Goal: Information Seeking & Learning: Learn about a topic

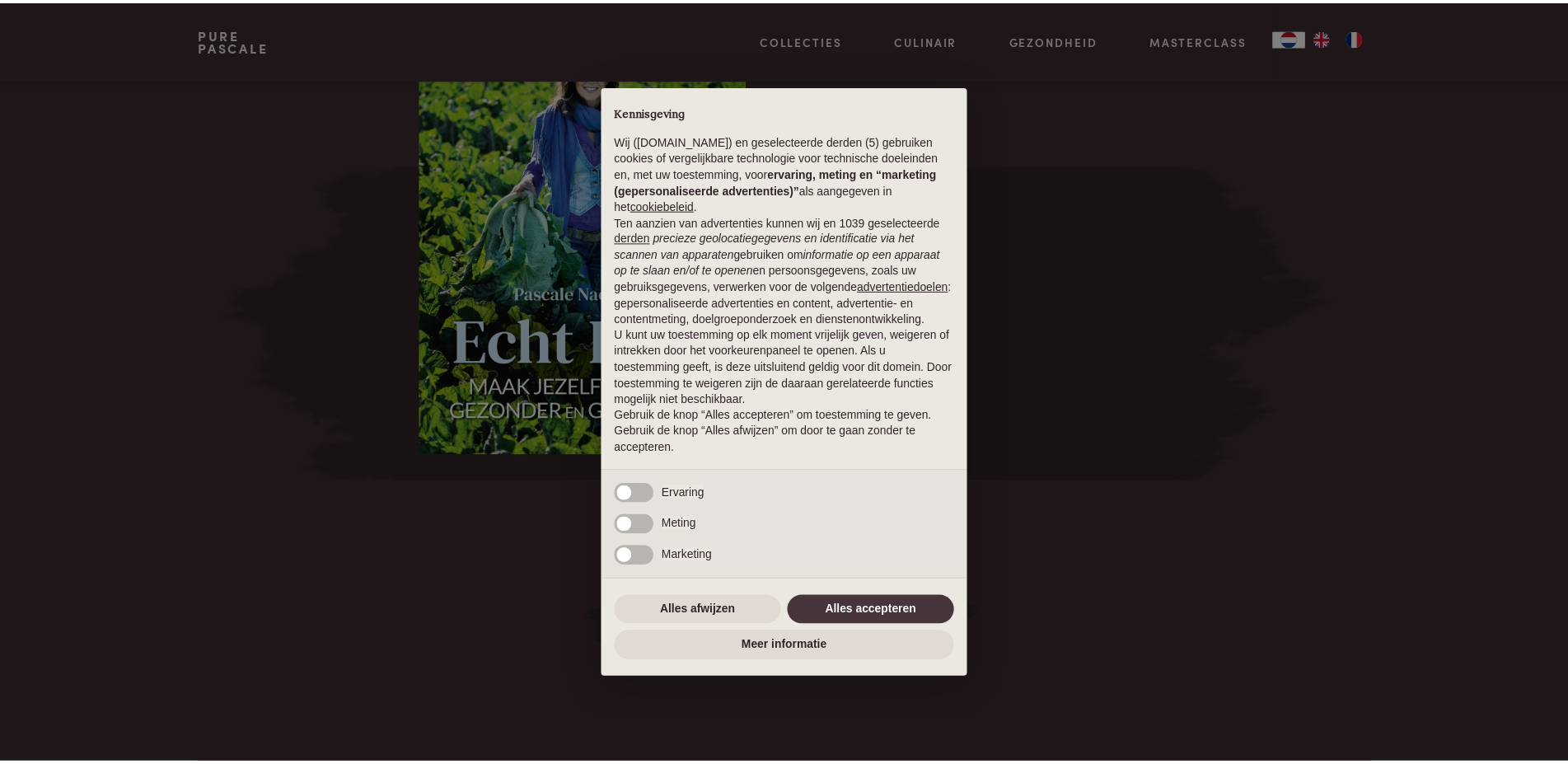
scroll to position [2056, 0]
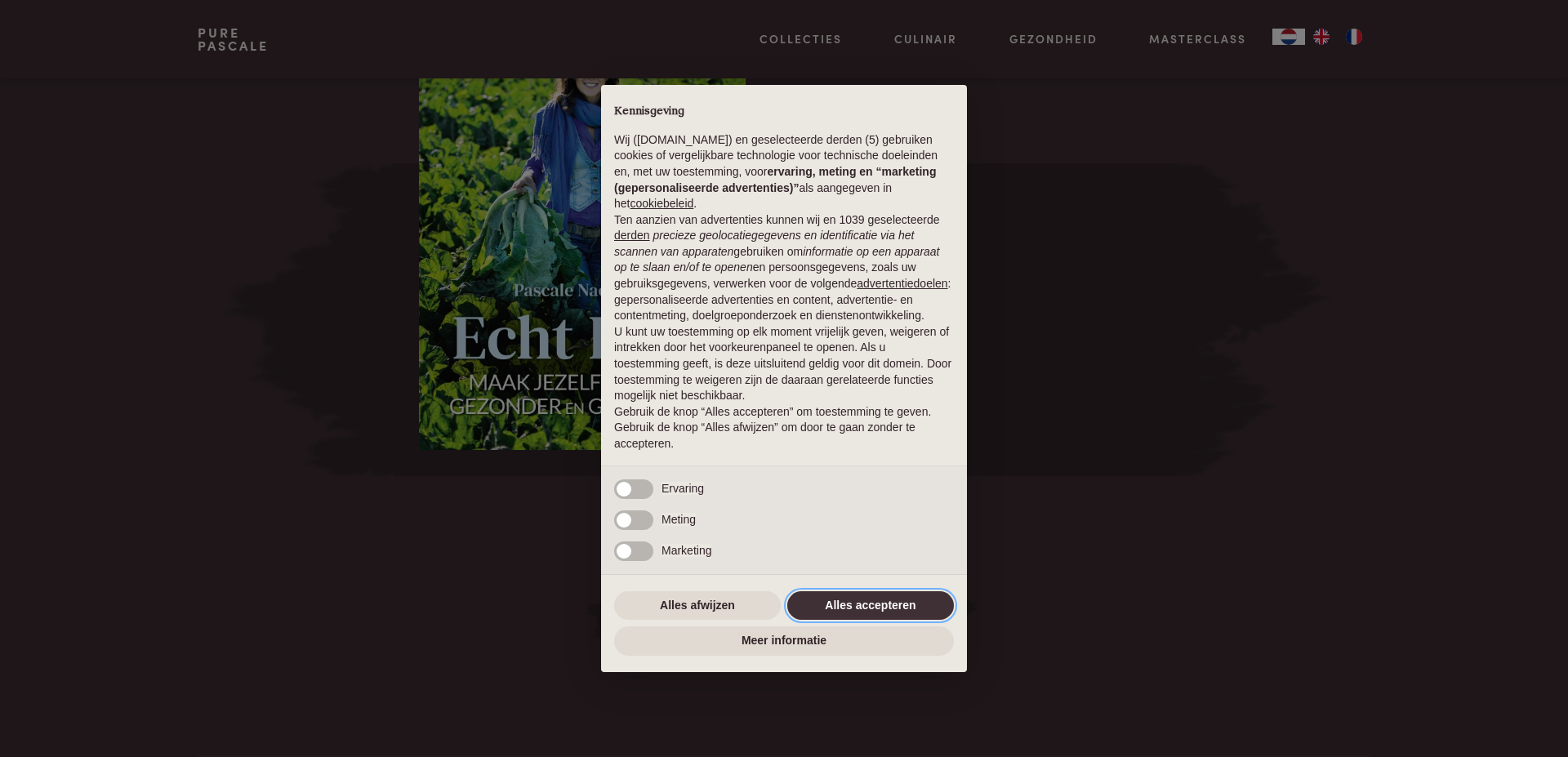
click at [856, 600] on button "Alles accepteren" at bounding box center [870, 606] width 167 height 29
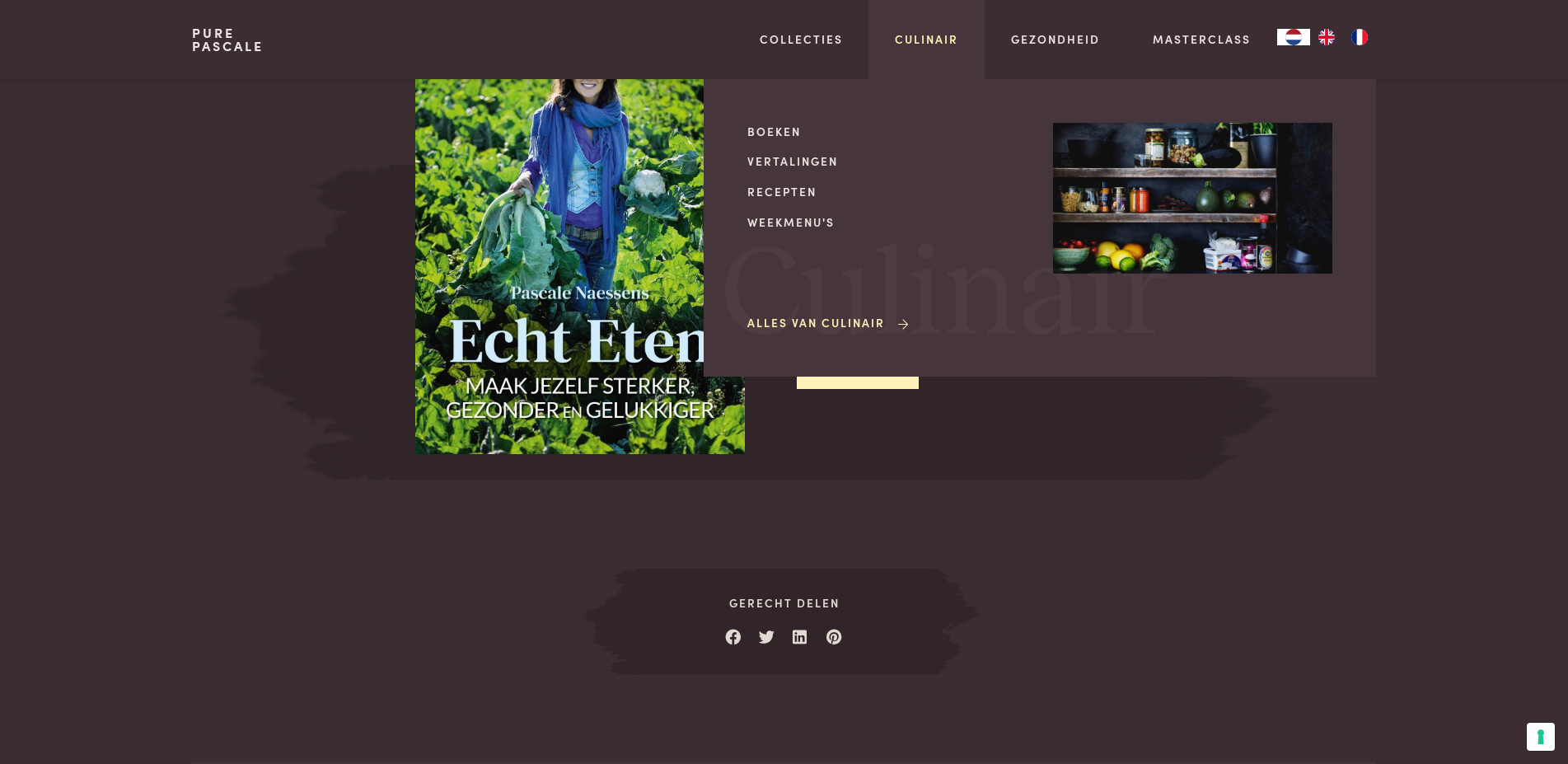
click at [931, 34] on link "Culinair" at bounding box center [926, 39] width 63 height 18
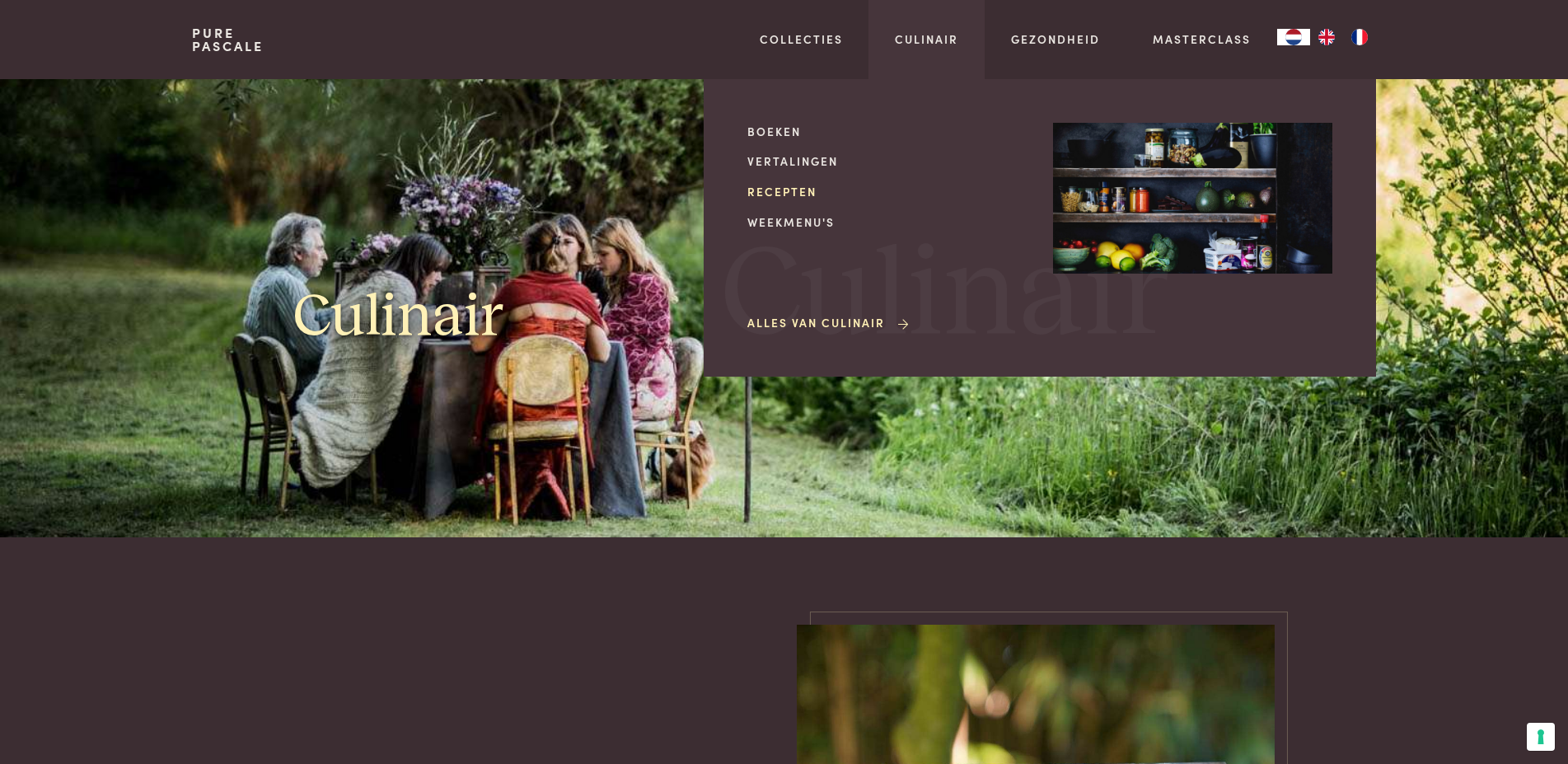
click at [798, 190] on link "Recepten" at bounding box center [886, 192] width 279 height 18
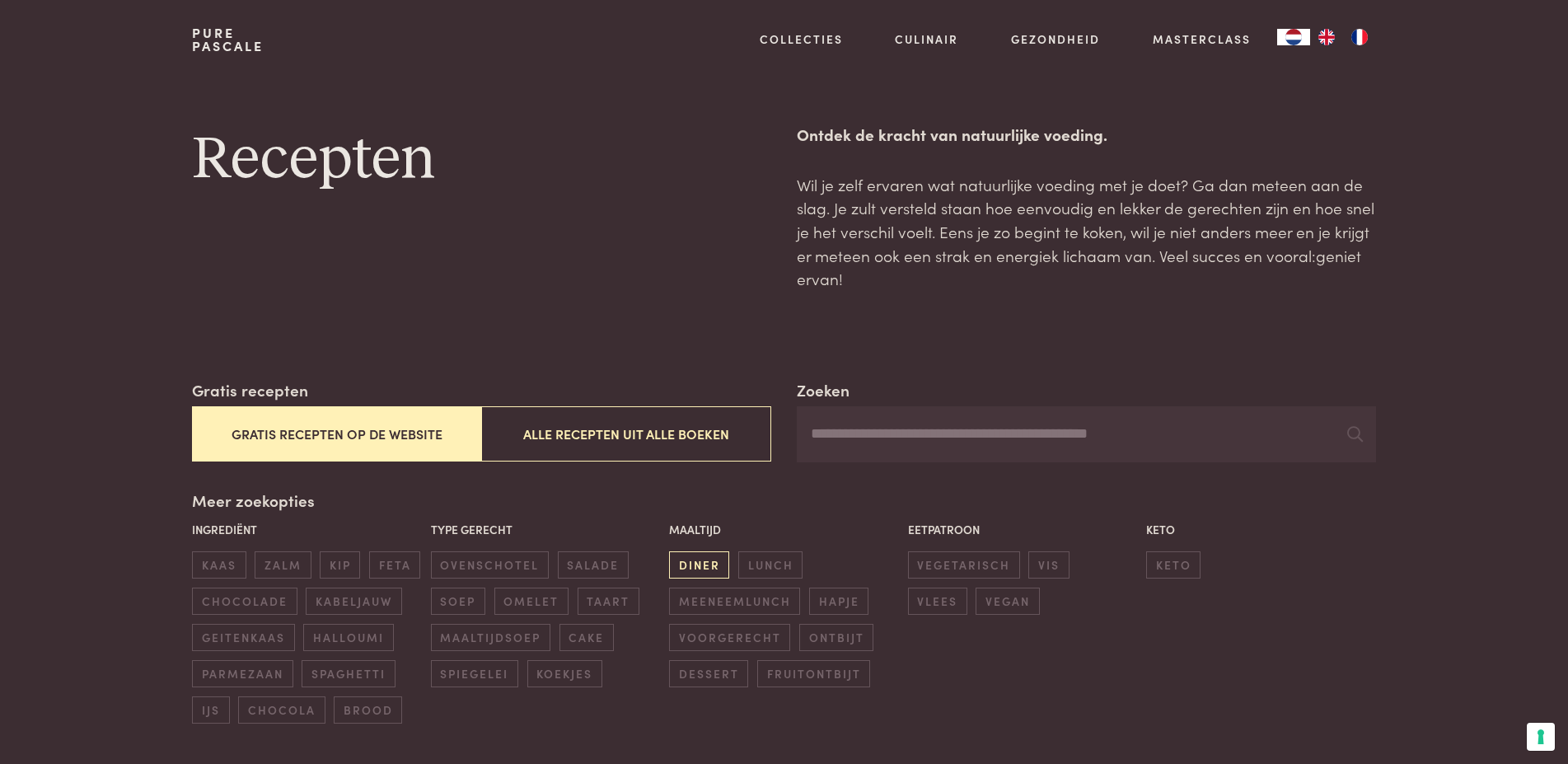
click at [693, 561] on span "diner" at bounding box center [699, 565] width 60 height 27
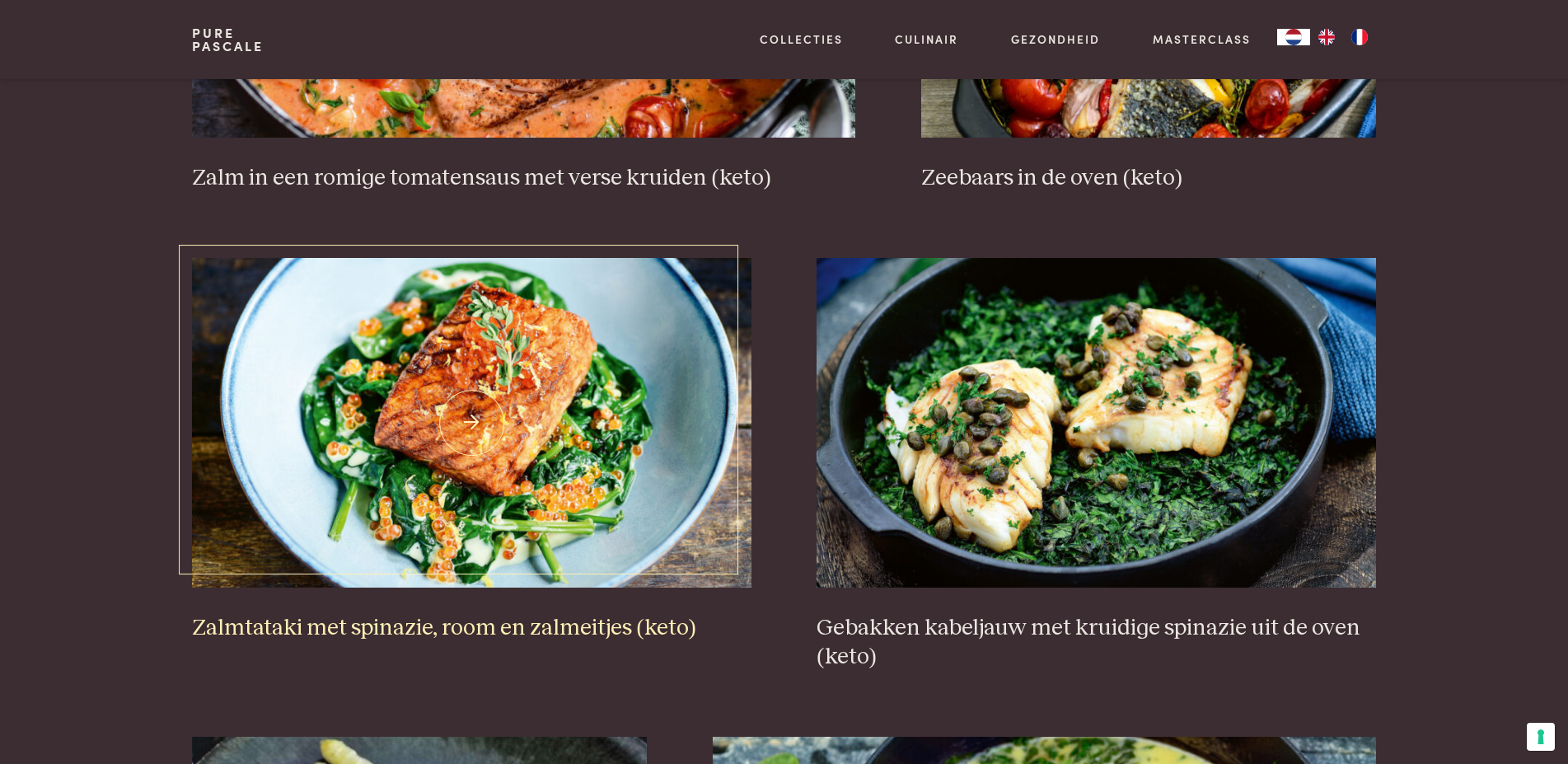
scroll to position [1891, 0]
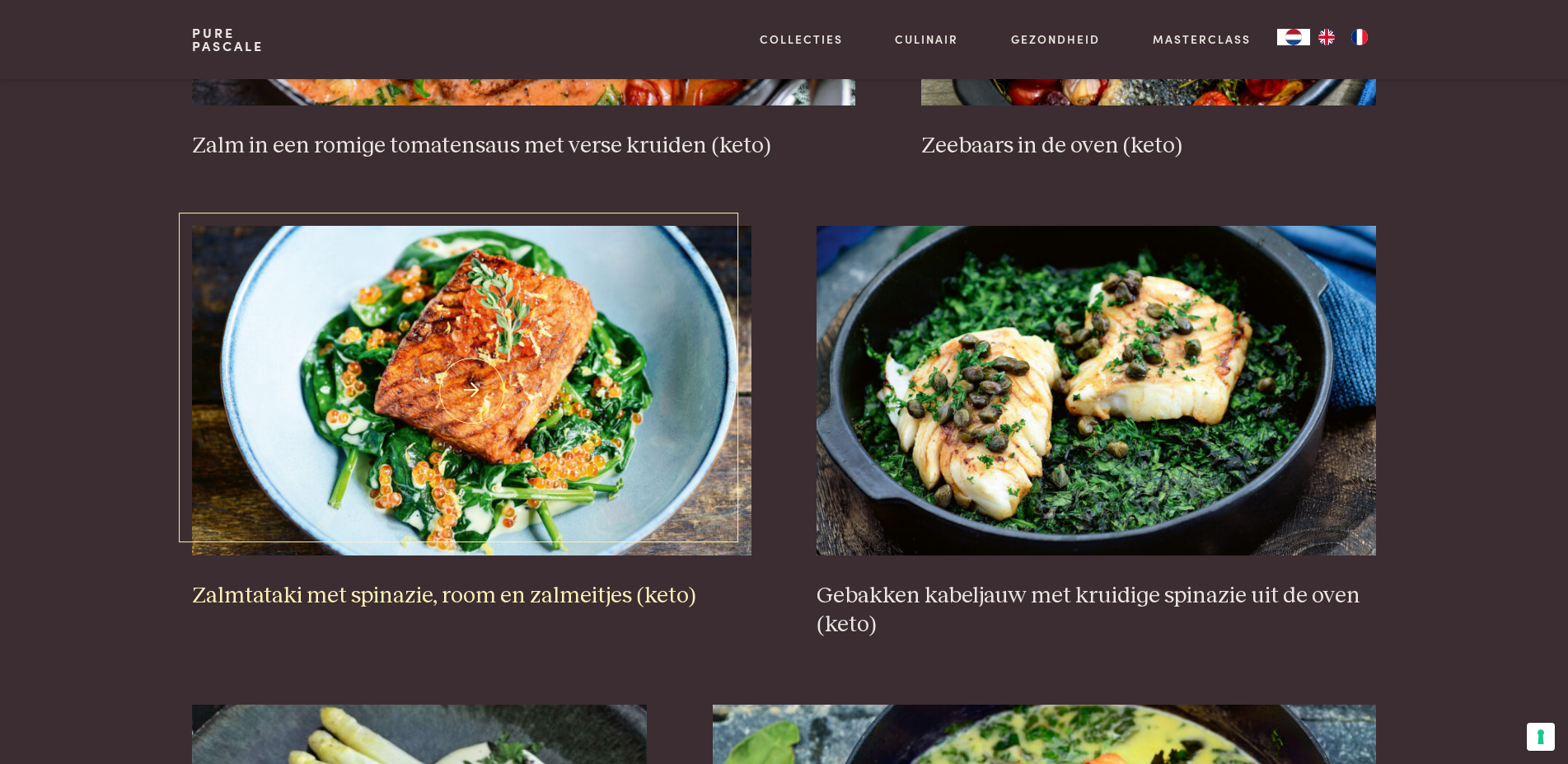
click at [466, 386] on img at bounding box center [471, 390] width 559 height 329
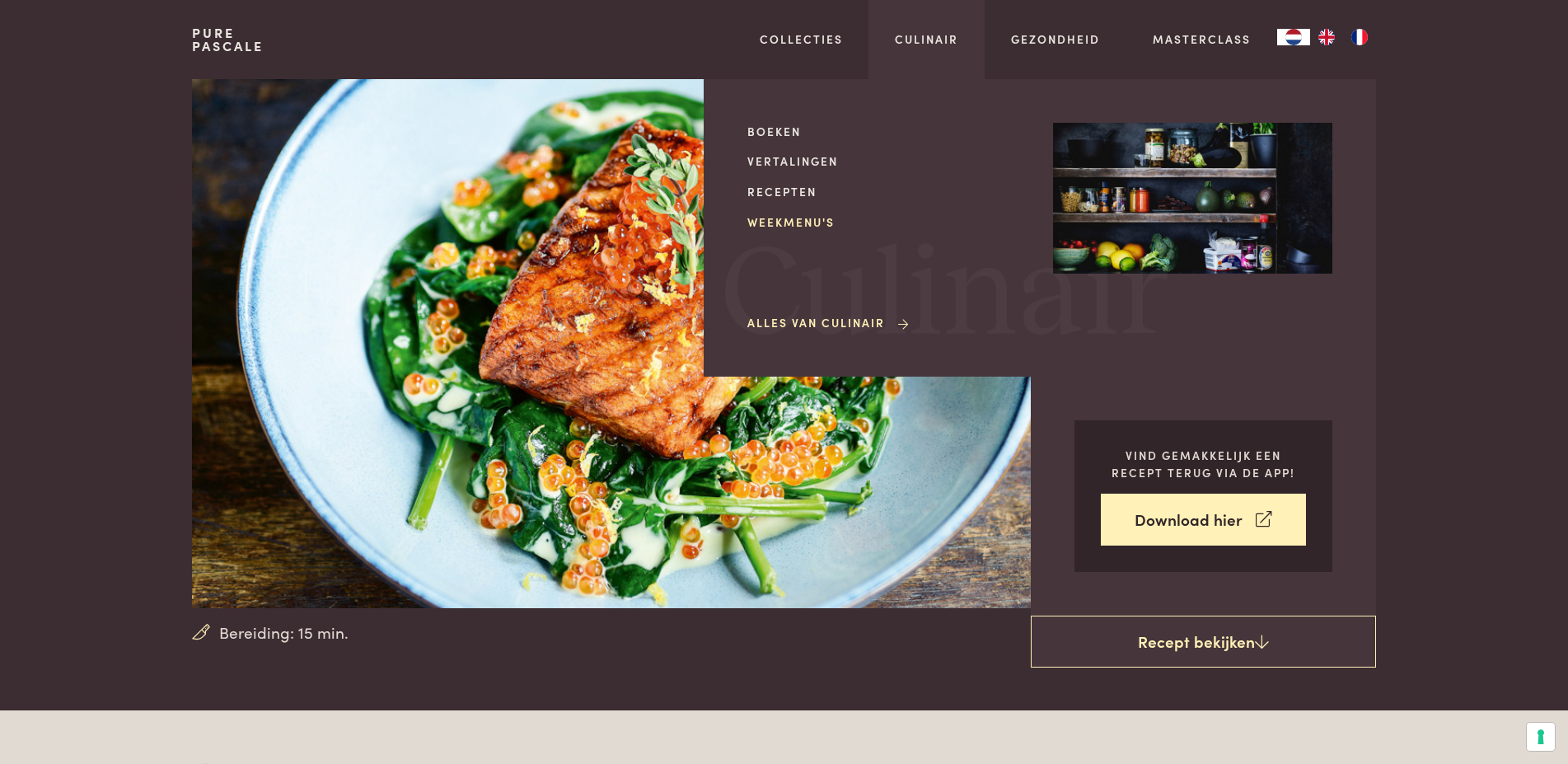
click at [799, 224] on link "Weekmenu's" at bounding box center [886, 222] width 279 height 18
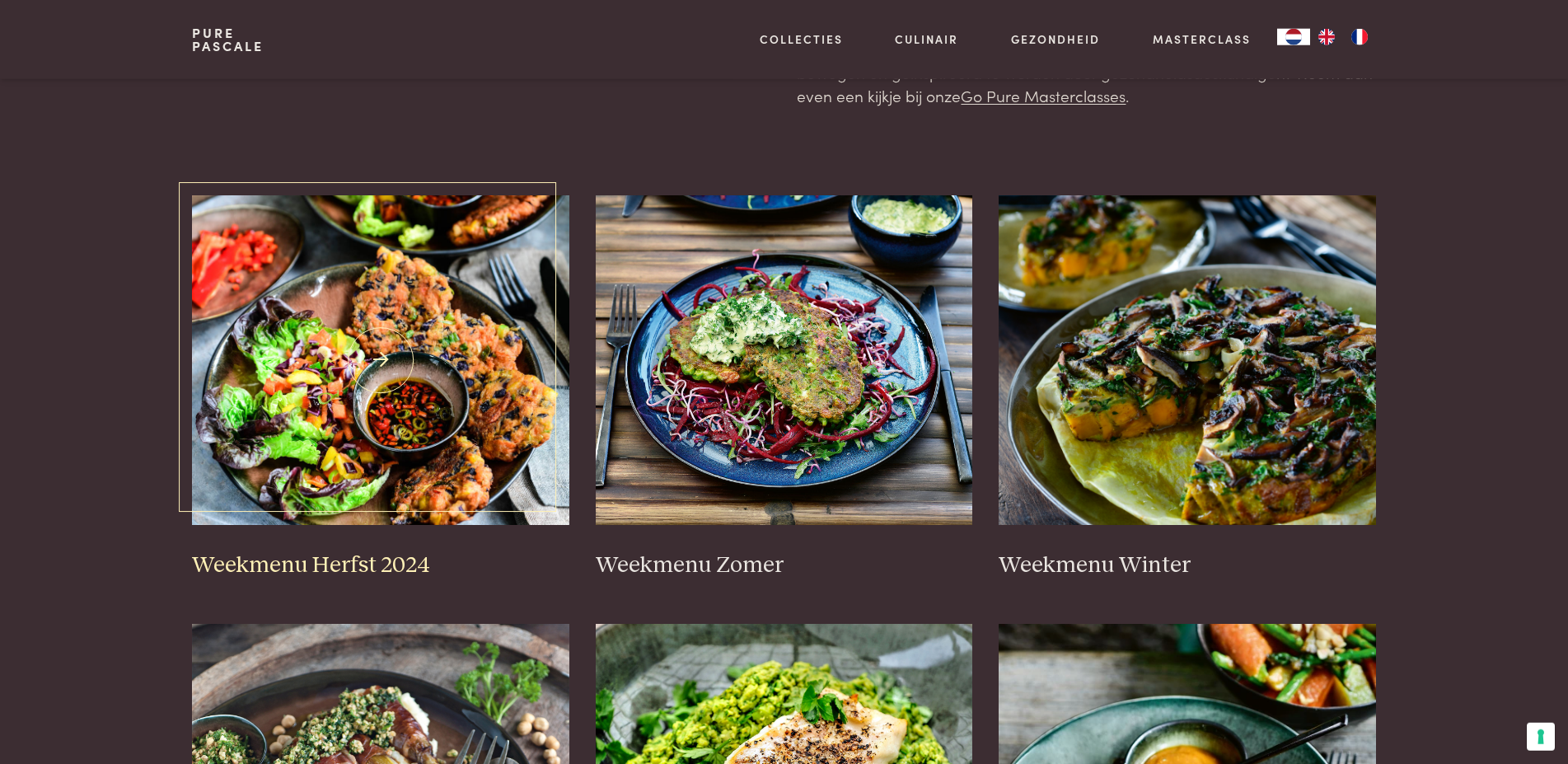
scroll to position [252, 0]
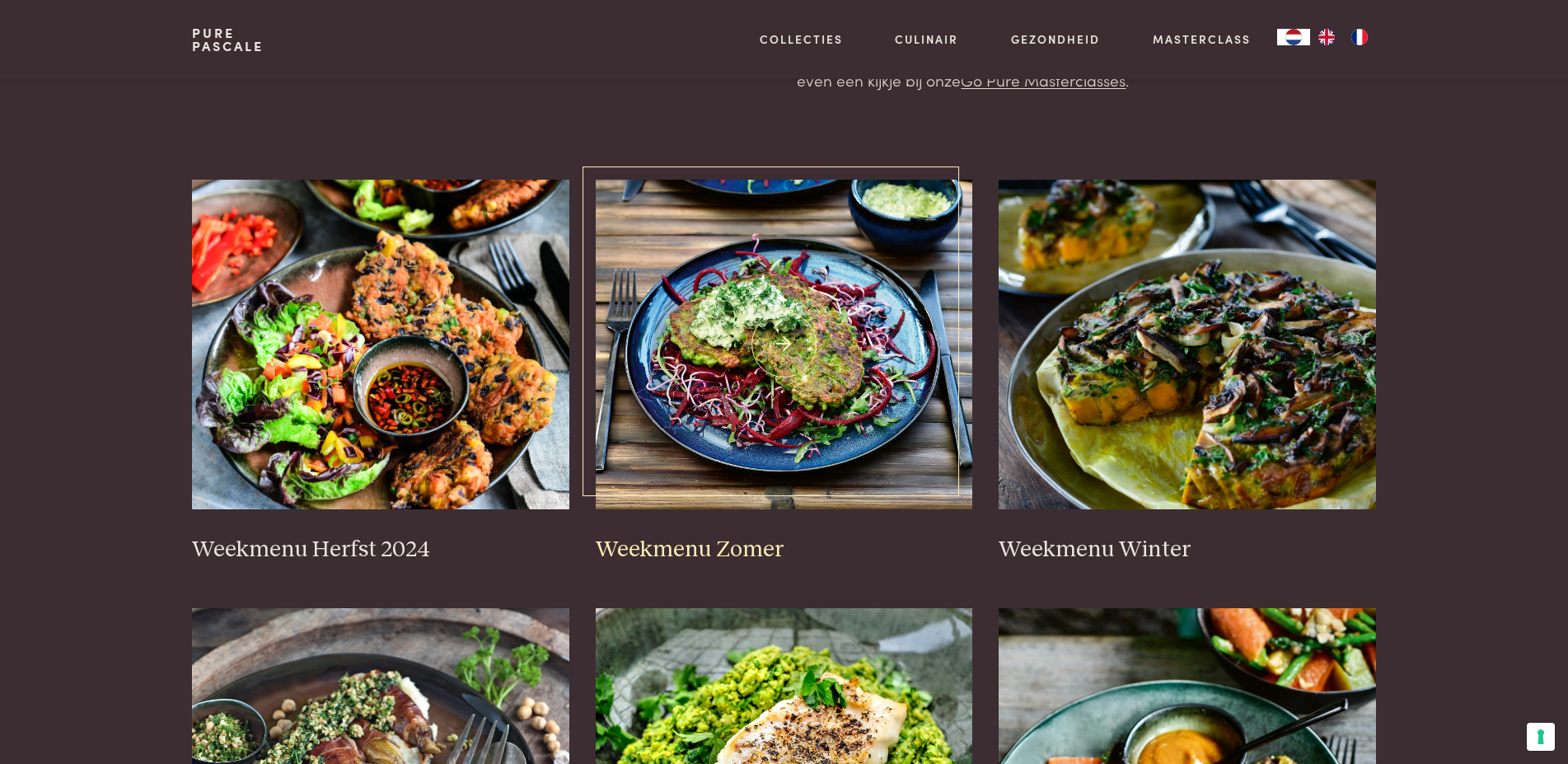
click at [786, 341] on img at bounding box center [784, 344] width 377 height 329
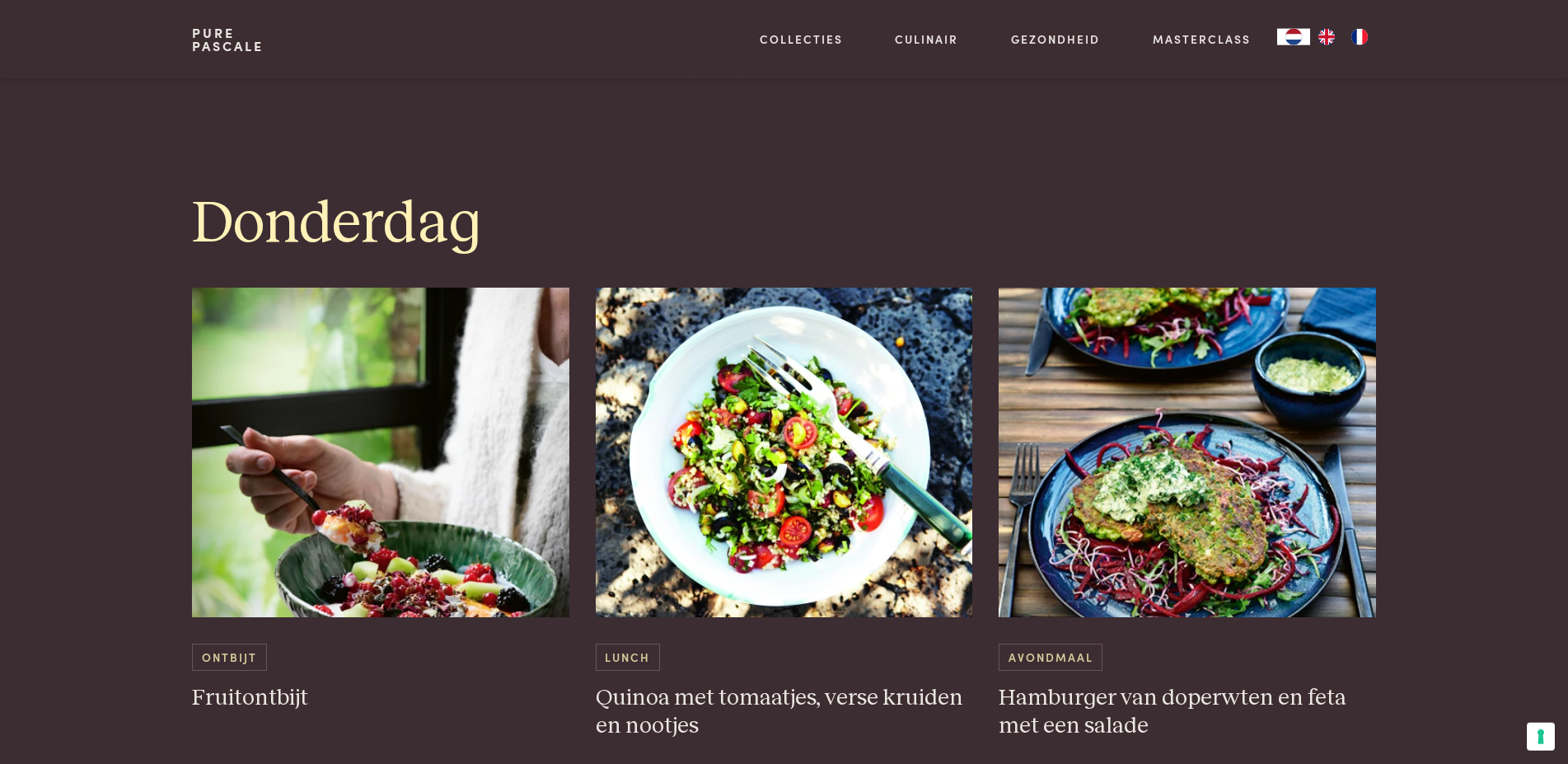
scroll to position [2858, 0]
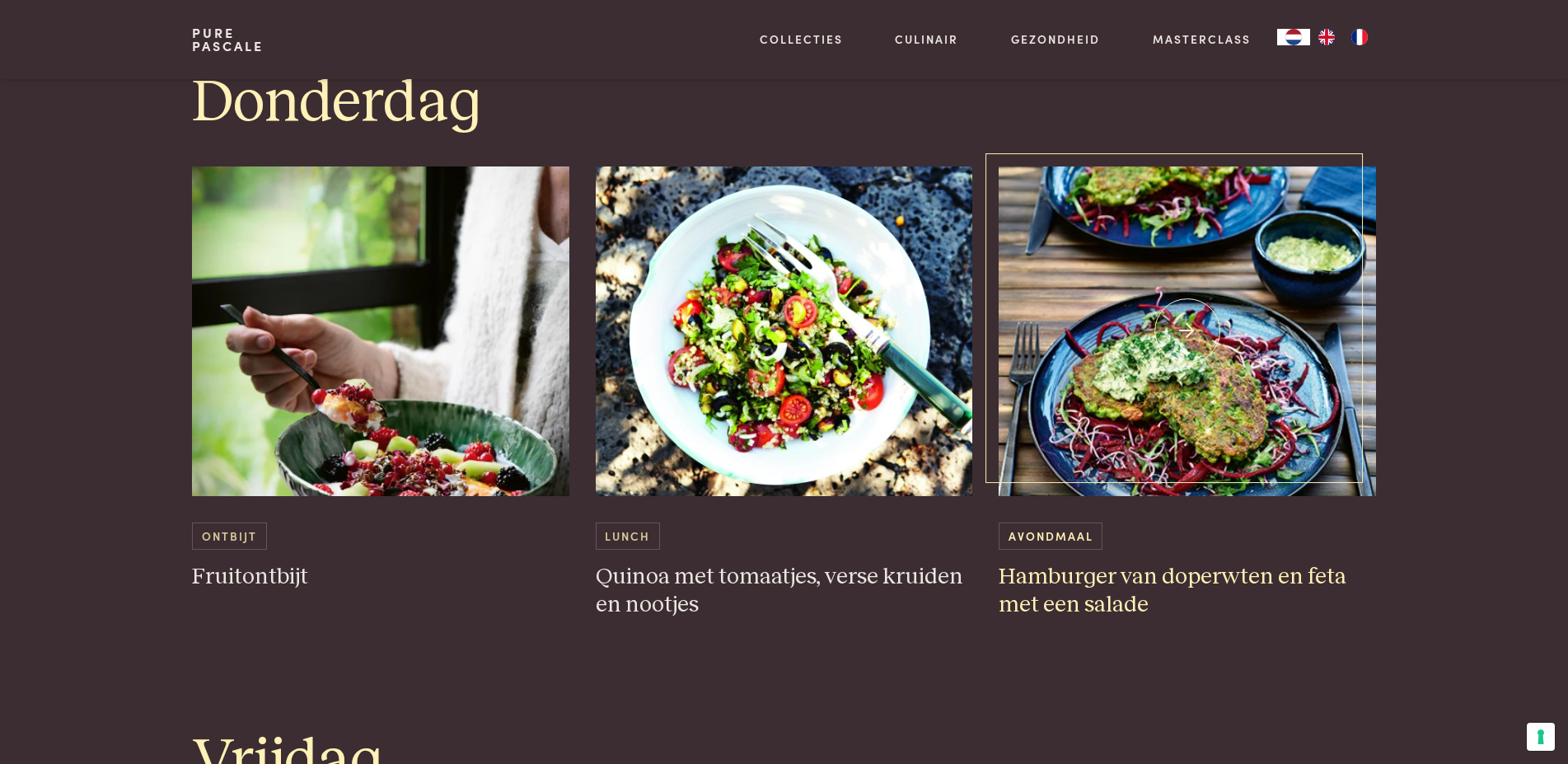
click at [1181, 370] on img at bounding box center [1187, 331] width 377 height 329
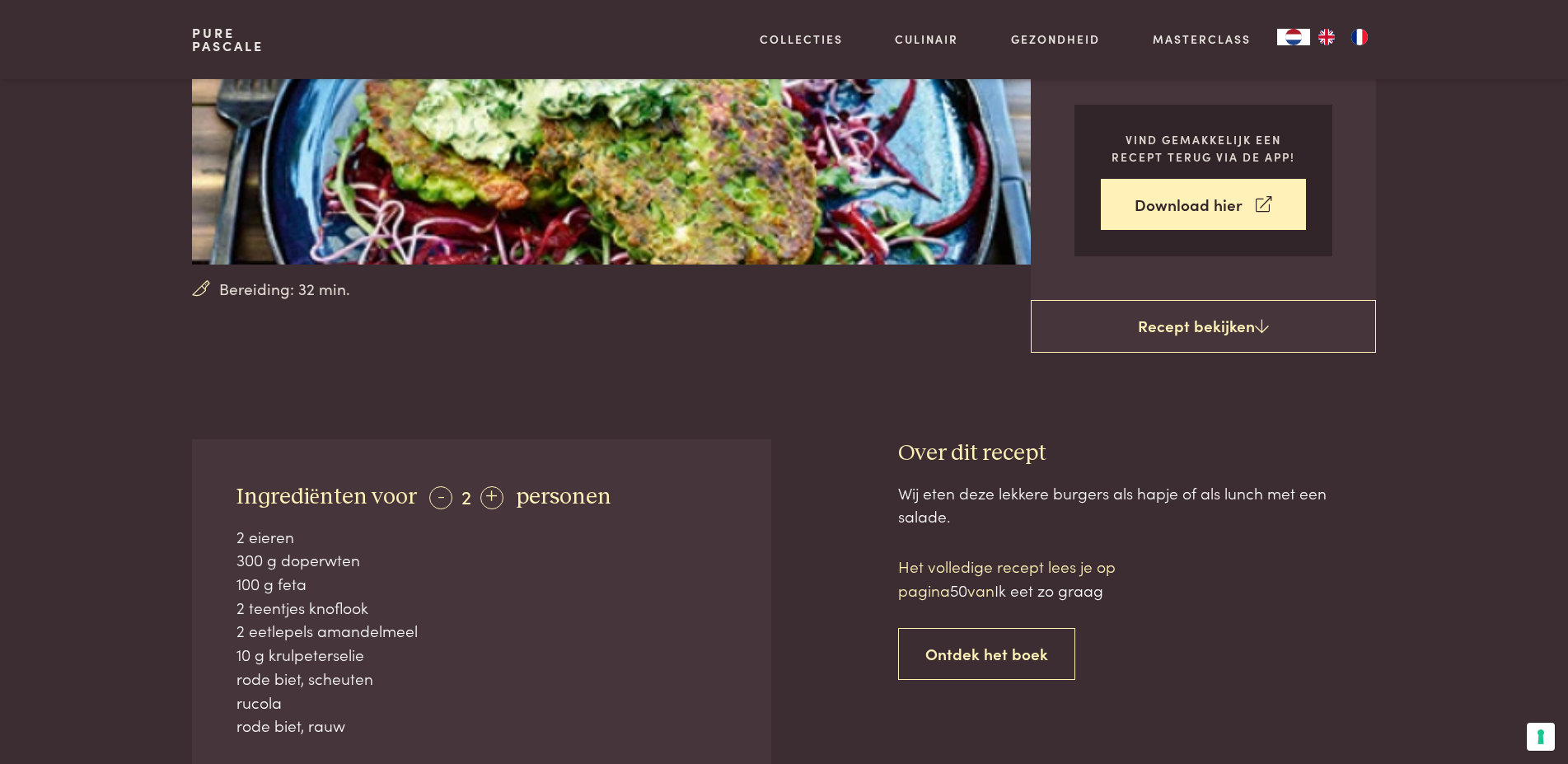
scroll to position [420, 0]
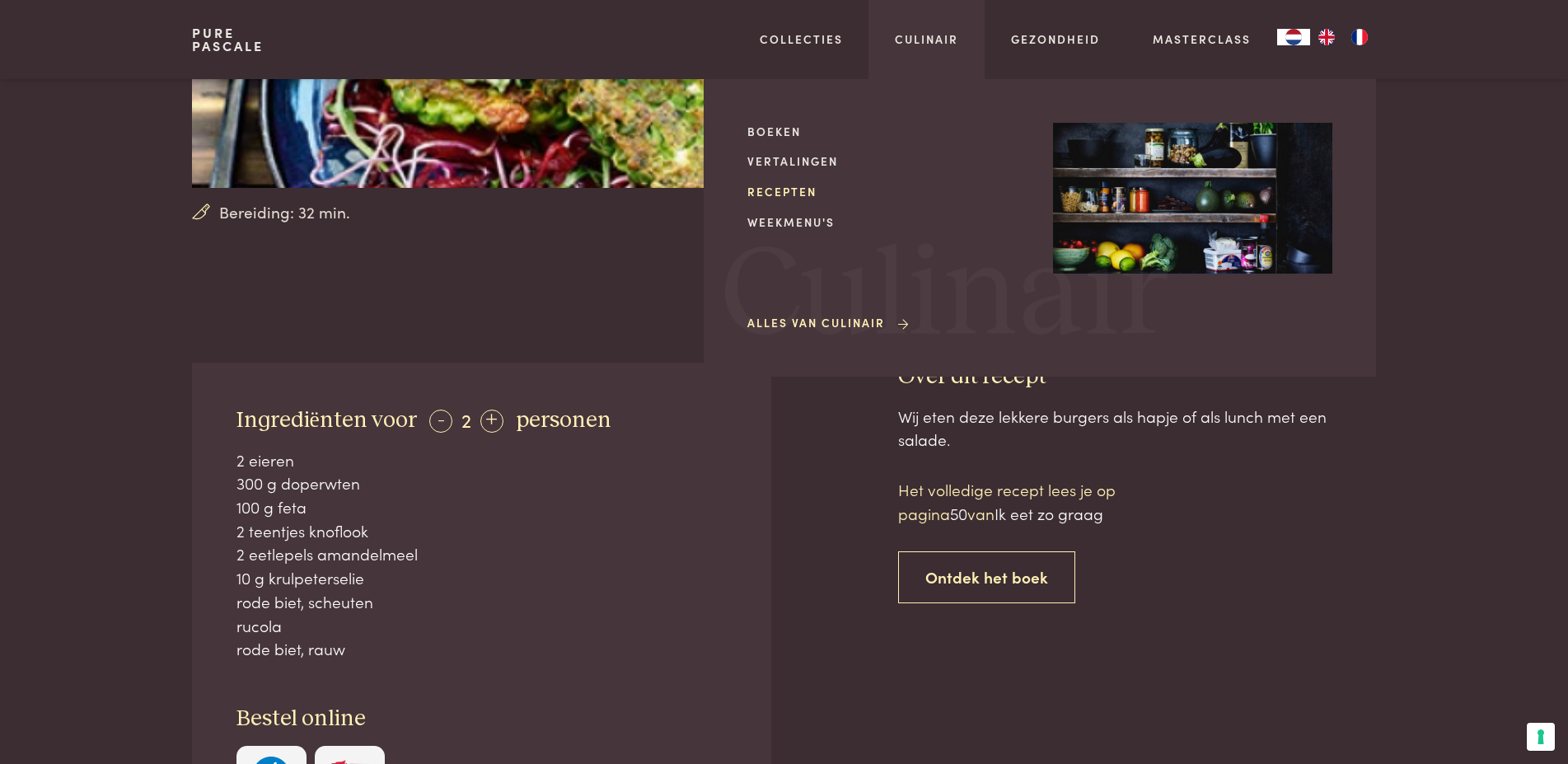
click at [804, 193] on link "Recepten" at bounding box center [886, 192] width 279 height 18
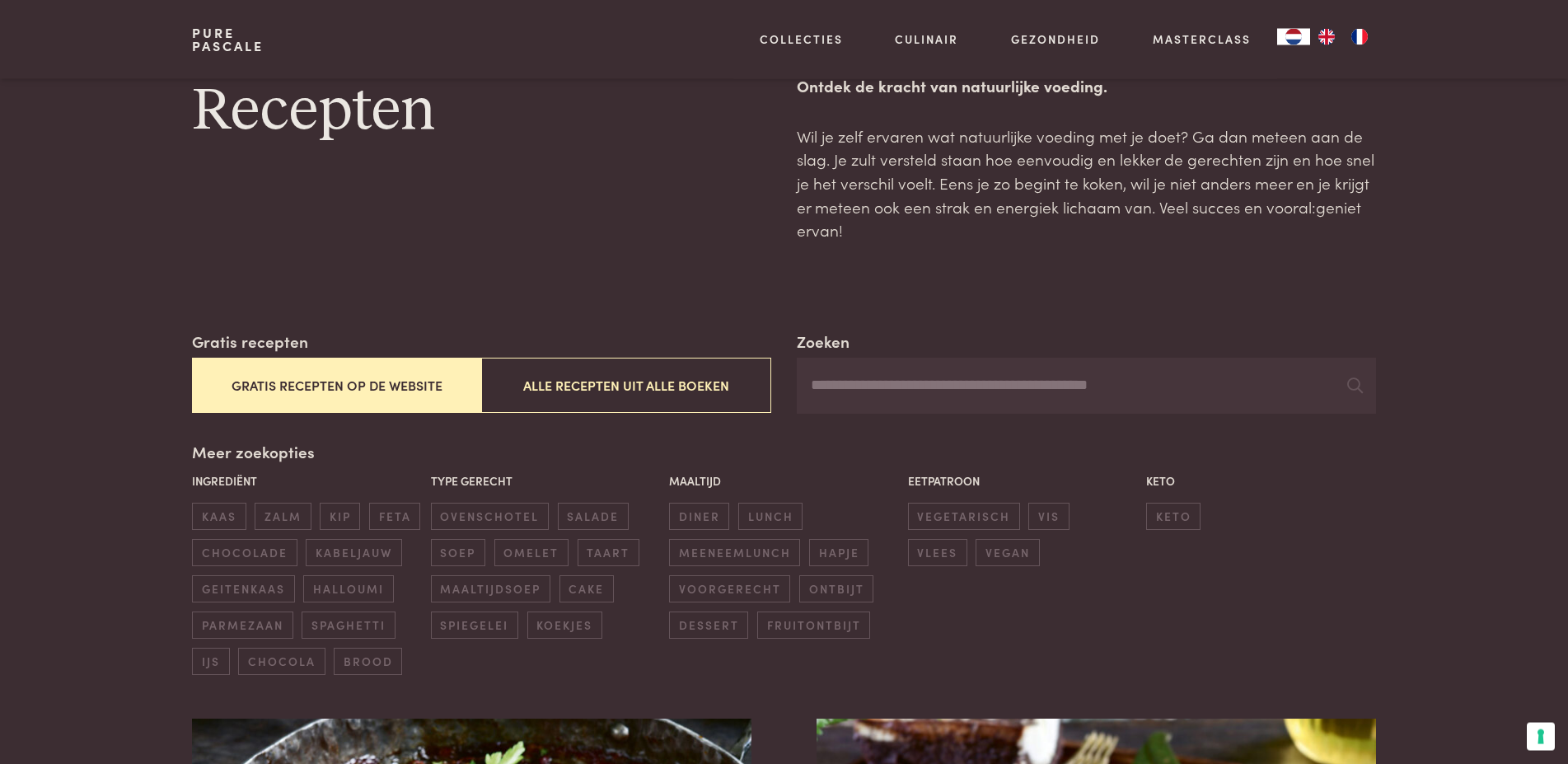
scroll to position [84, 0]
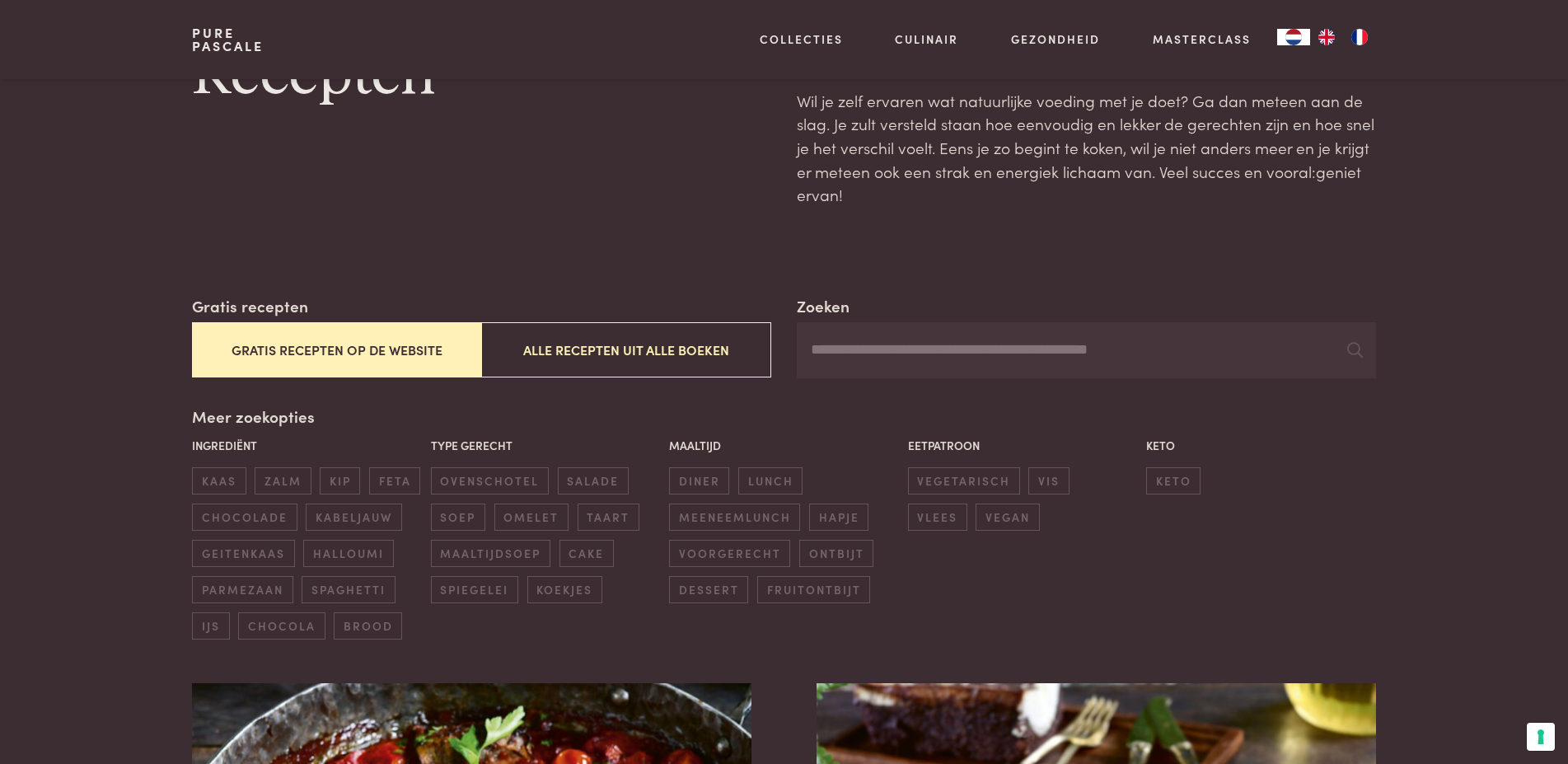
click at [1036, 349] on input "Zoeken" at bounding box center [1085, 350] width 578 height 56
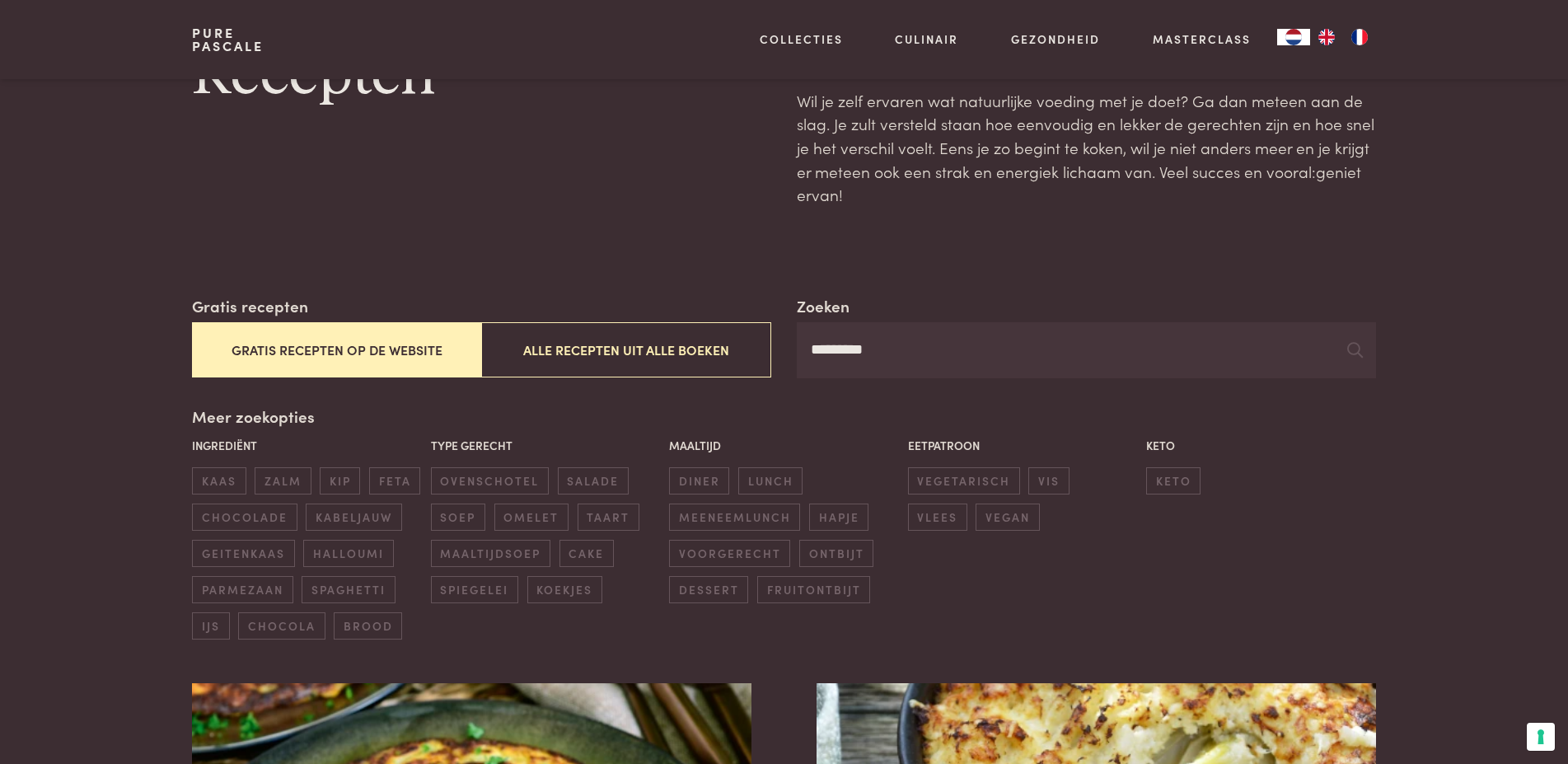
type input "*********"
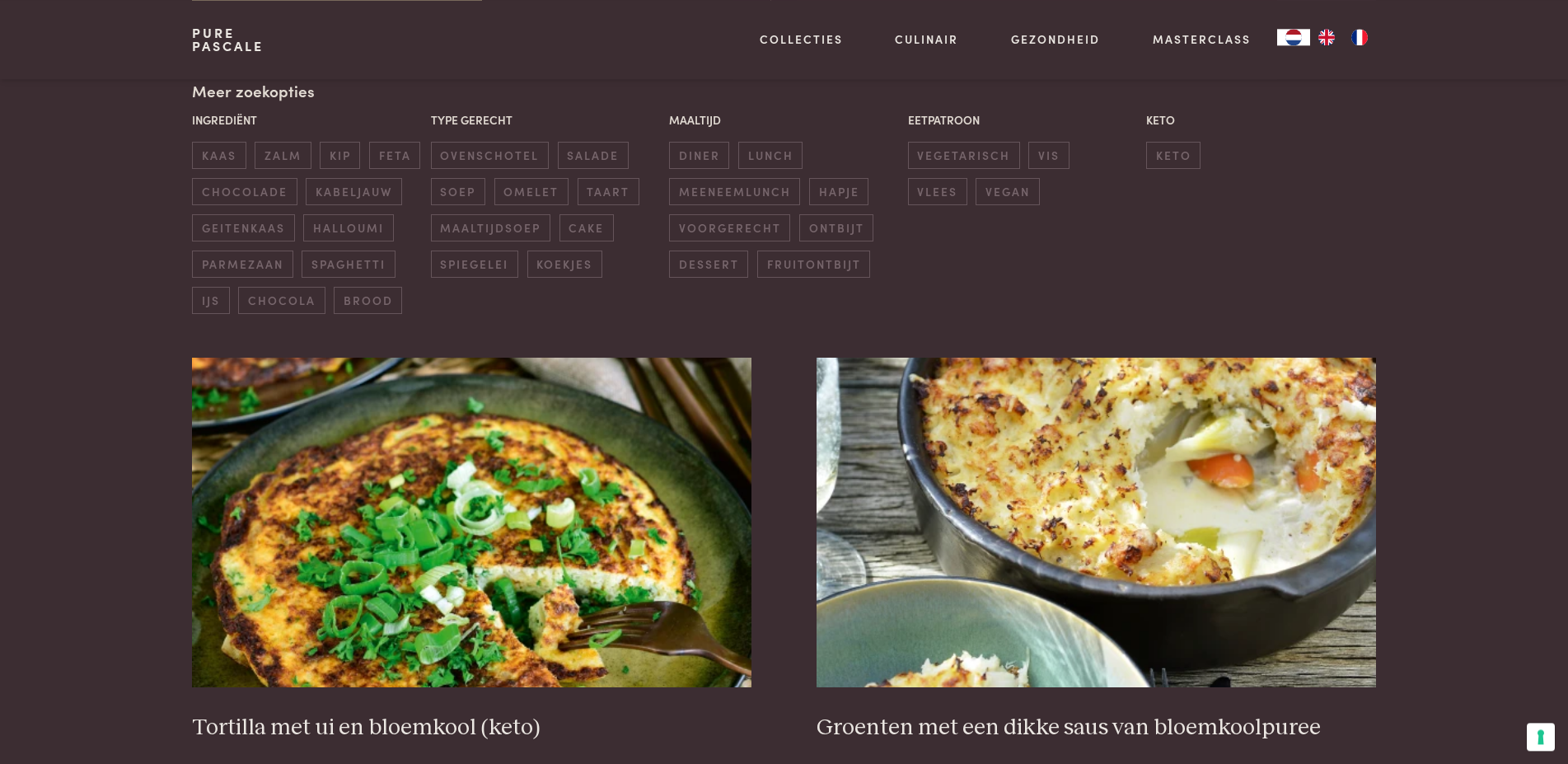
scroll to position [420, 0]
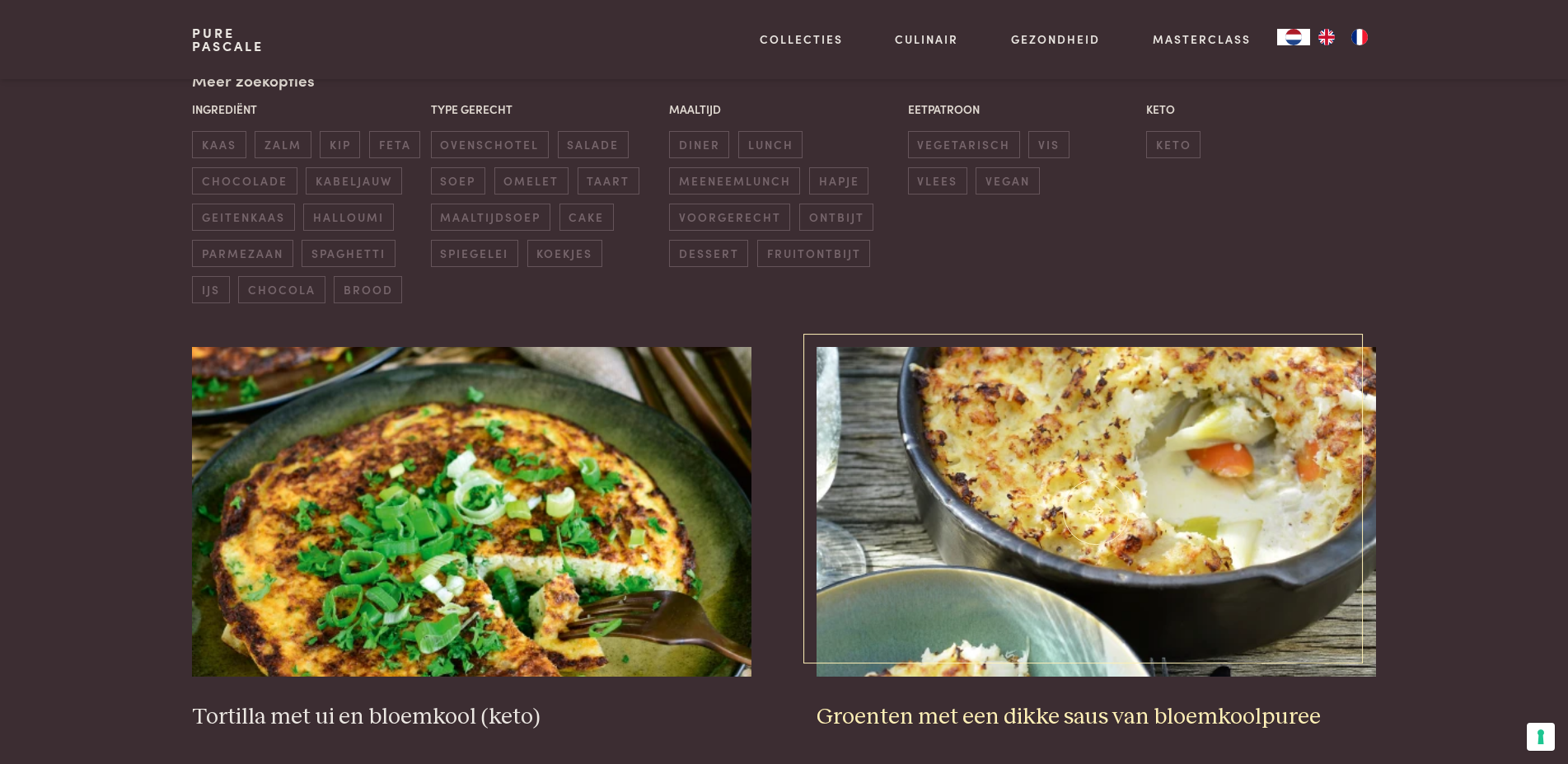
click at [1127, 436] on img at bounding box center [1095, 512] width 559 height 329
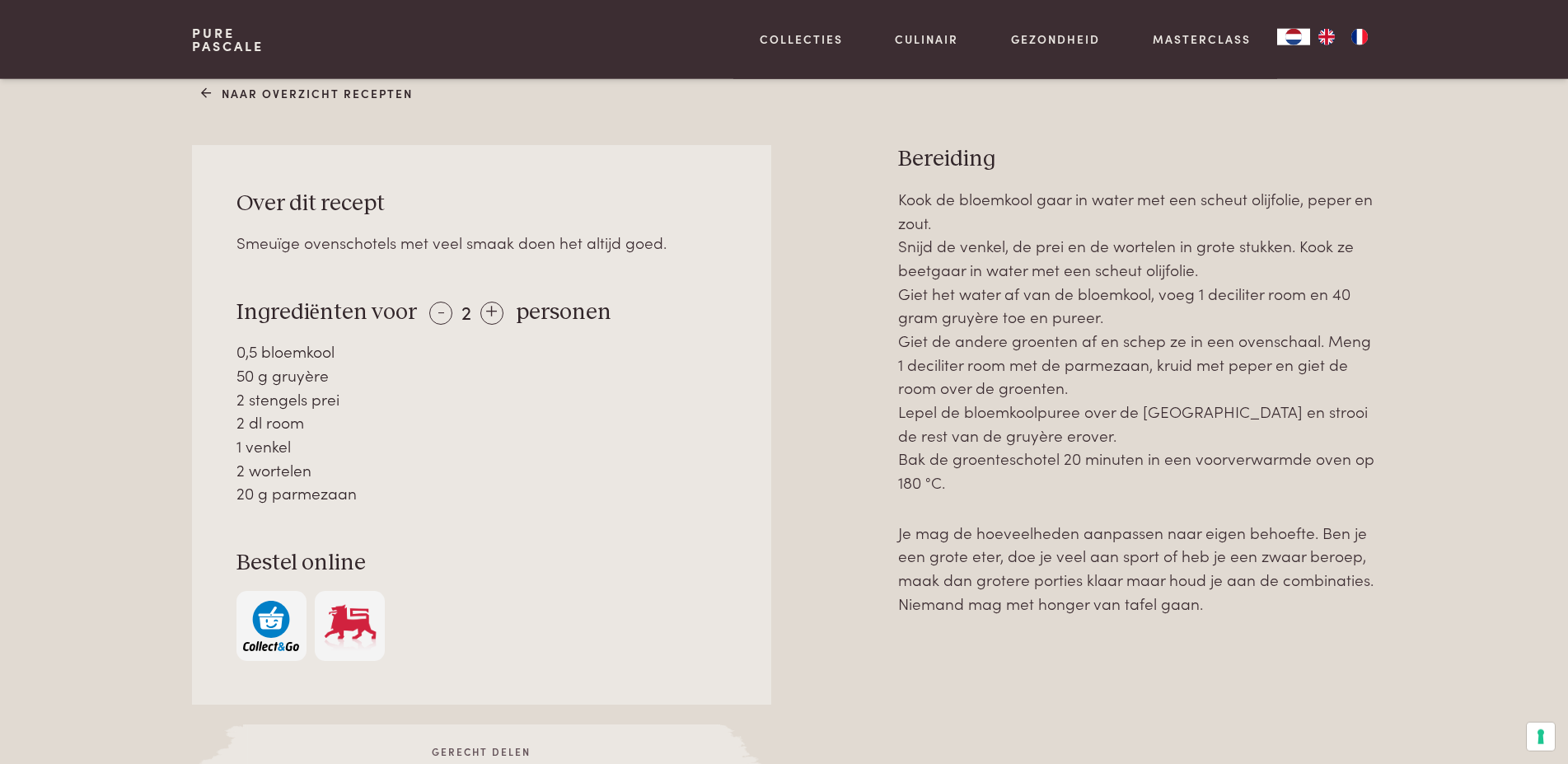
scroll to position [673, 0]
drag, startPoint x: 901, startPoint y: 158, endPoint x: 1344, endPoint y: 616, distance: 637.2
click at [1354, 643] on div "Bereiding Kook de bloemkool gaar in water met een scheut olijfolie, peper en zo…" at bounding box center [1137, 484] width 478 height 670
copy div "Bereiding Kook de bloemkool gaar in water met een scheut olijfolie, peper en zo…"
click at [64, 465] on div "Naar overzicht recepten Over dit recept Smeuïge ovenschotels met veel smaak doe…" at bounding box center [784, 472] width 1568 height 868
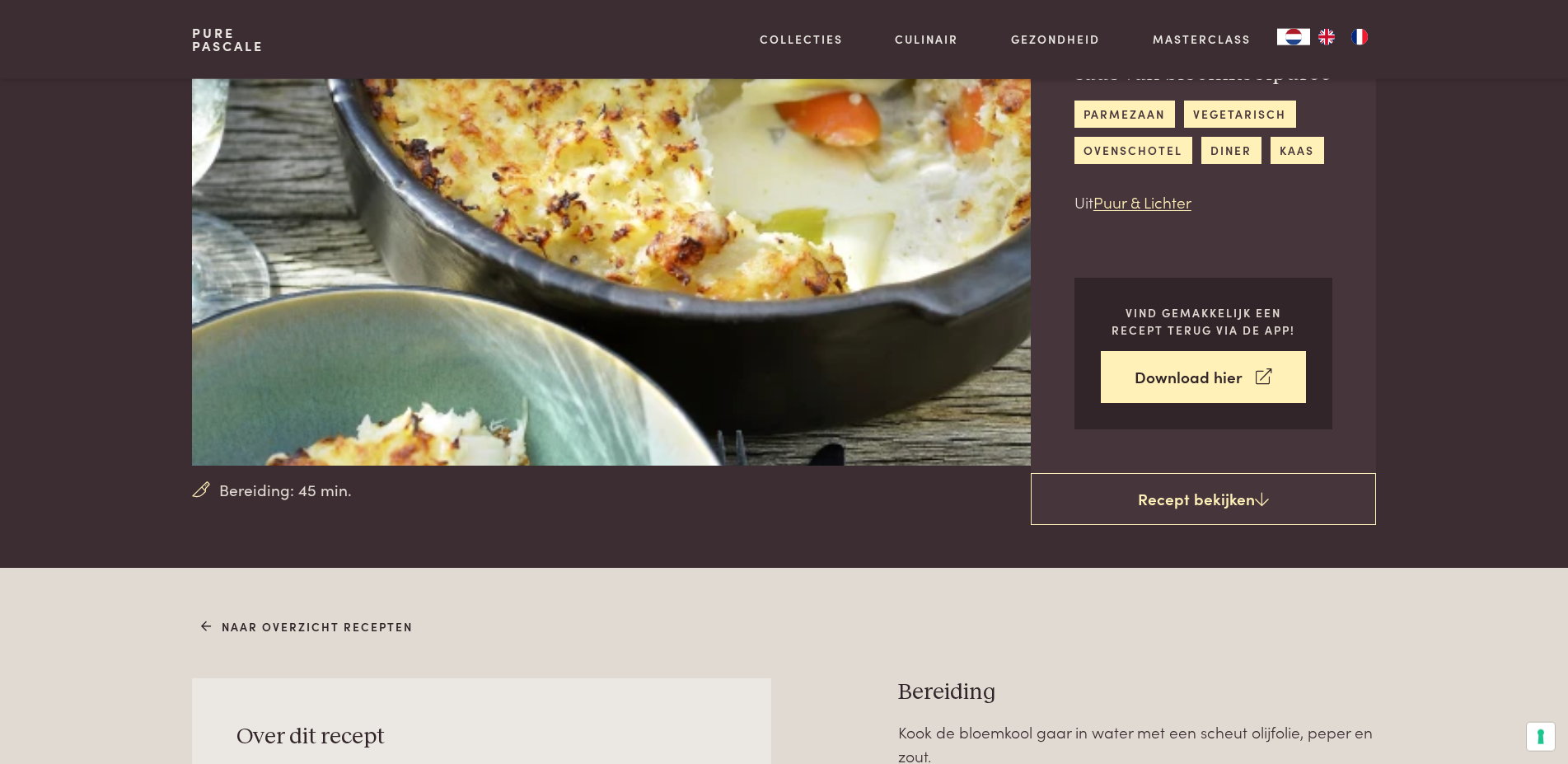
scroll to position [84, 0]
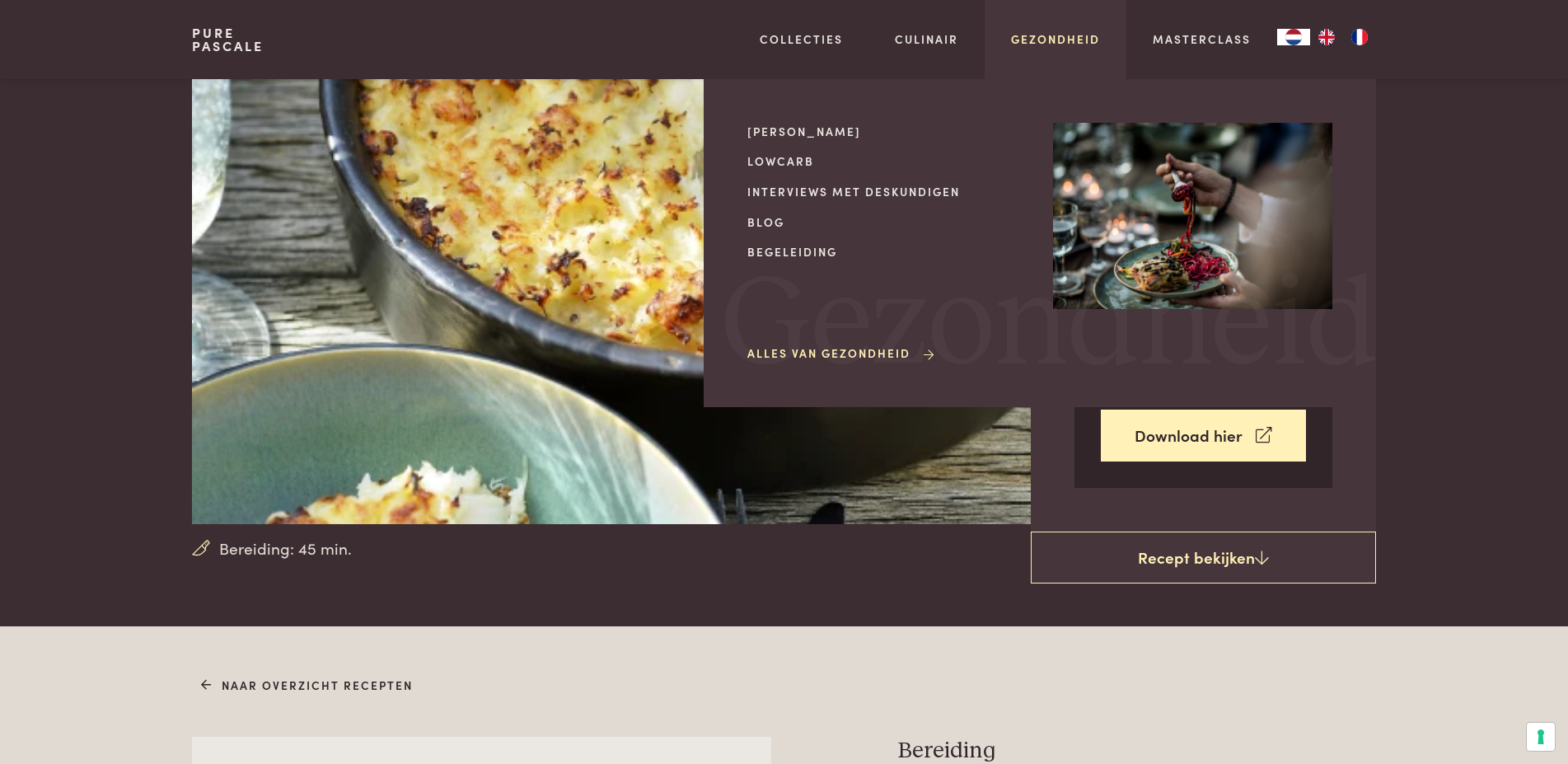
click at [1065, 37] on link "Gezondheid" at bounding box center [1055, 39] width 89 height 18
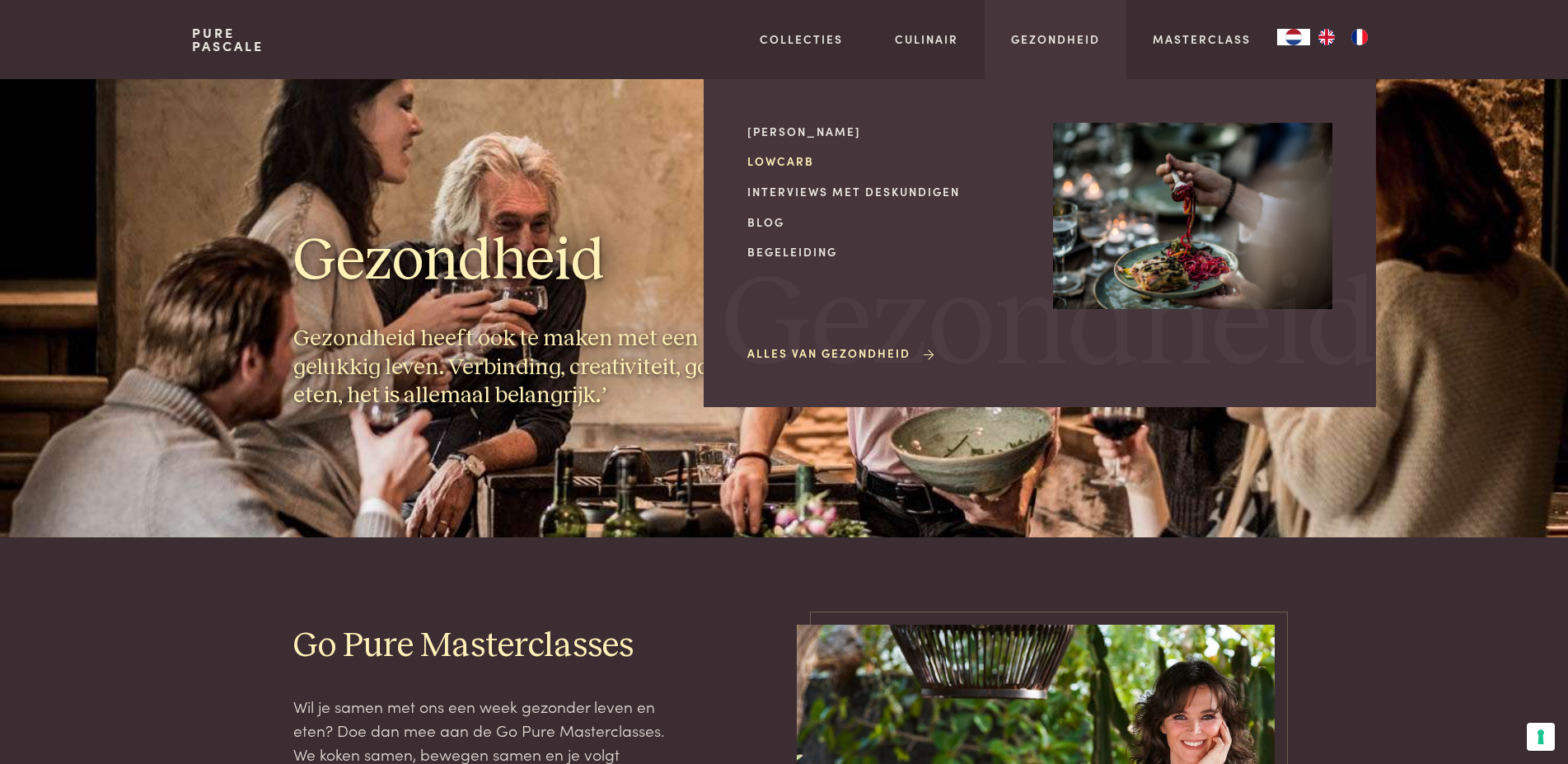
click at [776, 159] on link "Lowcarb" at bounding box center [886, 161] width 279 height 18
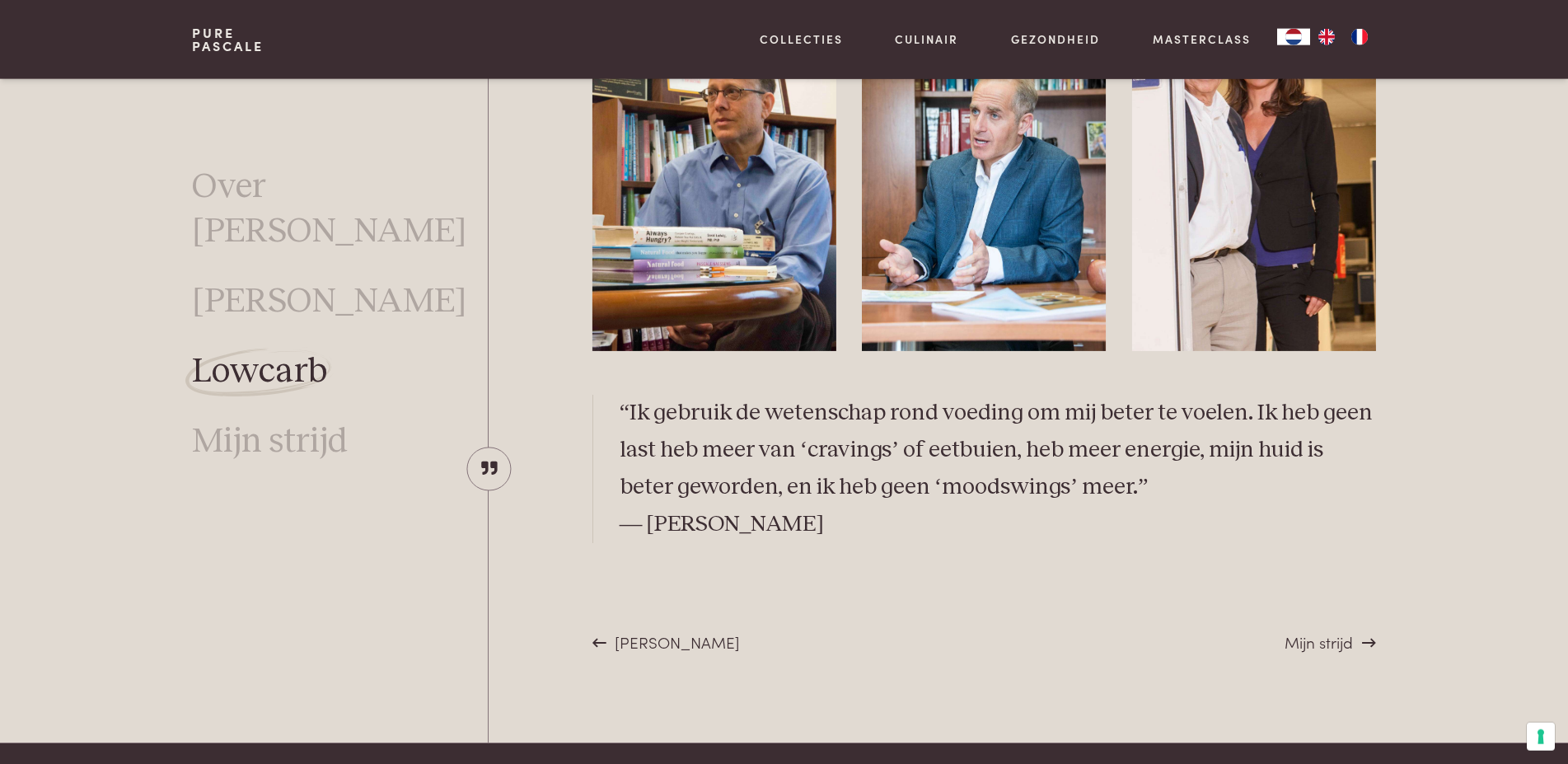
scroll to position [4573, 0]
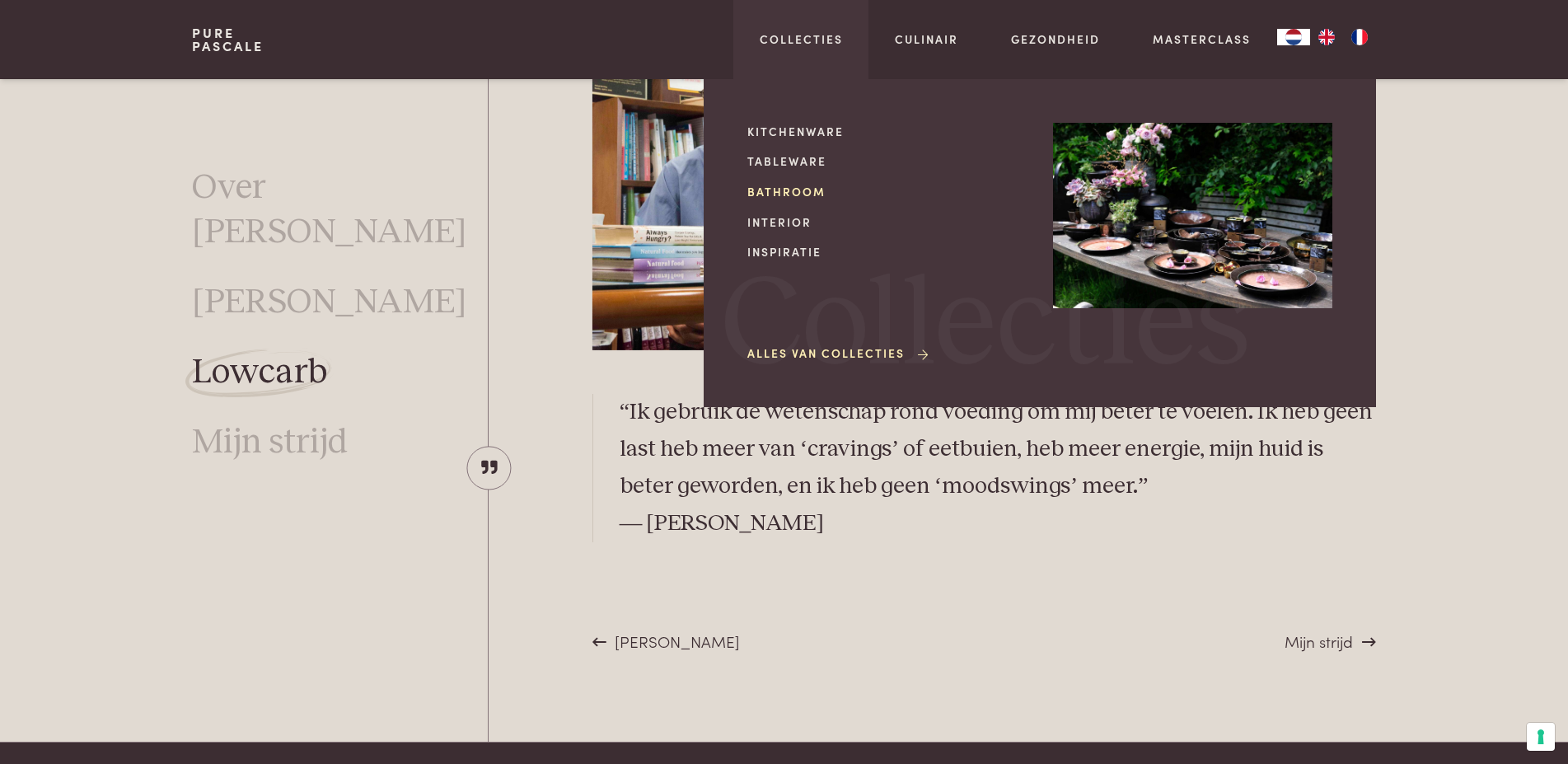
click at [792, 192] on link "Bathroom" at bounding box center [886, 192] width 279 height 18
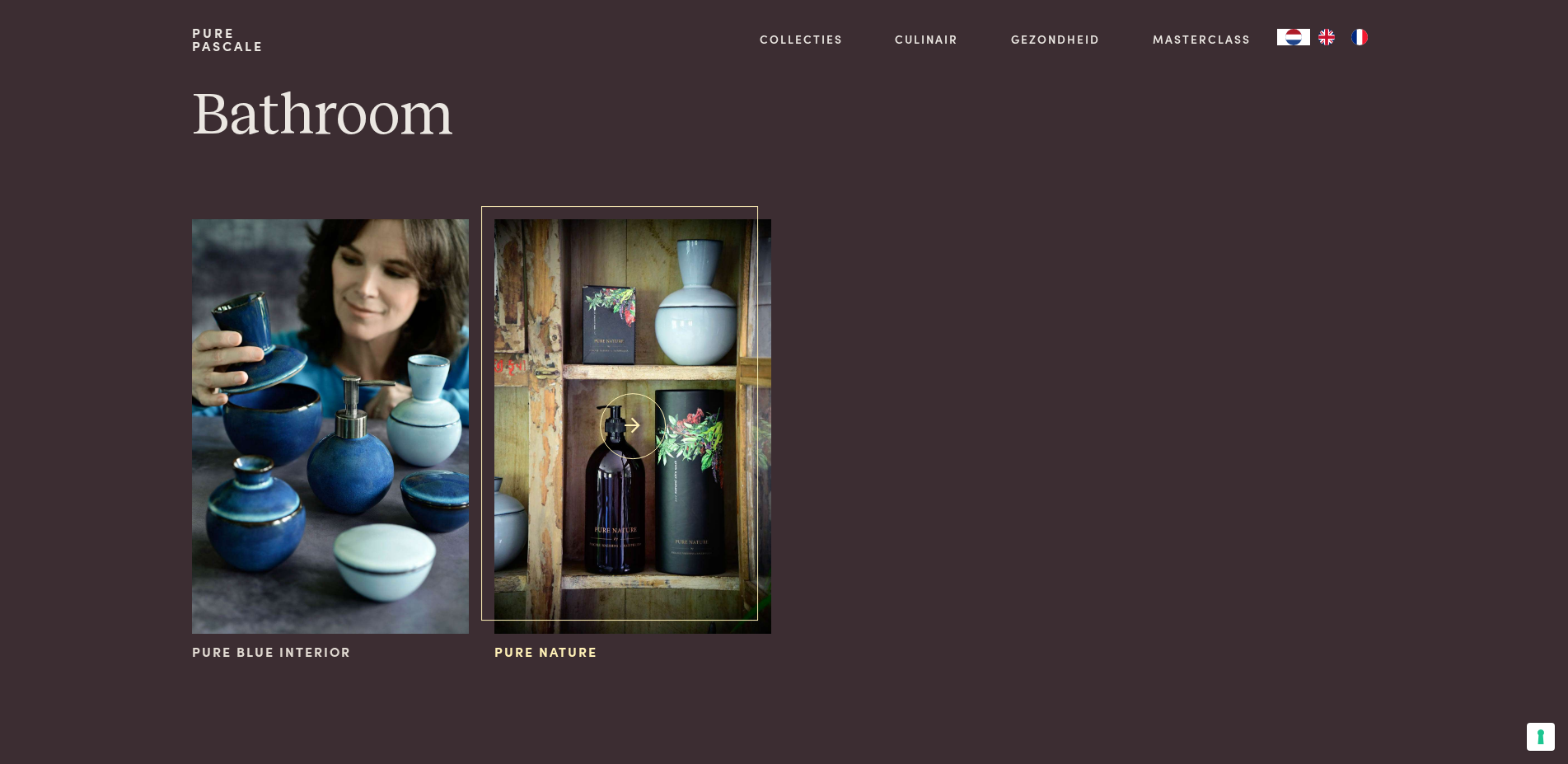
click at [666, 326] on img at bounding box center [632, 426] width 276 height 415
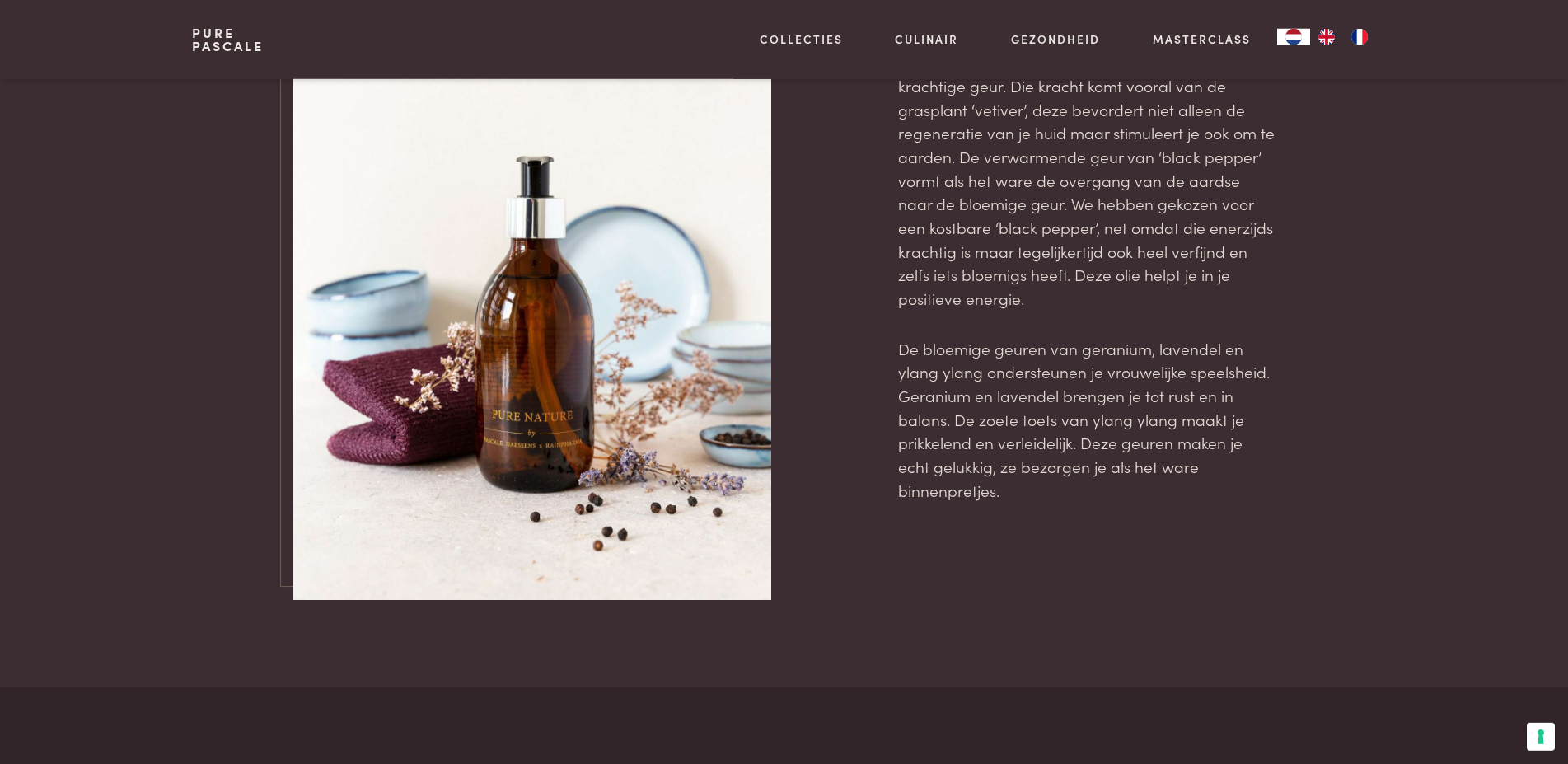
scroll to position [1597, 0]
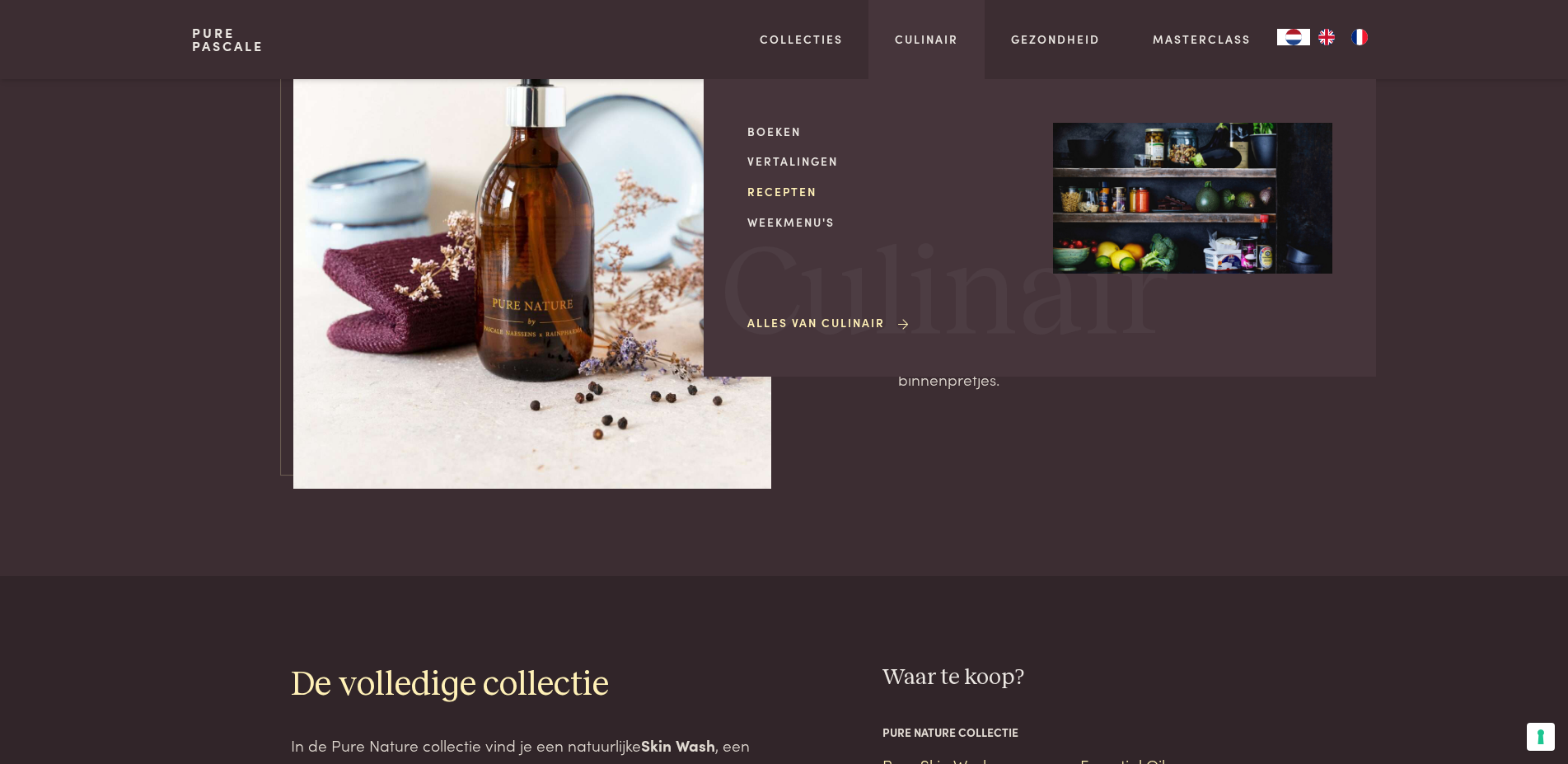
click at [790, 187] on link "Recepten" at bounding box center [886, 192] width 279 height 18
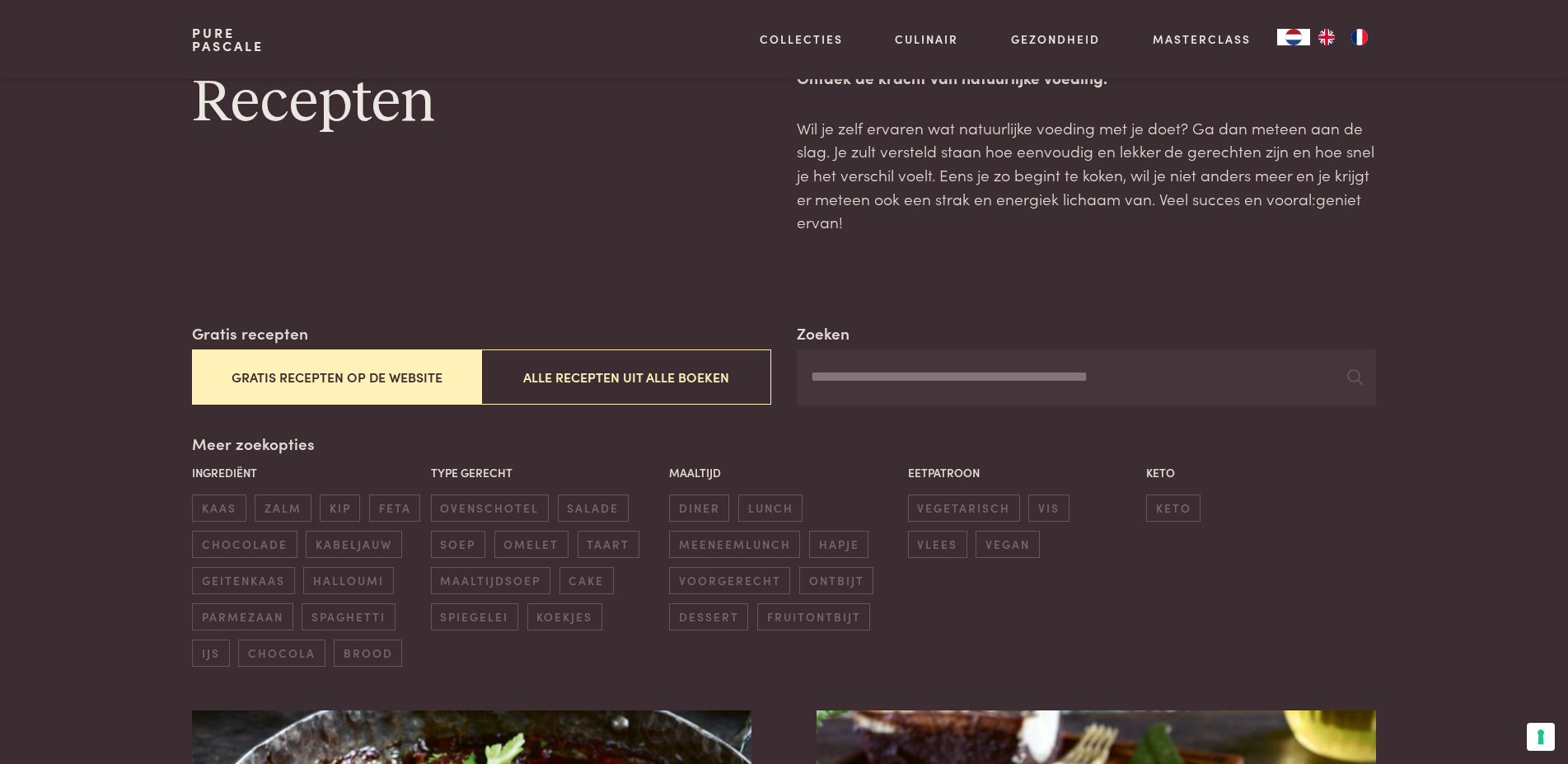
scroll to position [84, 0]
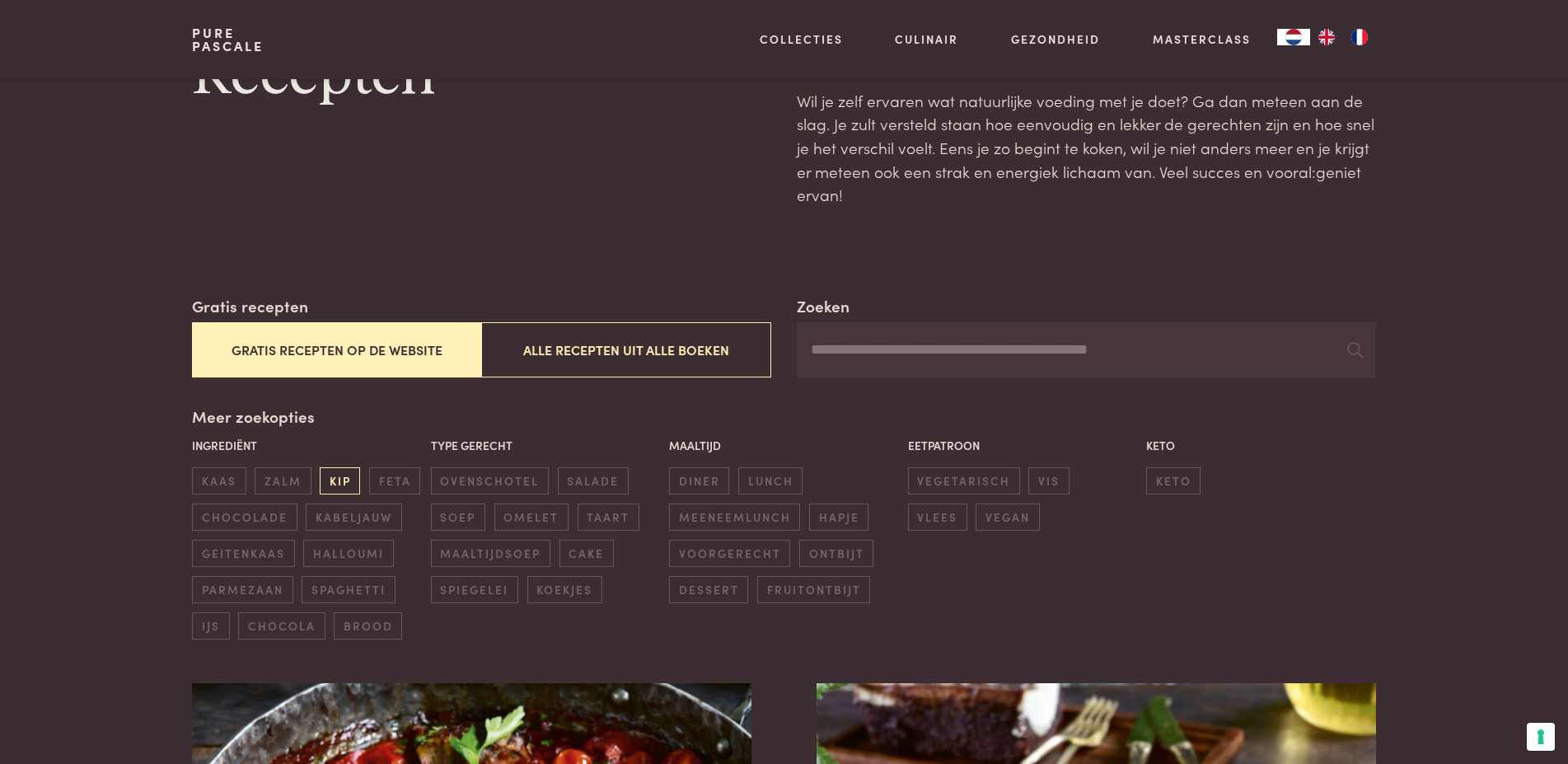
click at [339, 474] on span "kip" at bounding box center [340, 481] width 41 height 27
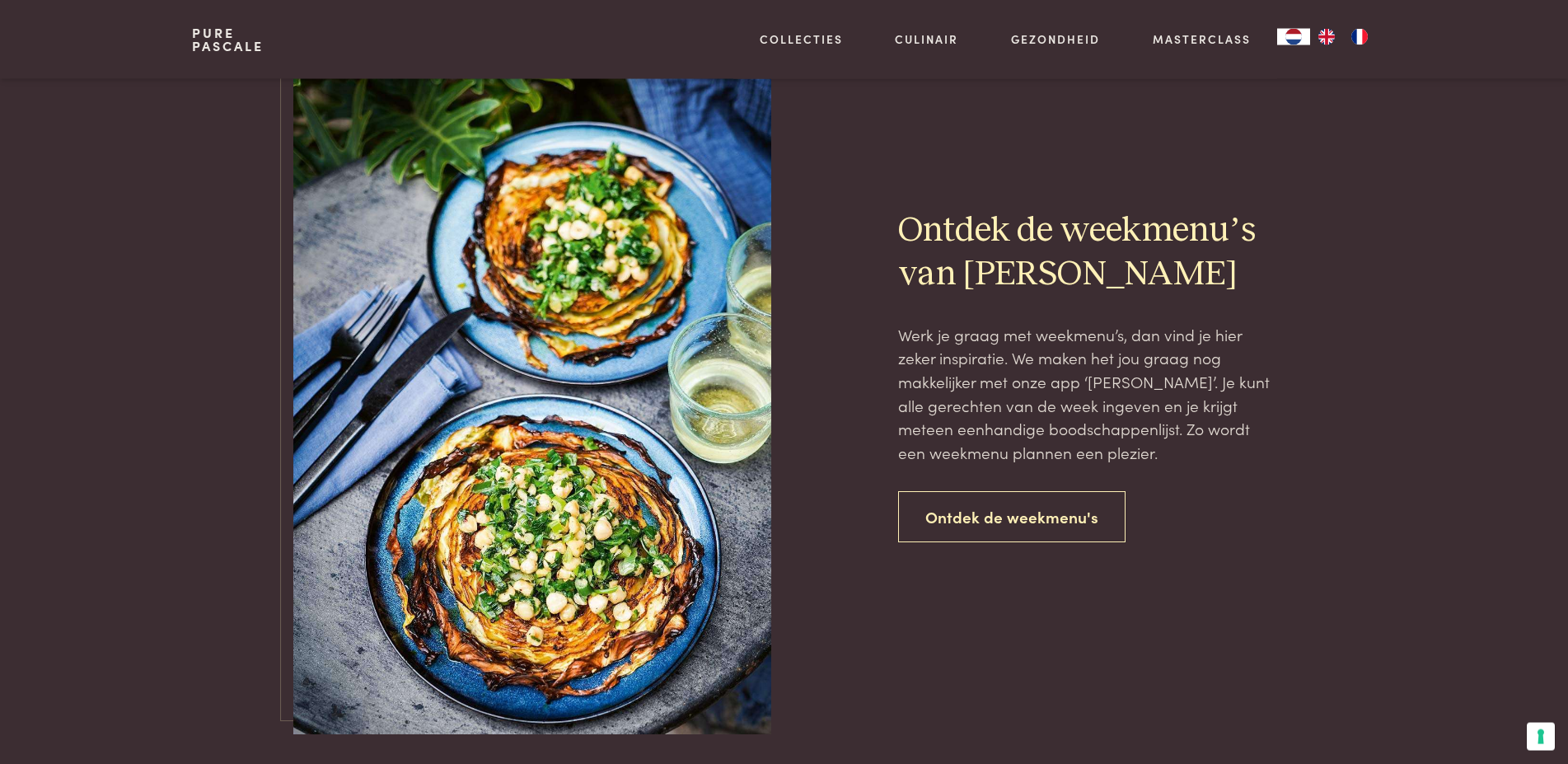
scroll to position [1807, 0]
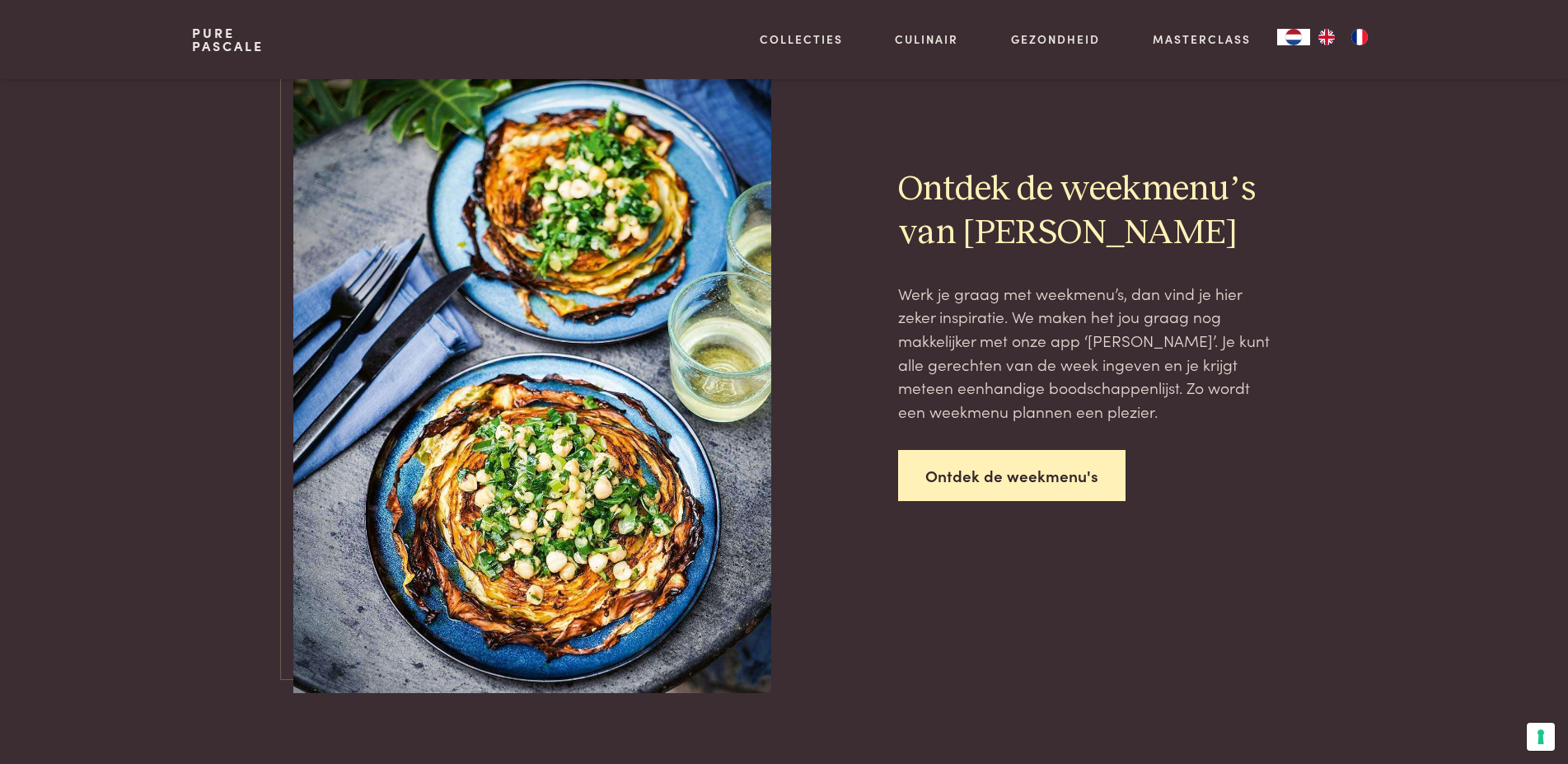
click at [1021, 480] on link "Ontdek de weekmenu's" at bounding box center [1011, 476] width 227 height 52
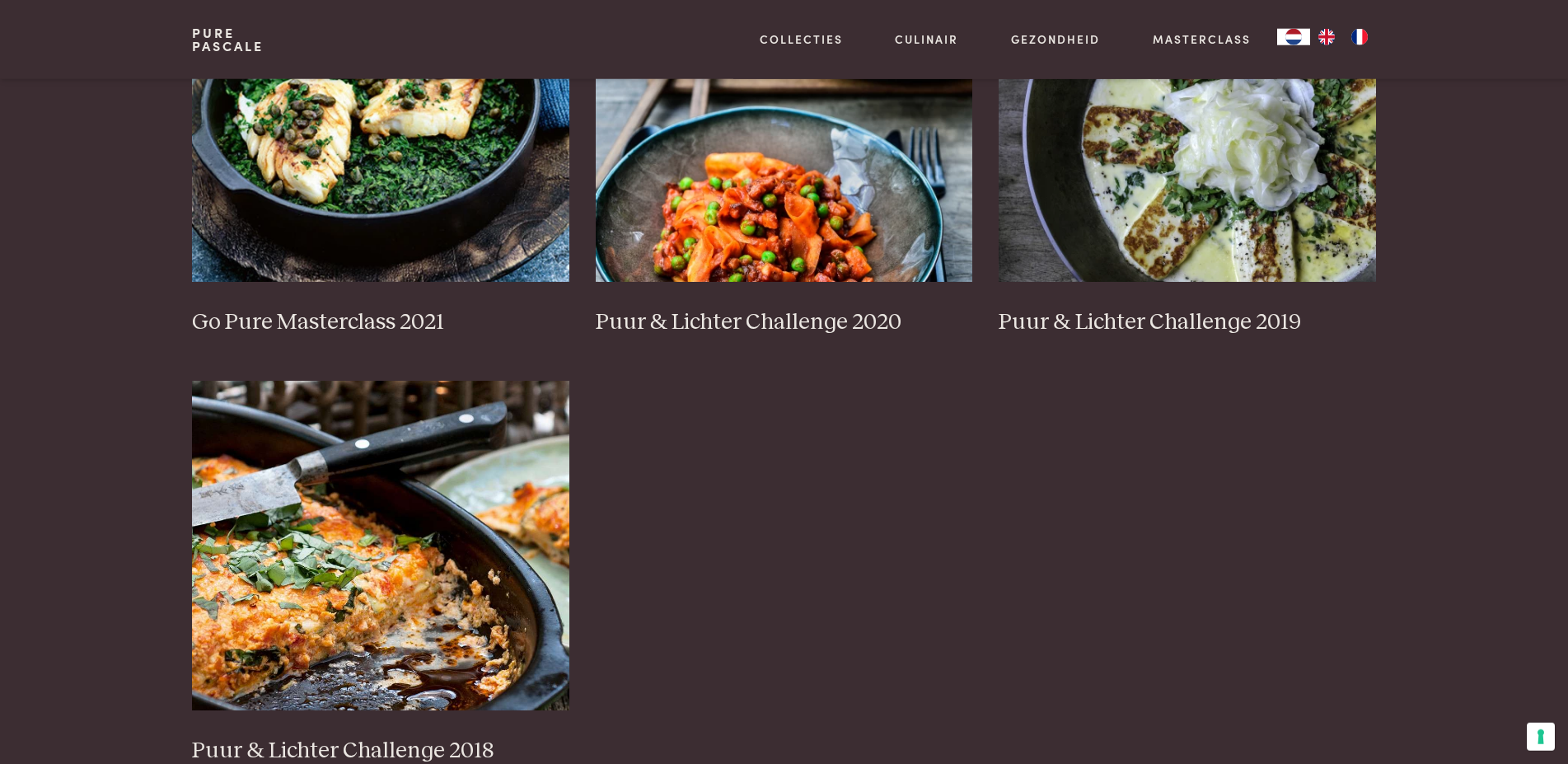
scroll to position [1429, 0]
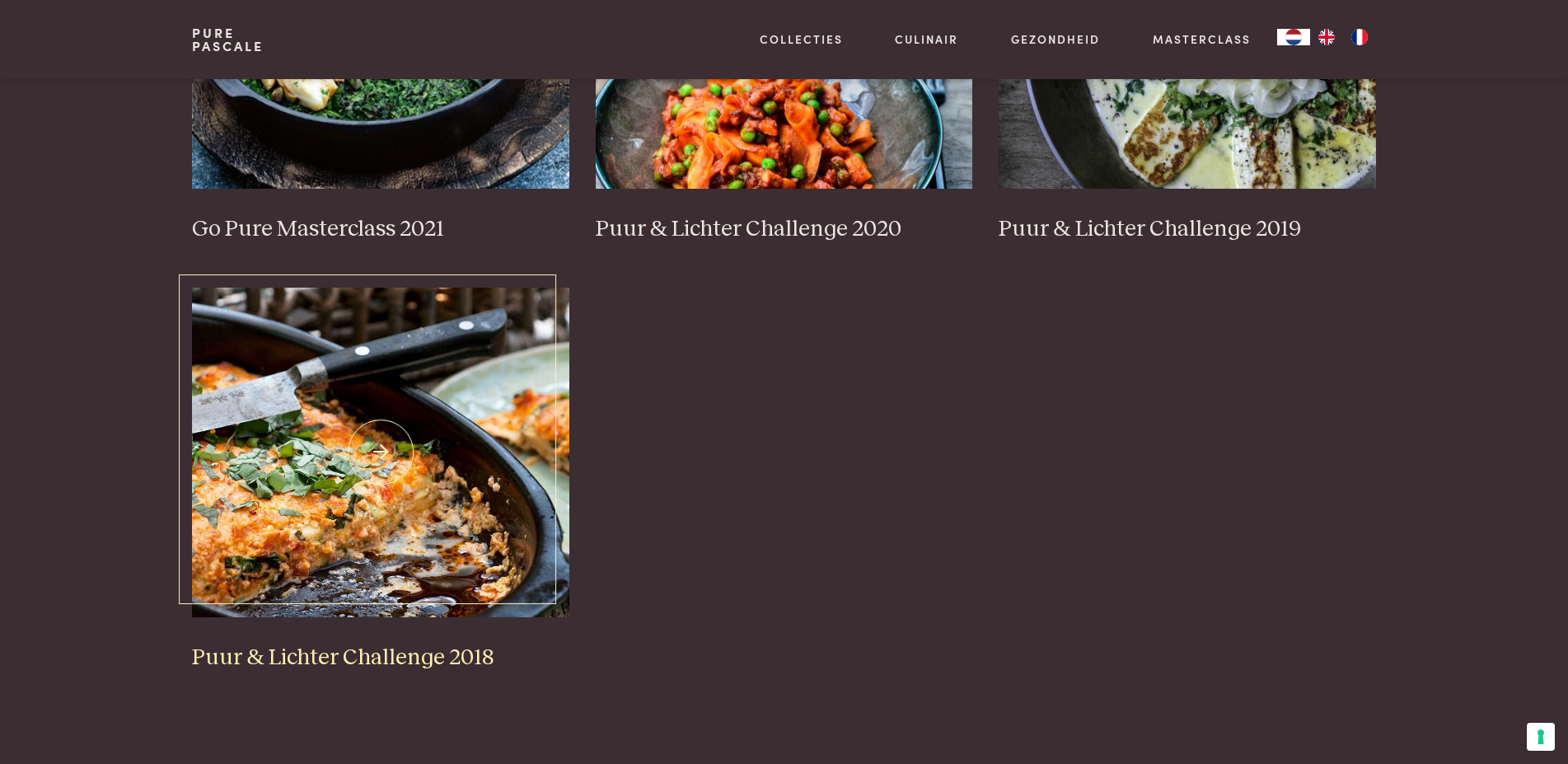
click at [405, 464] on img at bounding box center [380, 452] width 377 height 329
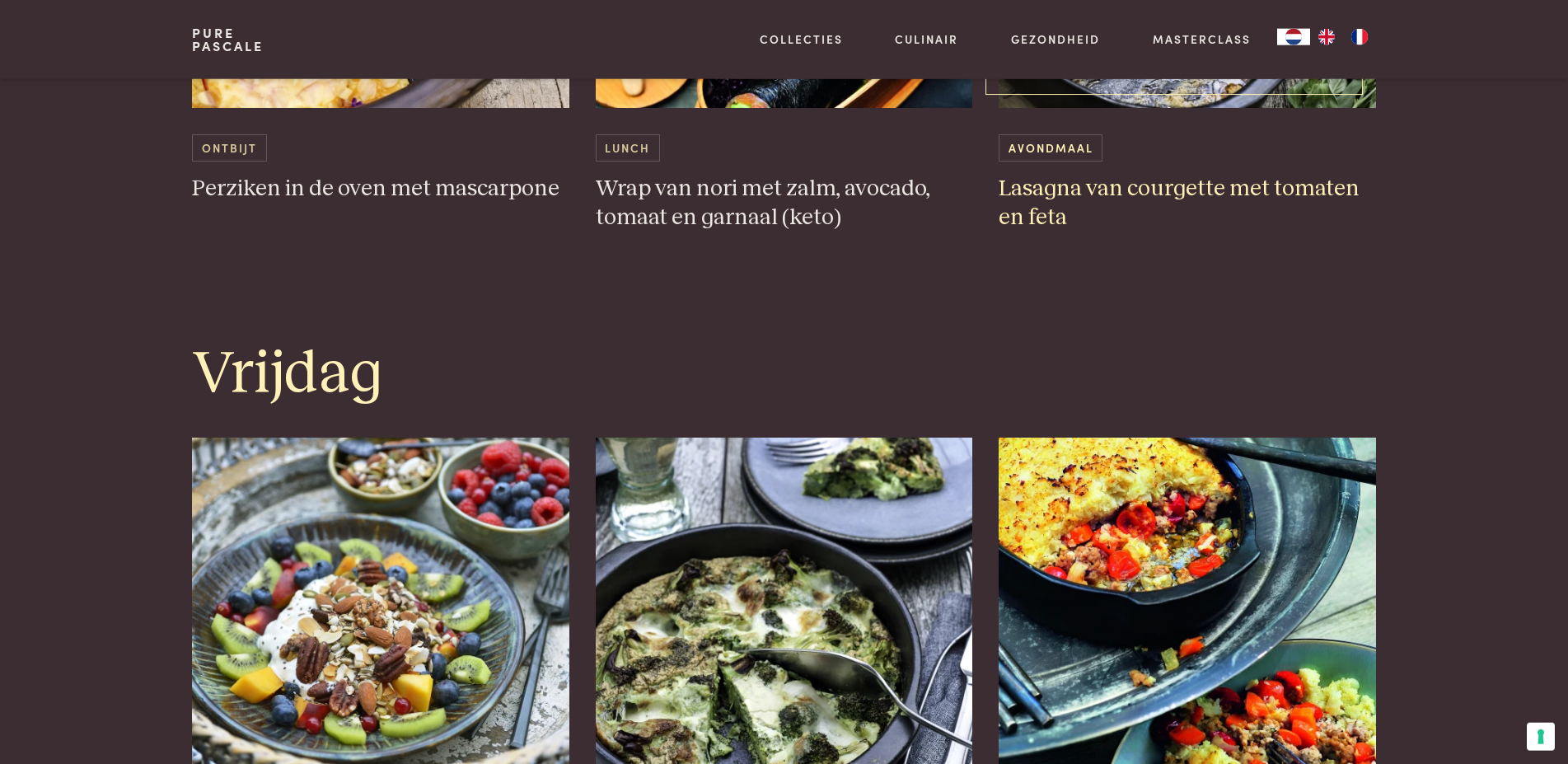
scroll to position [3951, 0]
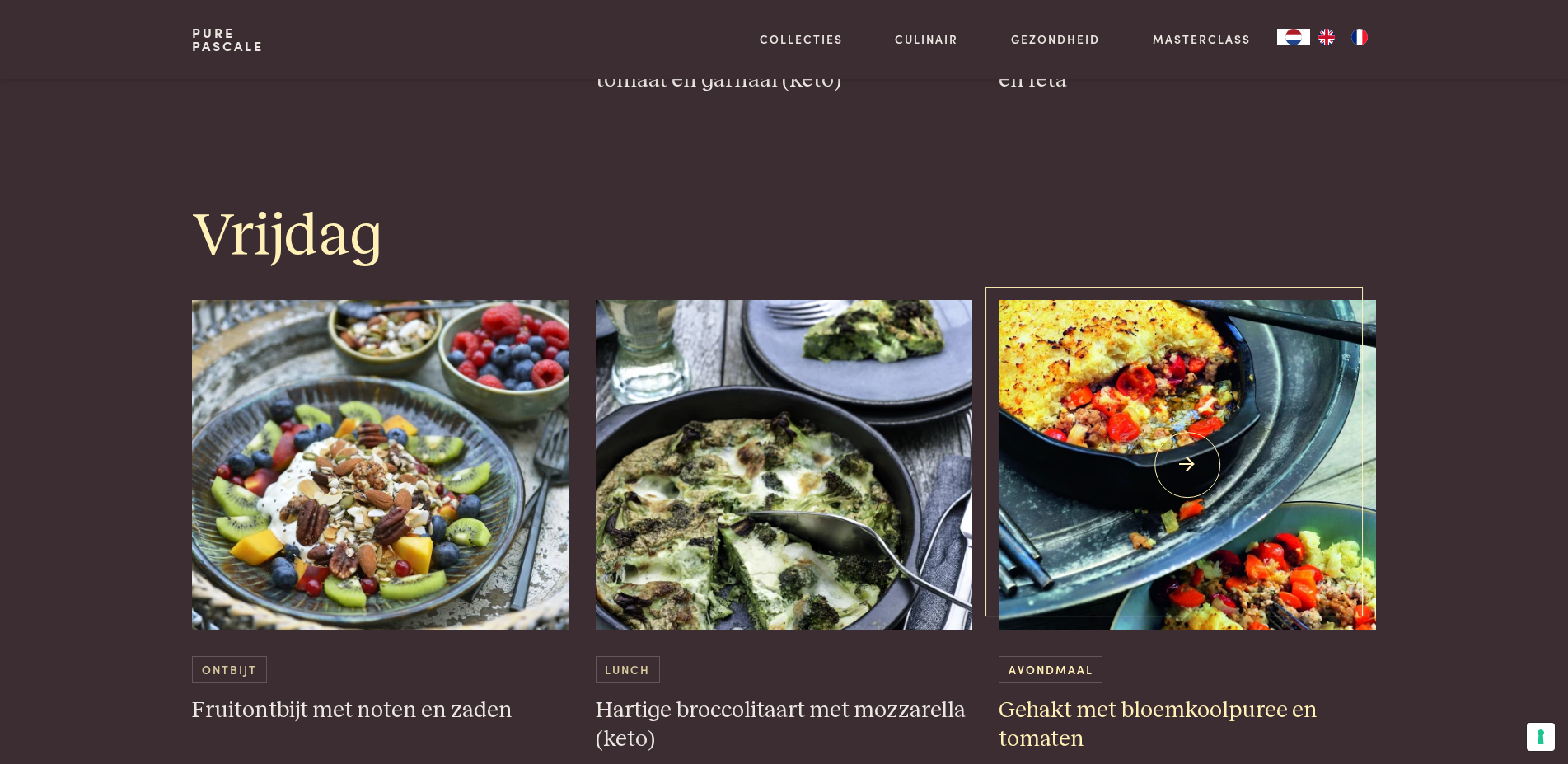
click at [1127, 428] on img at bounding box center [1187, 464] width 377 height 329
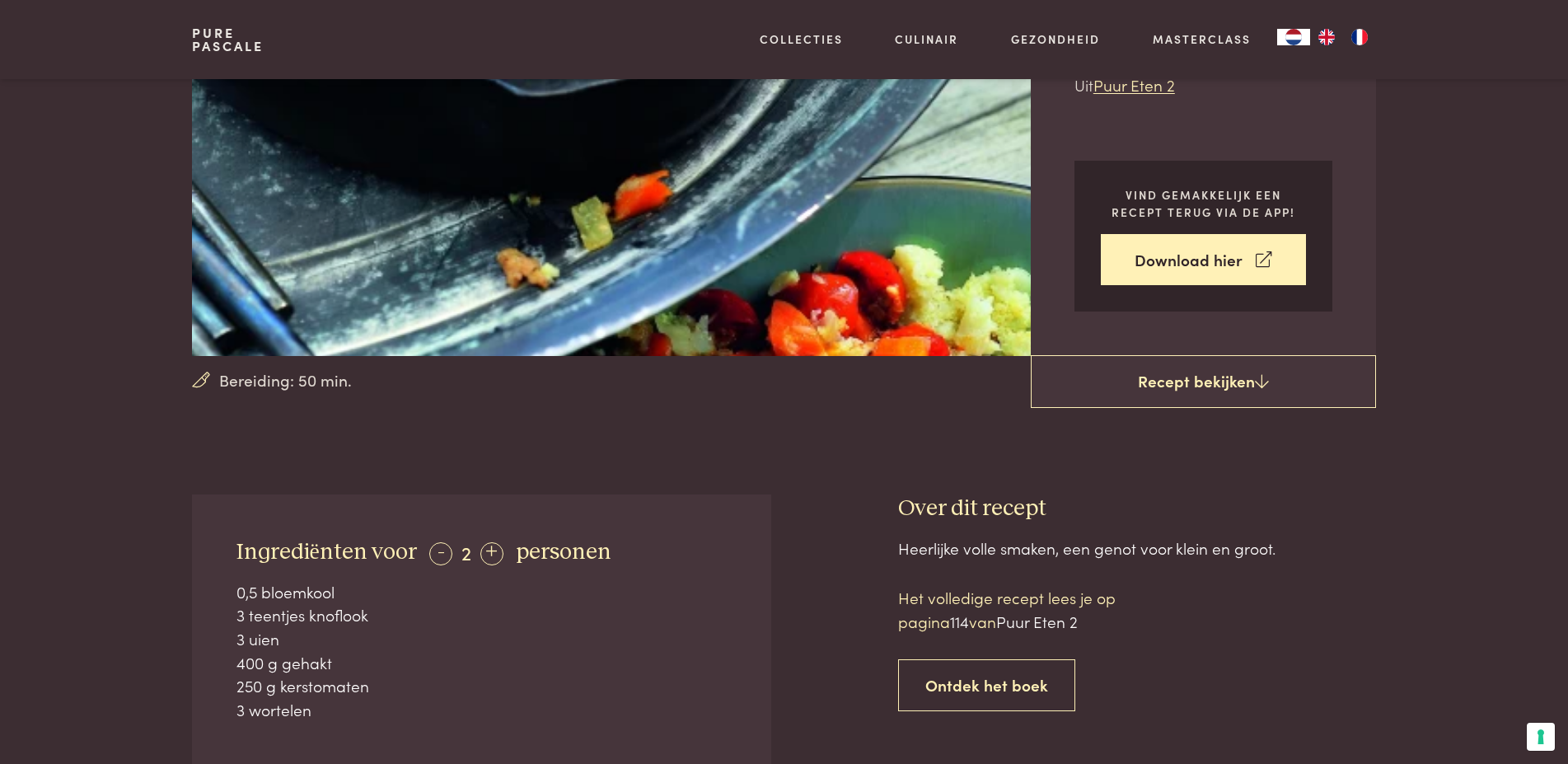
scroll to position [504, 0]
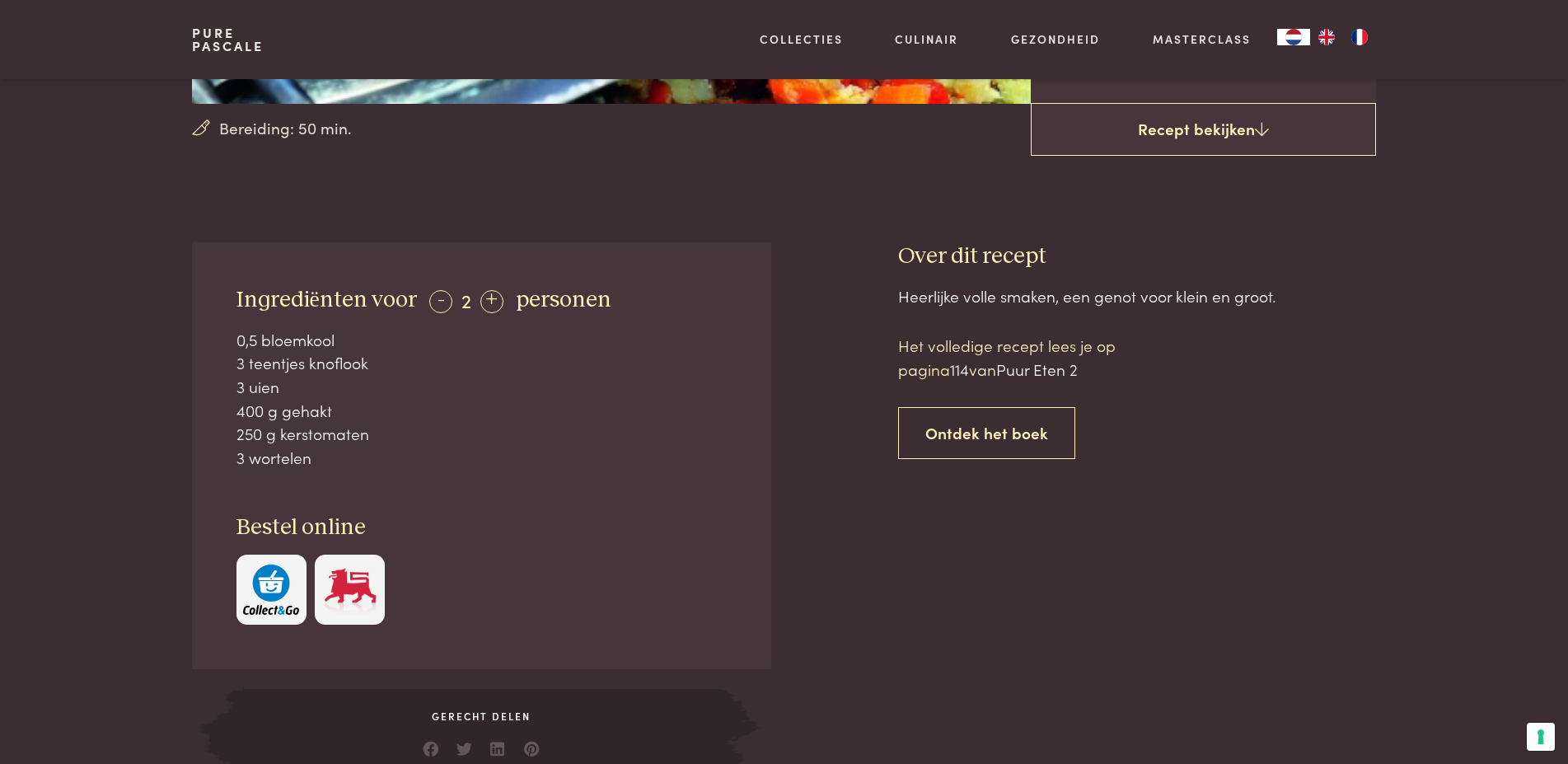
click at [355, 579] on img at bounding box center [350, 590] width 56 height 51
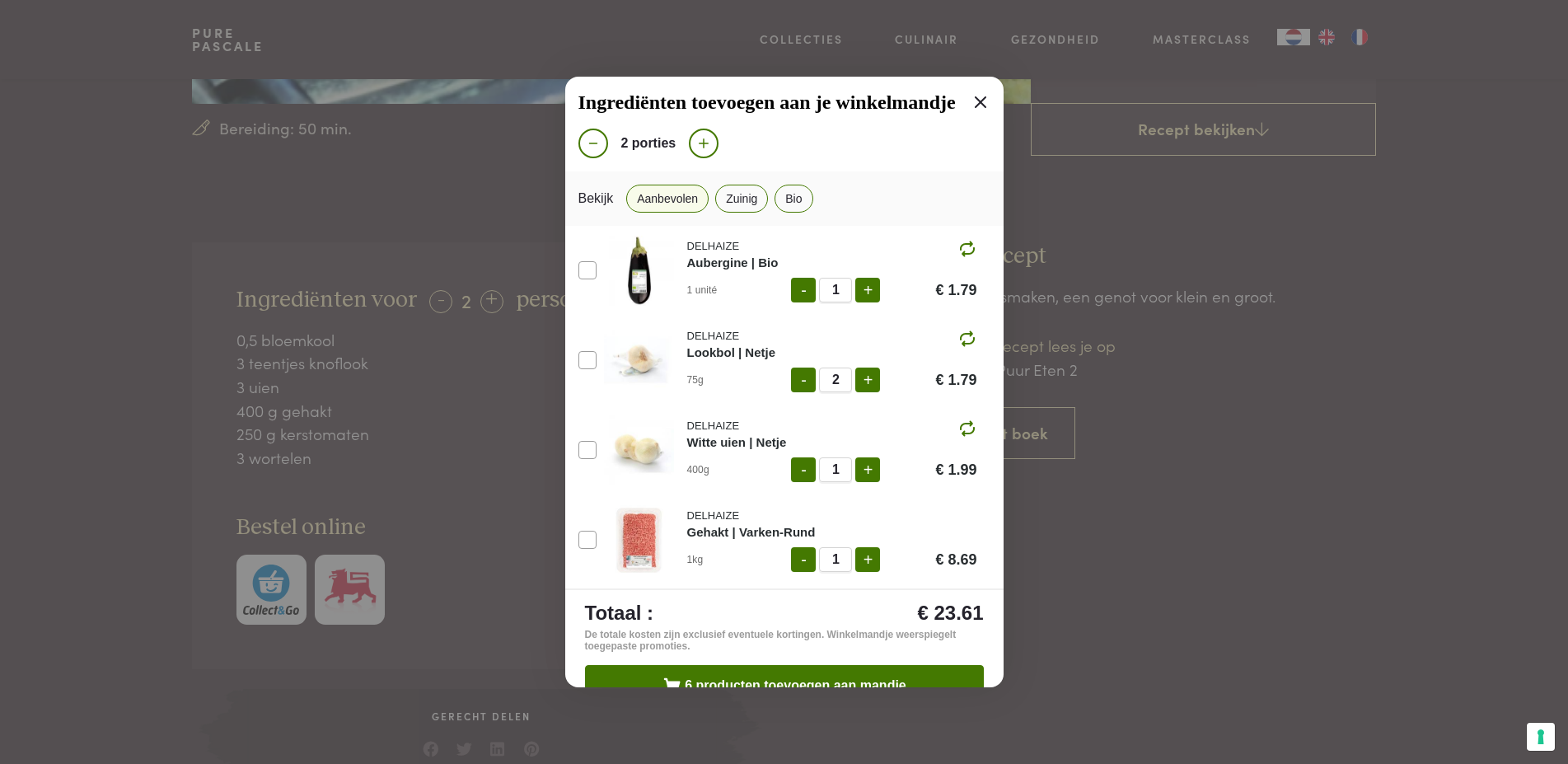
click at [1454, 298] on div "Ingrediënten toevoegen aan je winkelmandje 2 porties Bekijk Aanbevolen Zuinig B…" at bounding box center [784, 382] width 1568 height 764
click at [975, 98] on icon at bounding box center [981, 102] width 12 height 12
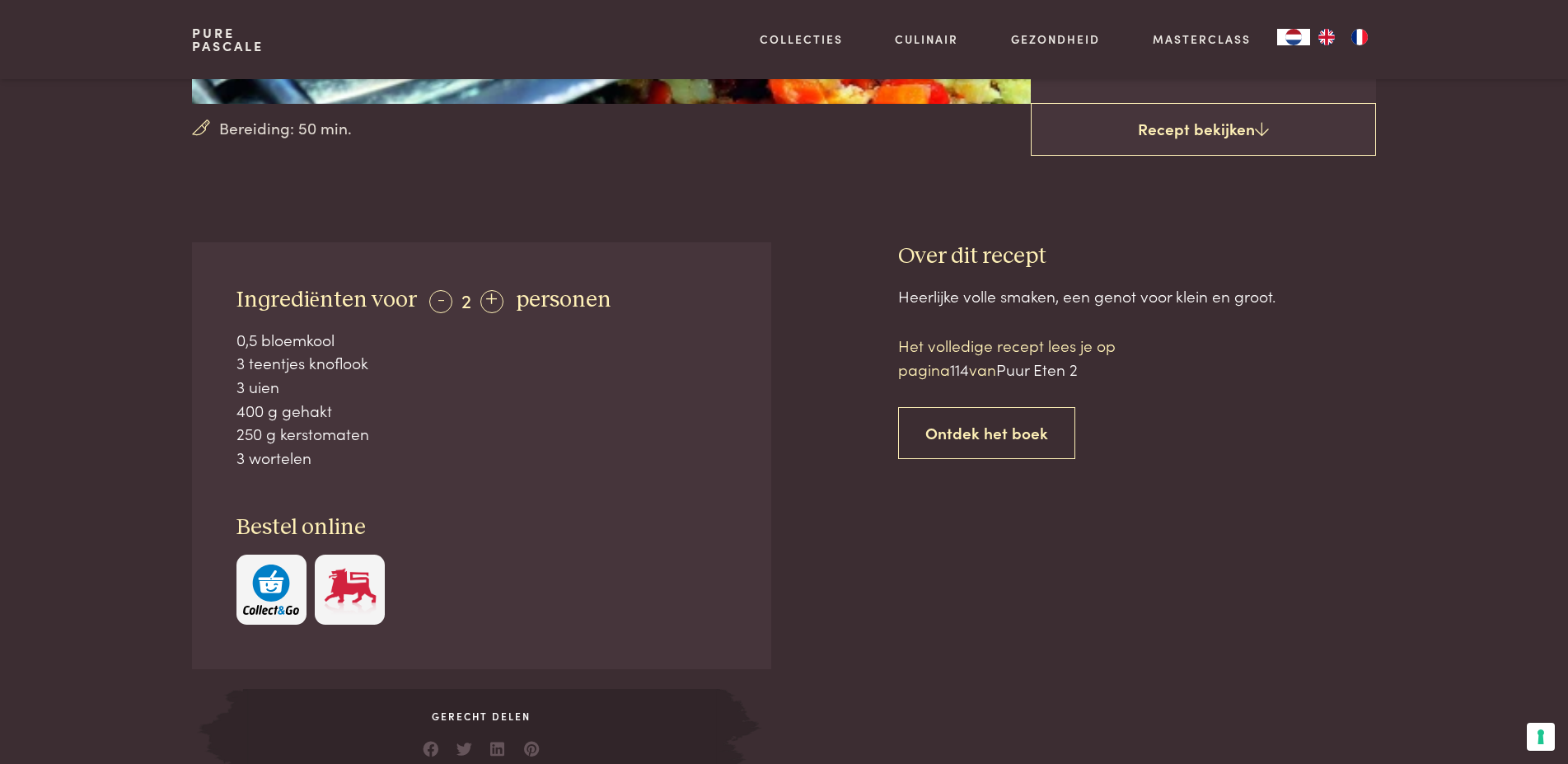
scroll to position [0, 0]
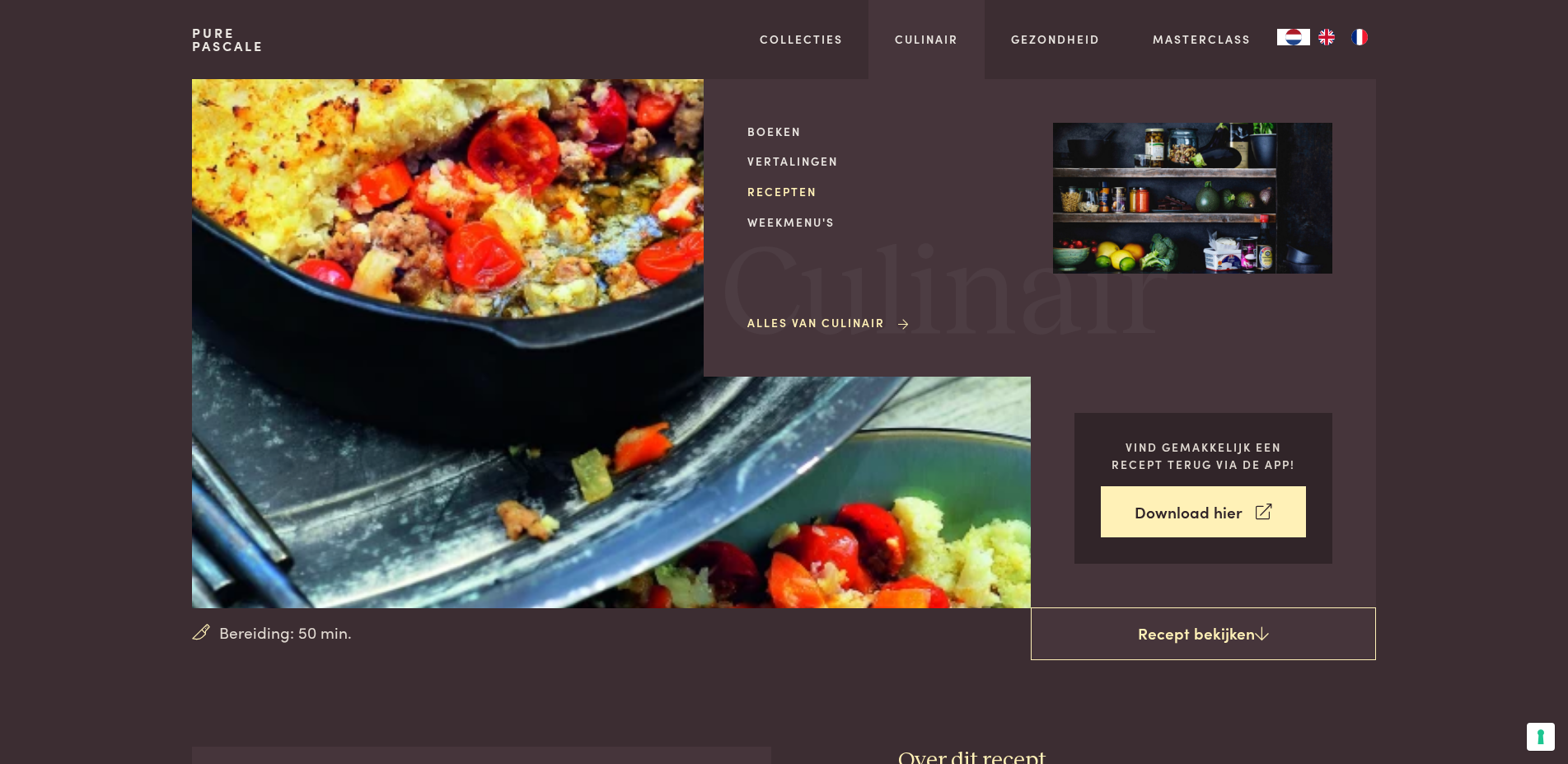
click at [798, 192] on link "Recepten" at bounding box center [886, 192] width 279 height 18
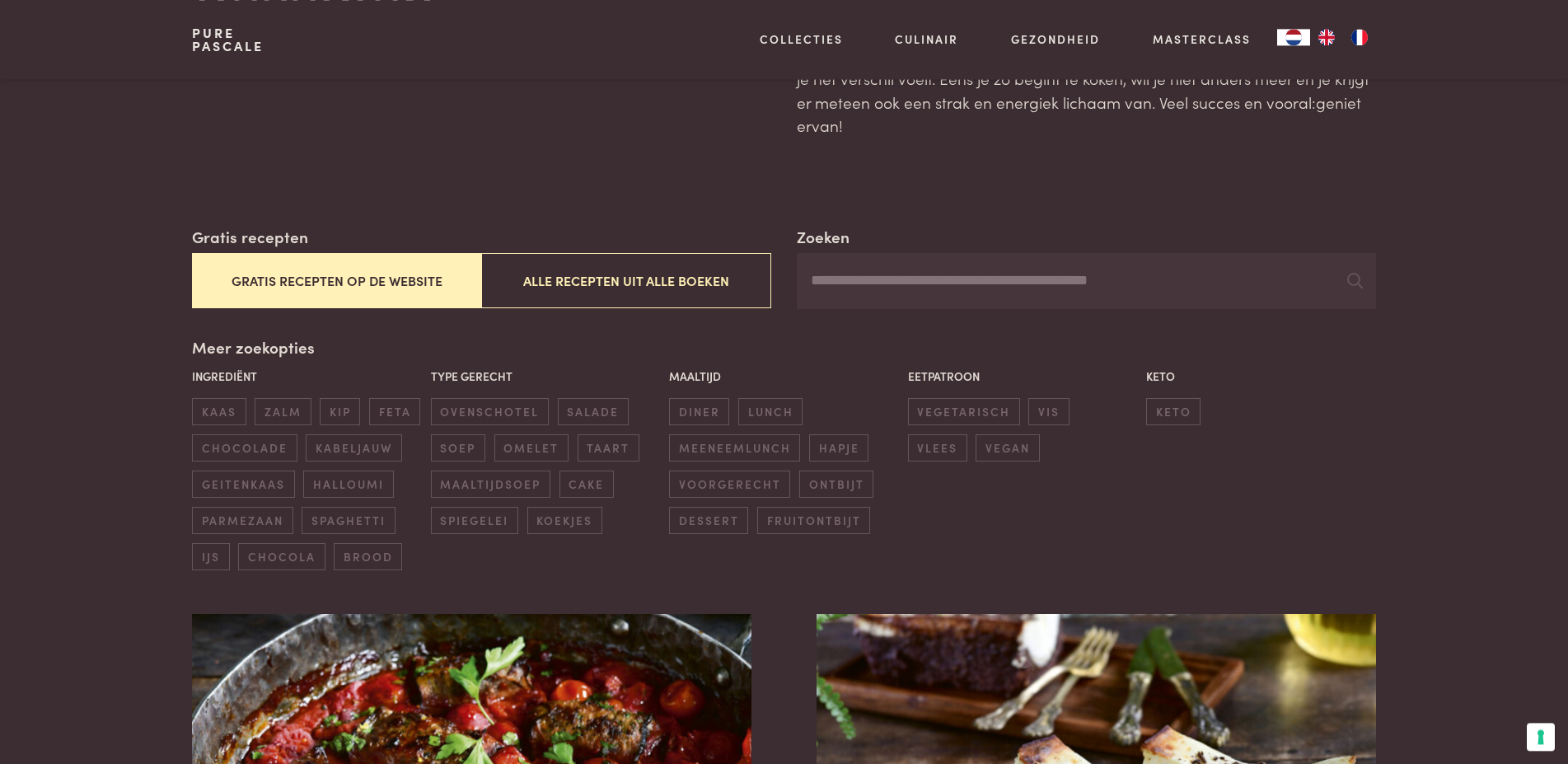
scroll to position [168, 0]
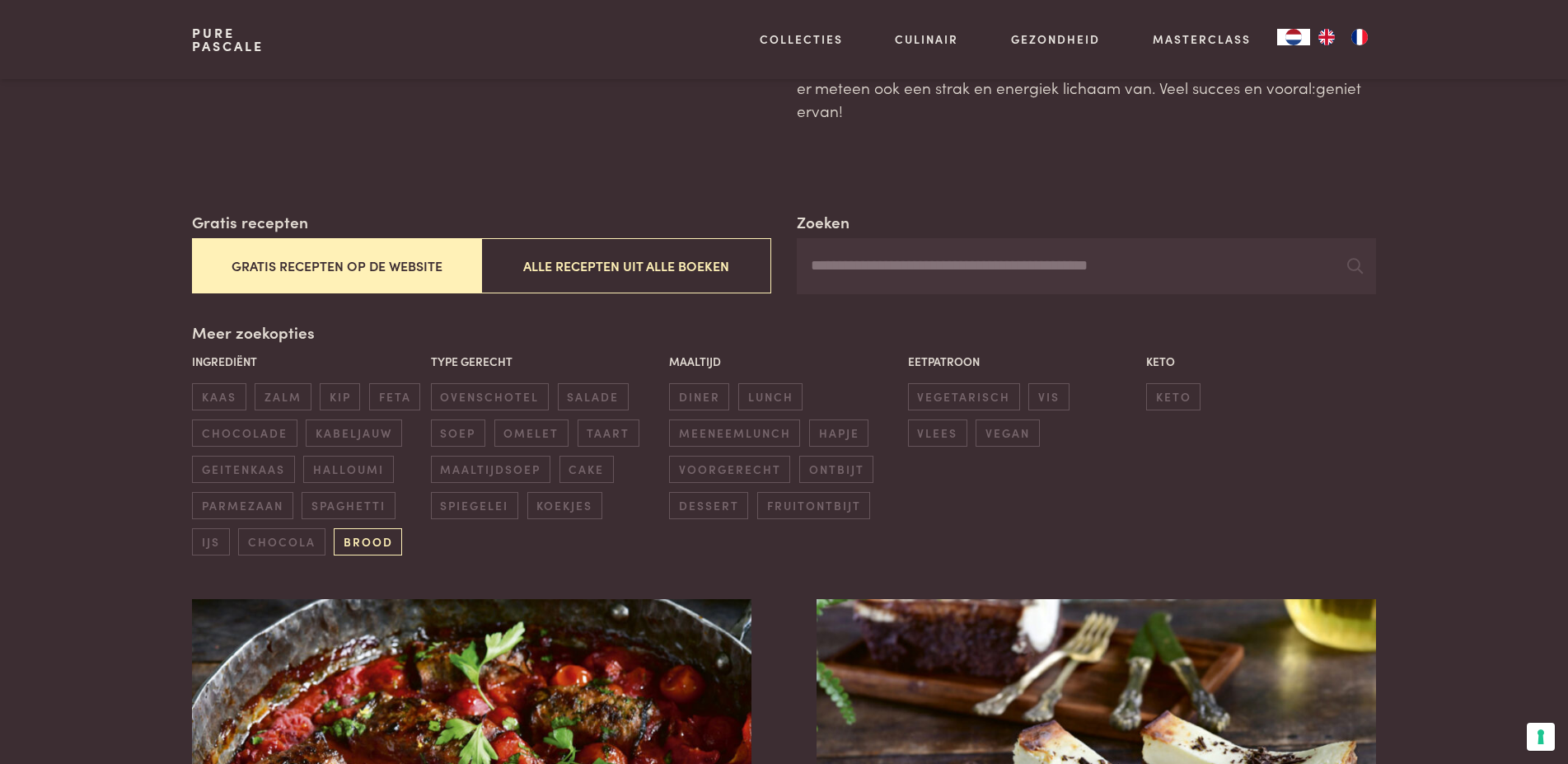
click at [355, 539] on span "brood" at bounding box center [367, 542] width 68 height 27
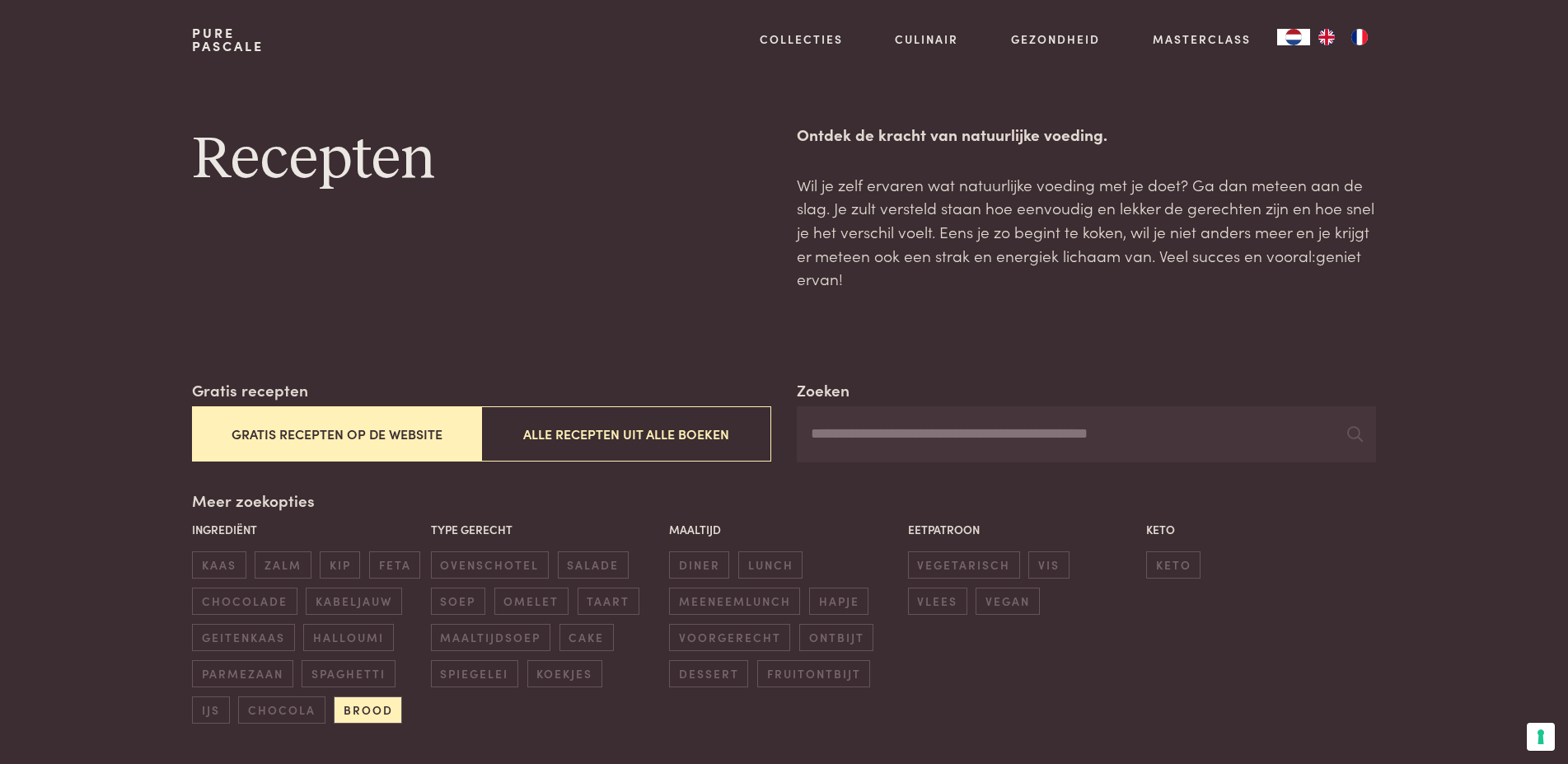
click at [1080, 430] on input "Zoeken" at bounding box center [1085, 434] width 578 height 56
type input "*********"
click at [1353, 431] on icon at bounding box center [1354, 434] width 16 height 16
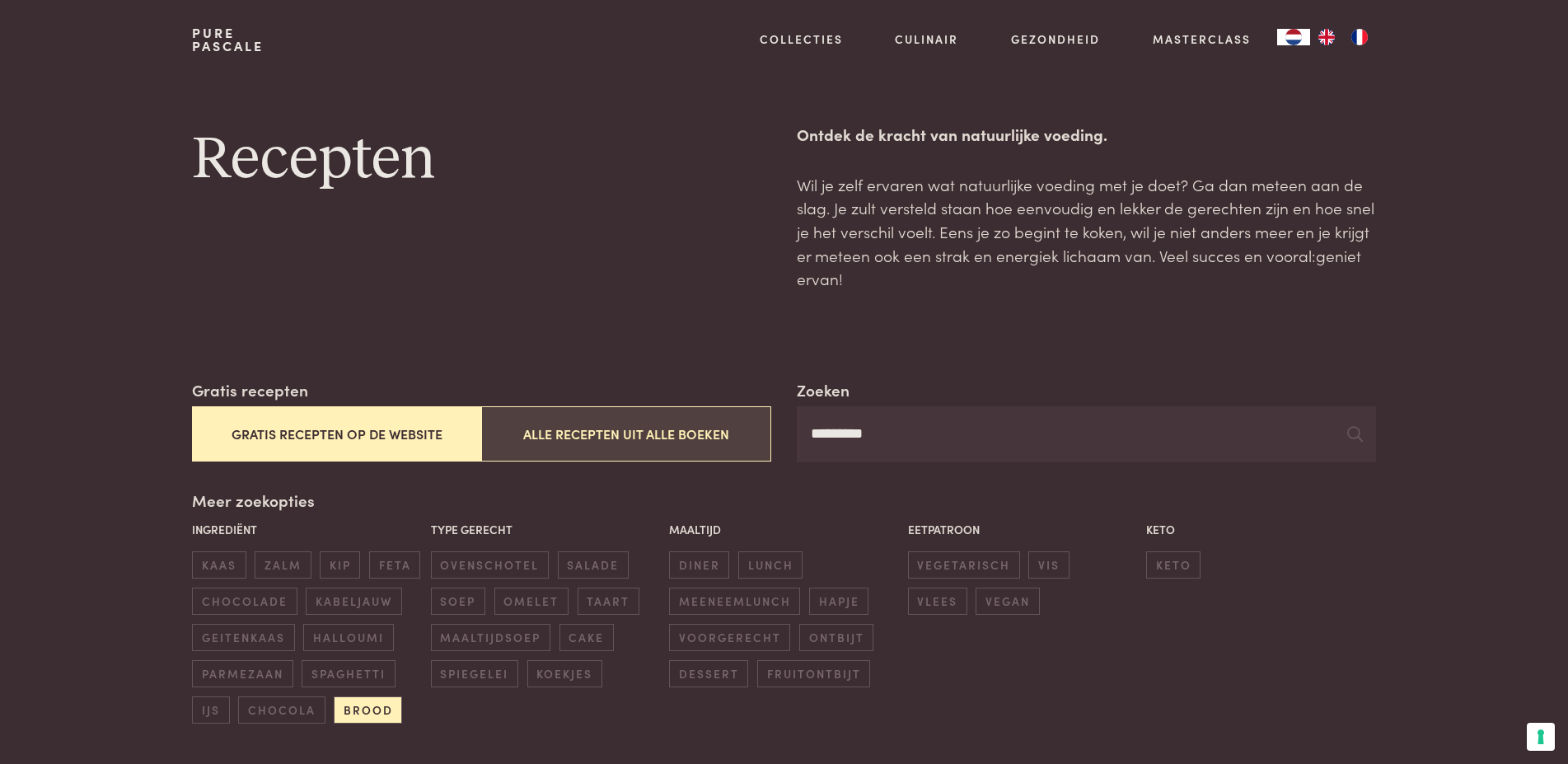
click at [663, 434] on button "Alle recepten uit alle boeken" at bounding box center [625, 433] width 289 height 55
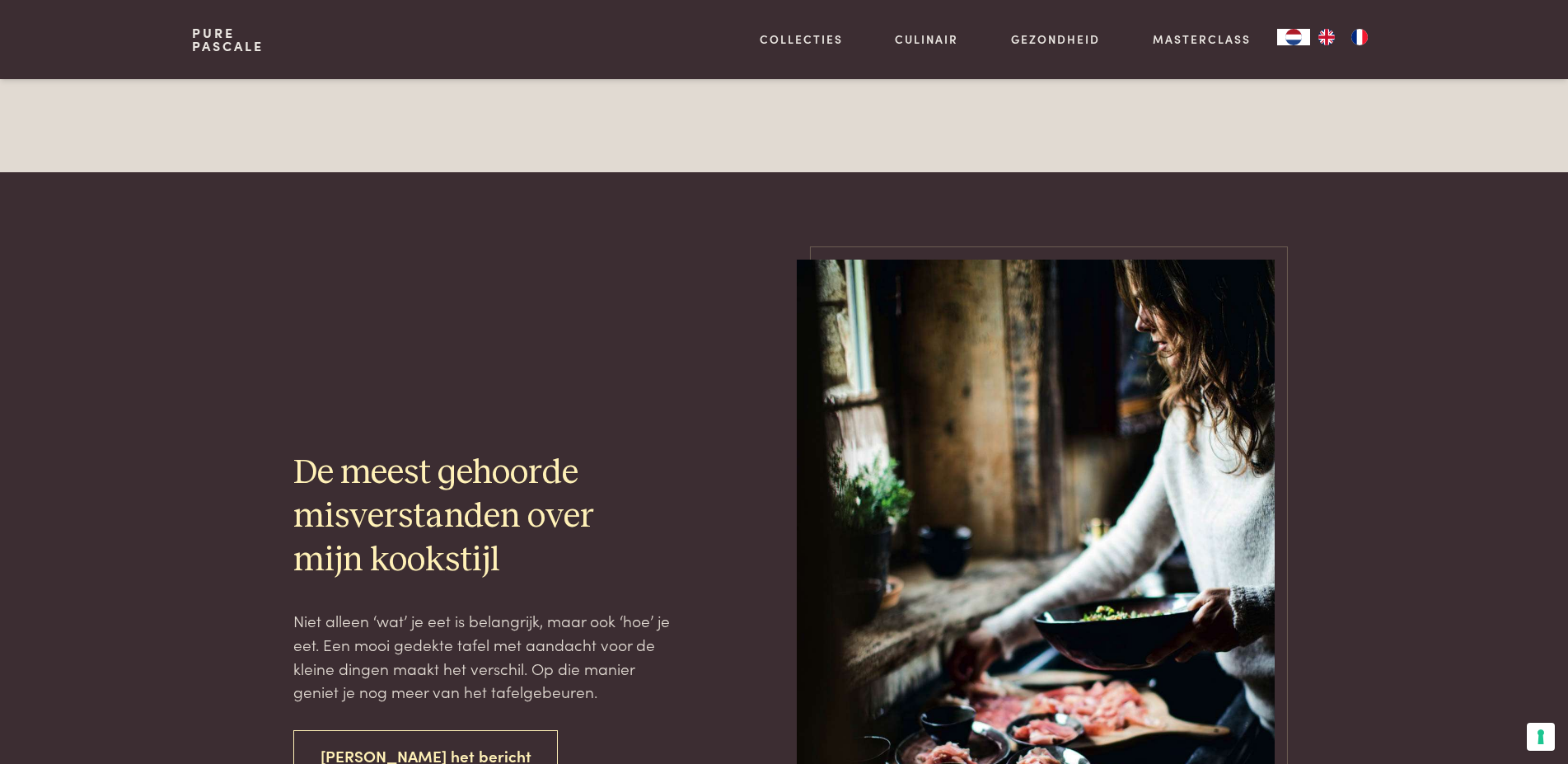
scroll to position [2820, 0]
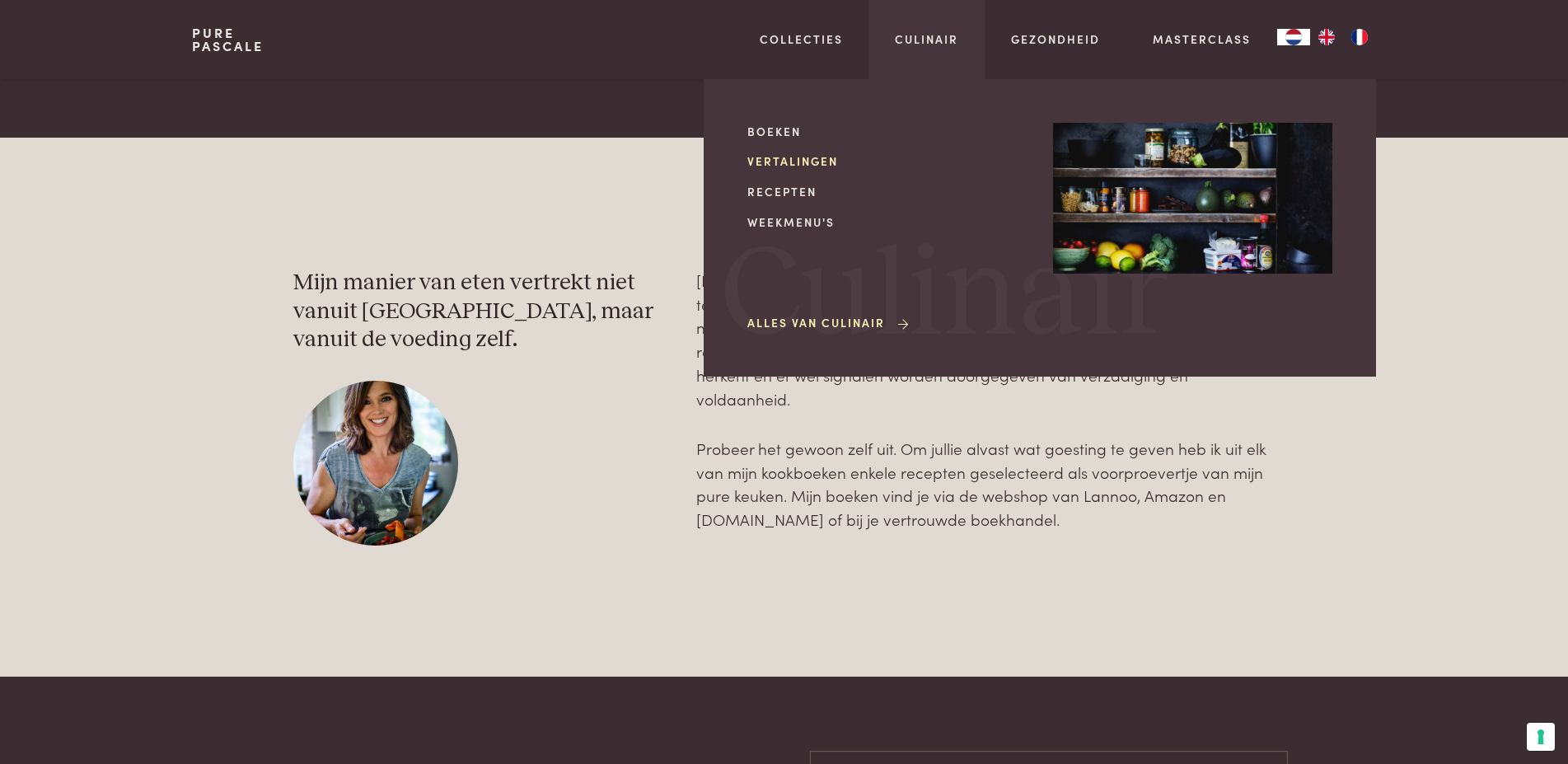
click at [802, 159] on link "Vertalingen" at bounding box center [886, 161] width 279 height 18
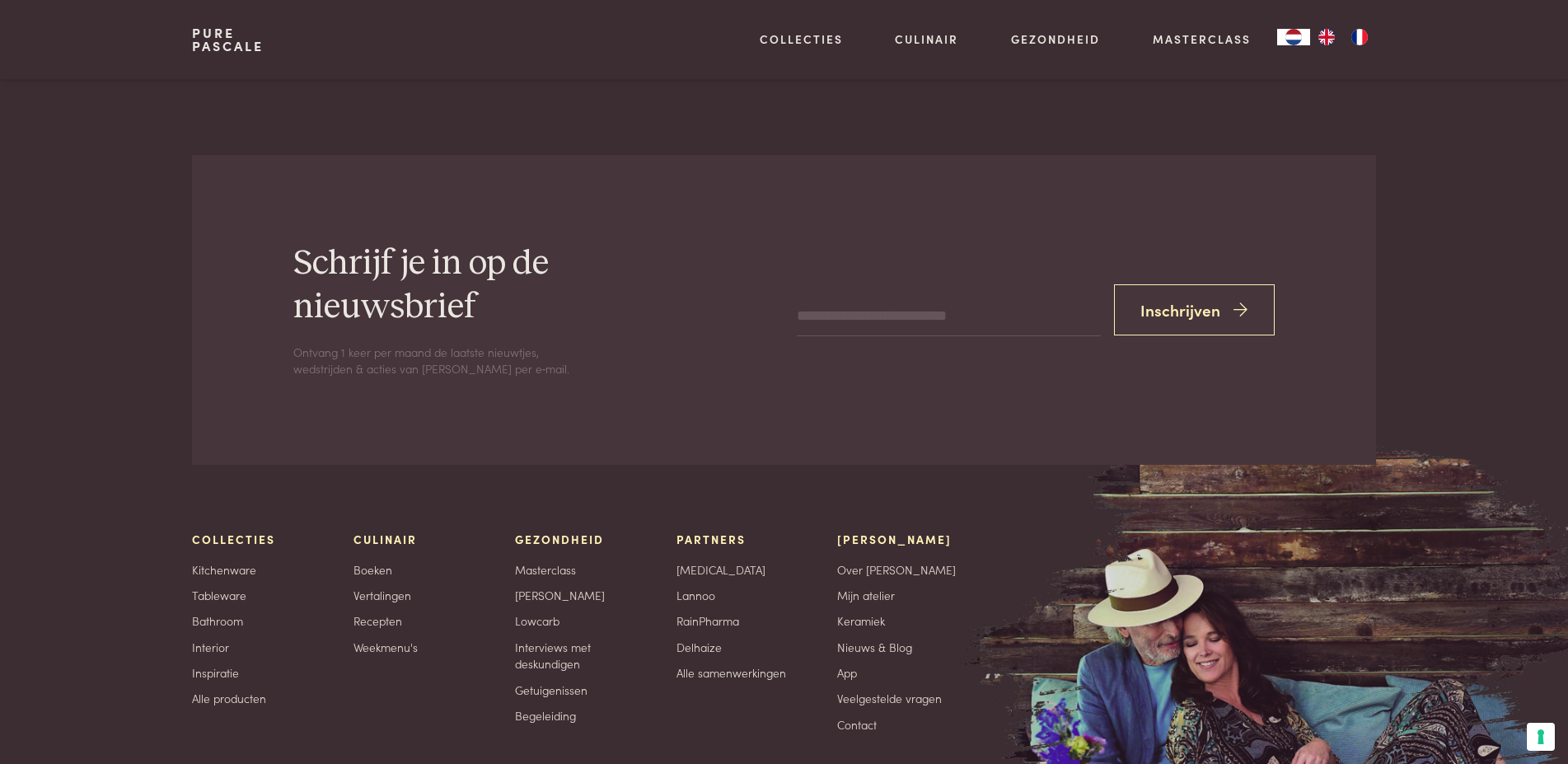
scroll to position [168, 0]
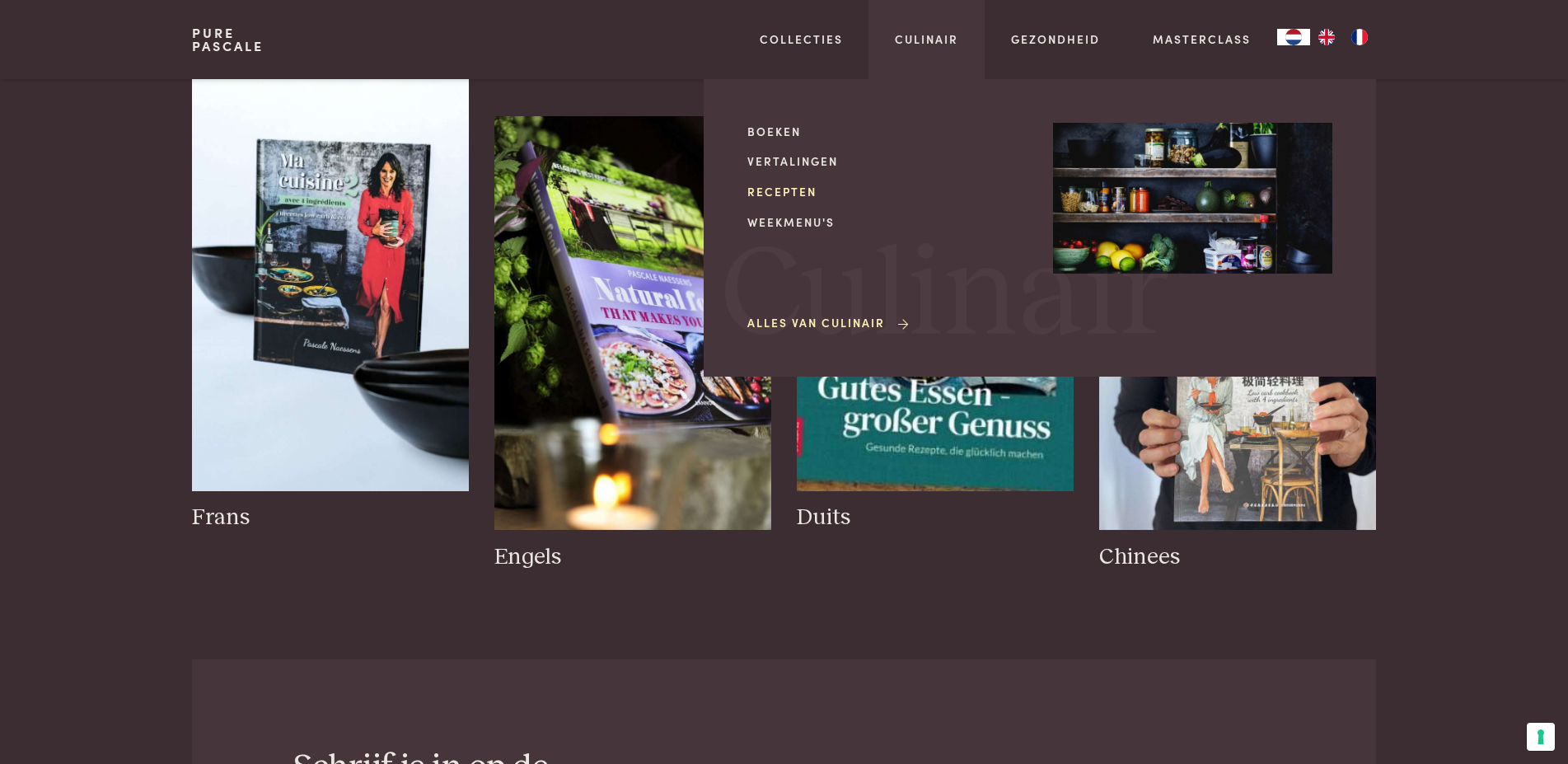
click at [794, 190] on link "Recepten" at bounding box center [886, 192] width 279 height 18
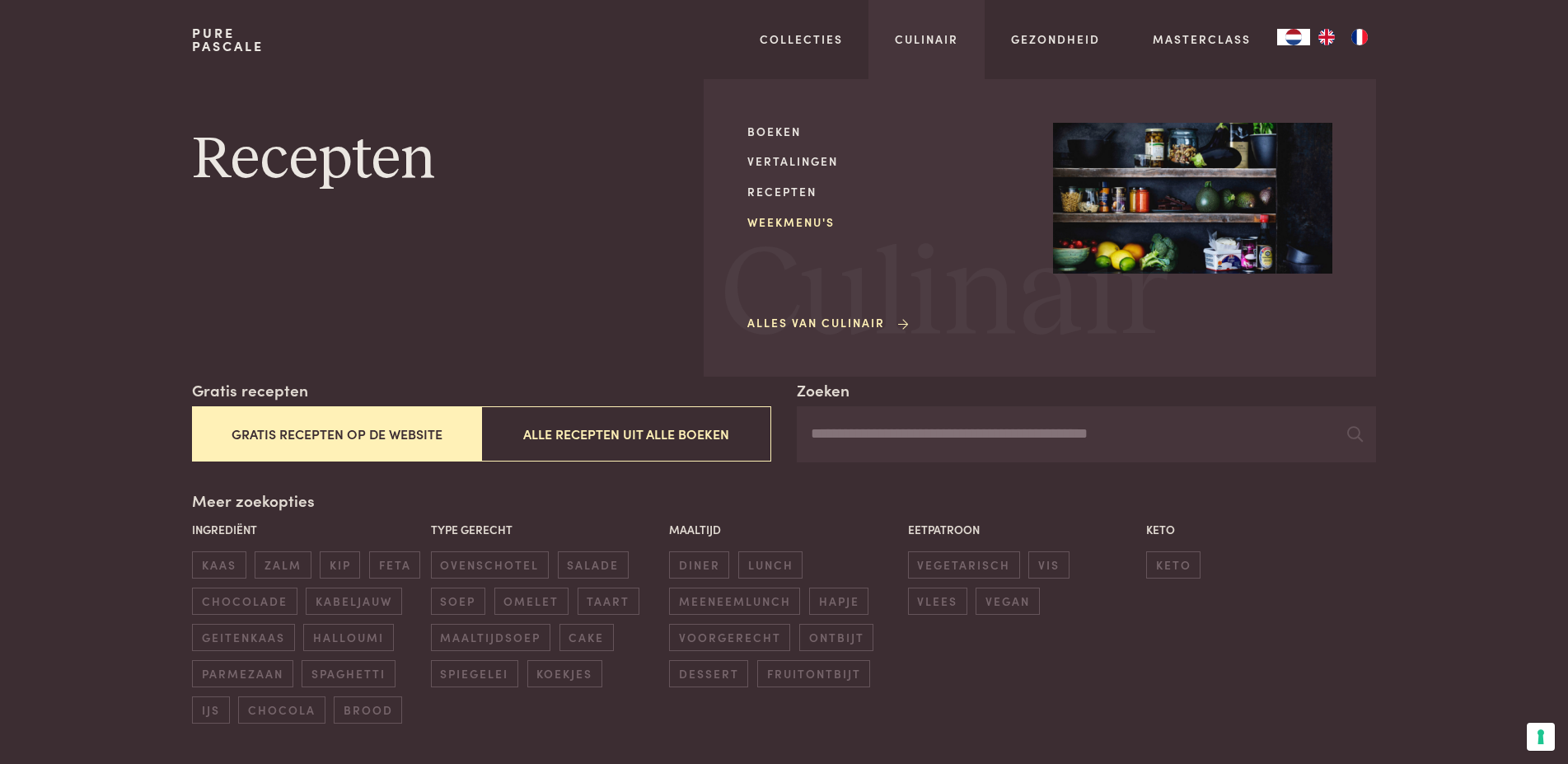
click at [788, 221] on link "Weekmenu's" at bounding box center [886, 222] width 279 height 18
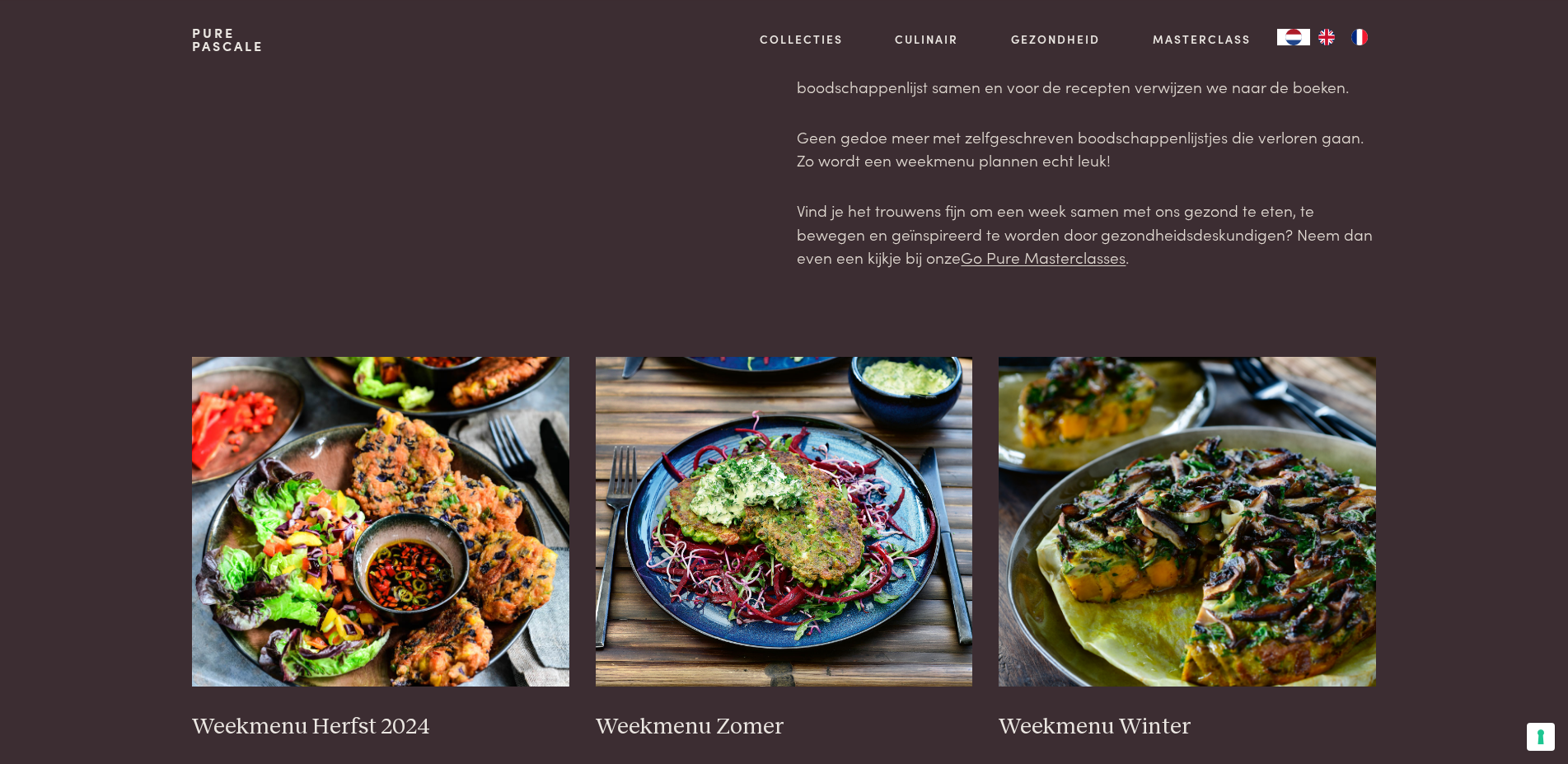
scroll to position [168, 0]
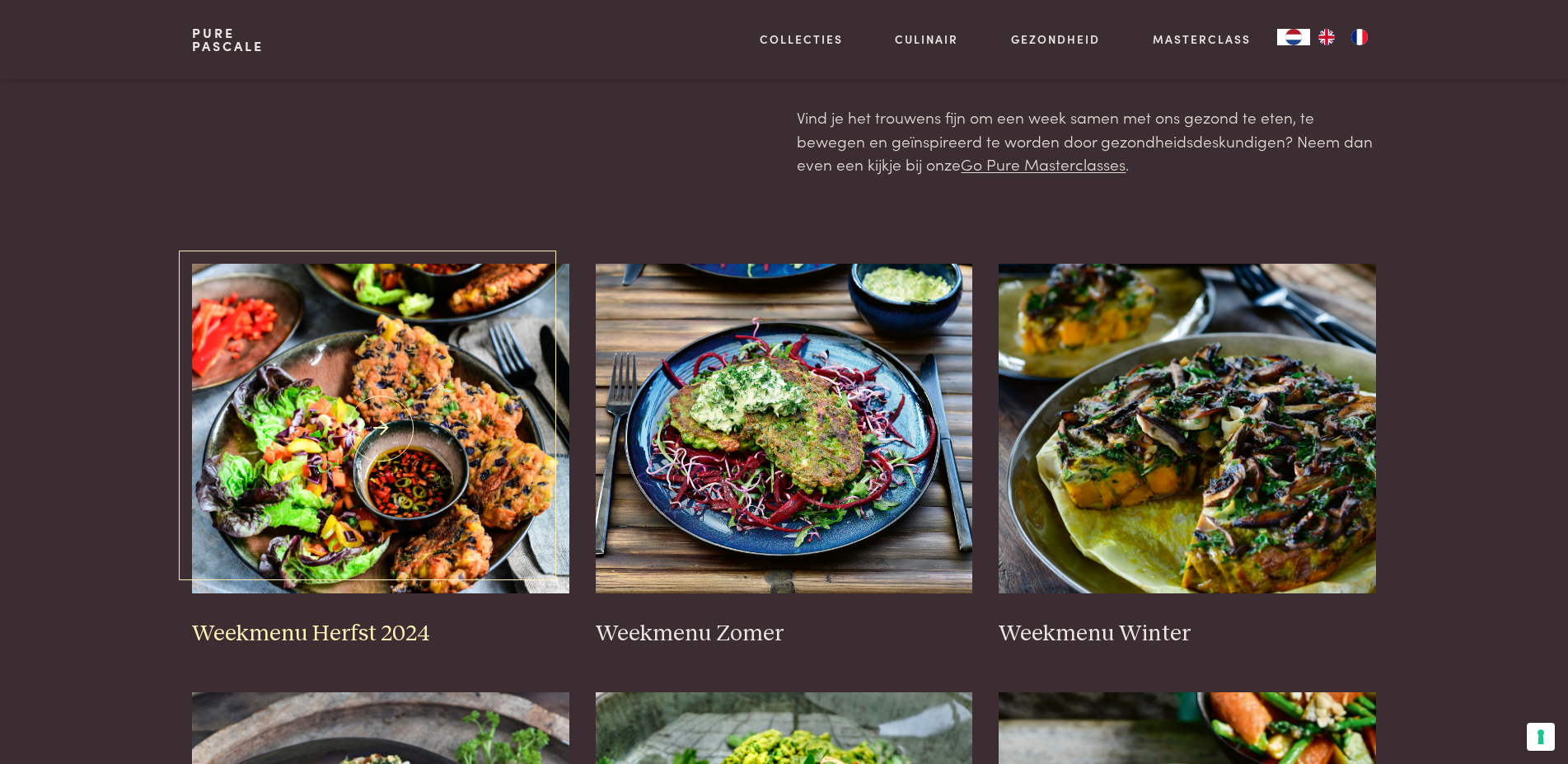
click at [433, 390] on img at bounding box center [380, 428] width 377 height 329
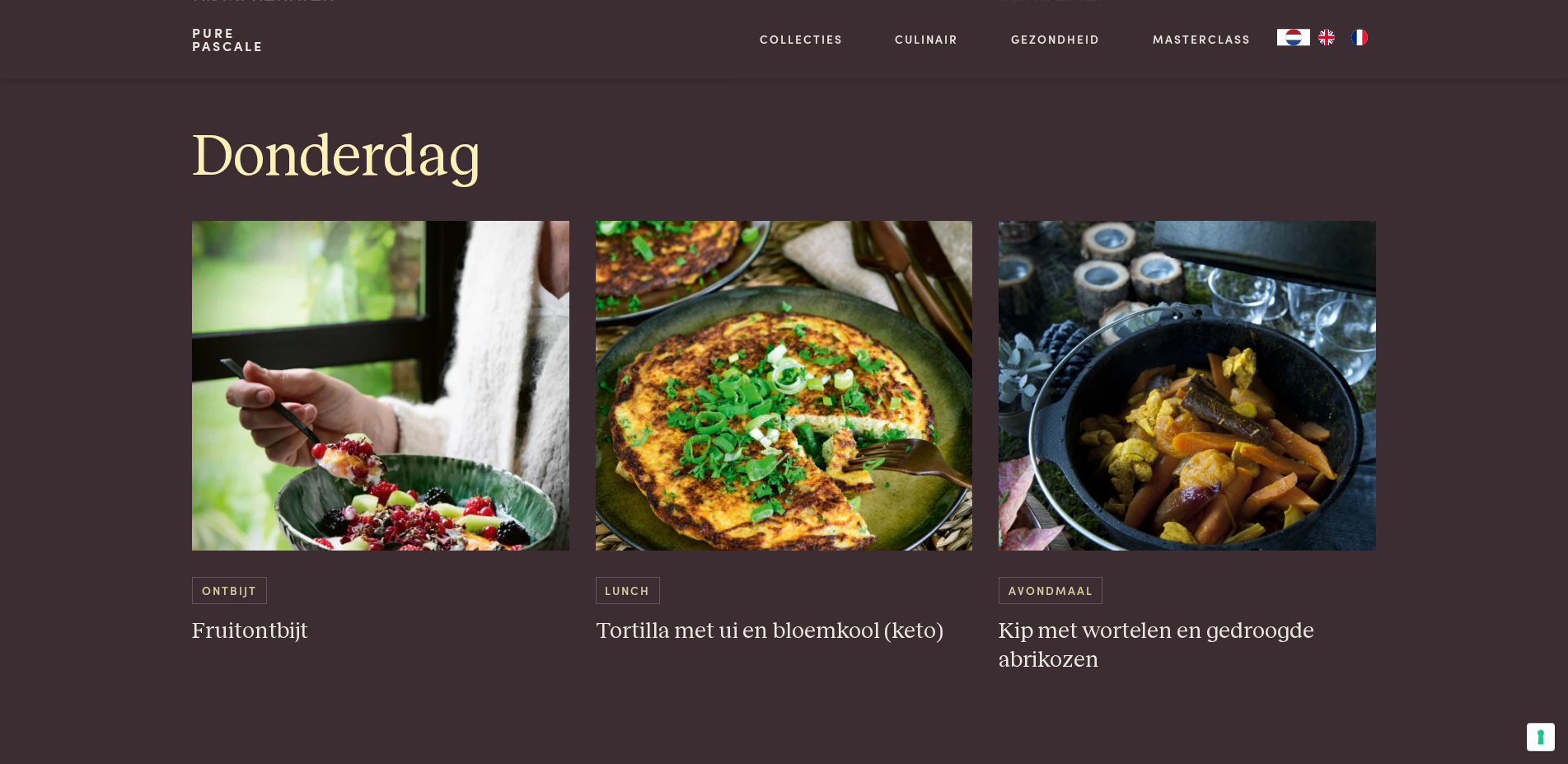
scroll to position [3026, 0]
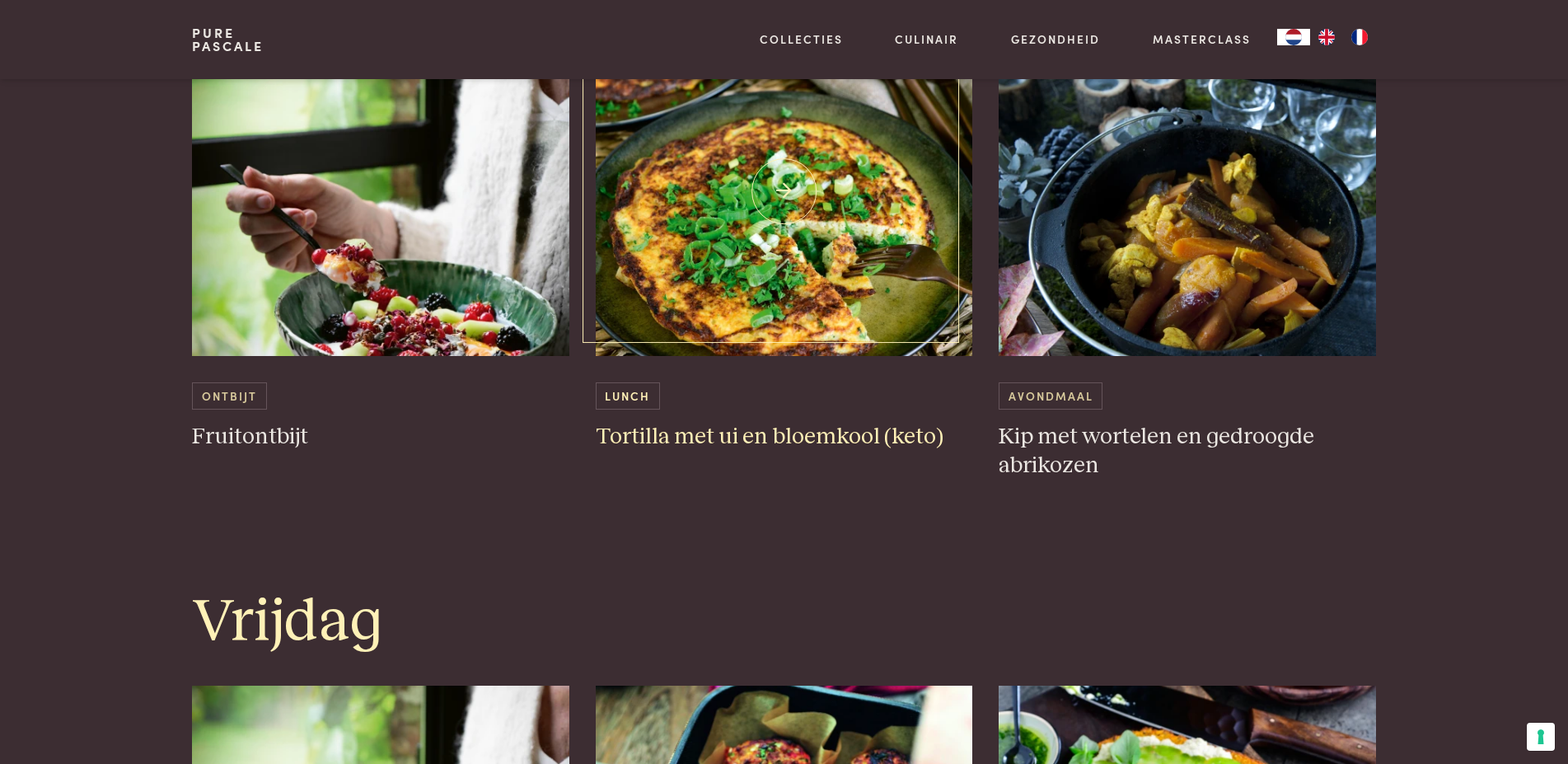
click at [791, 214] on img at bounding box center [784, 191] width 377 height 329
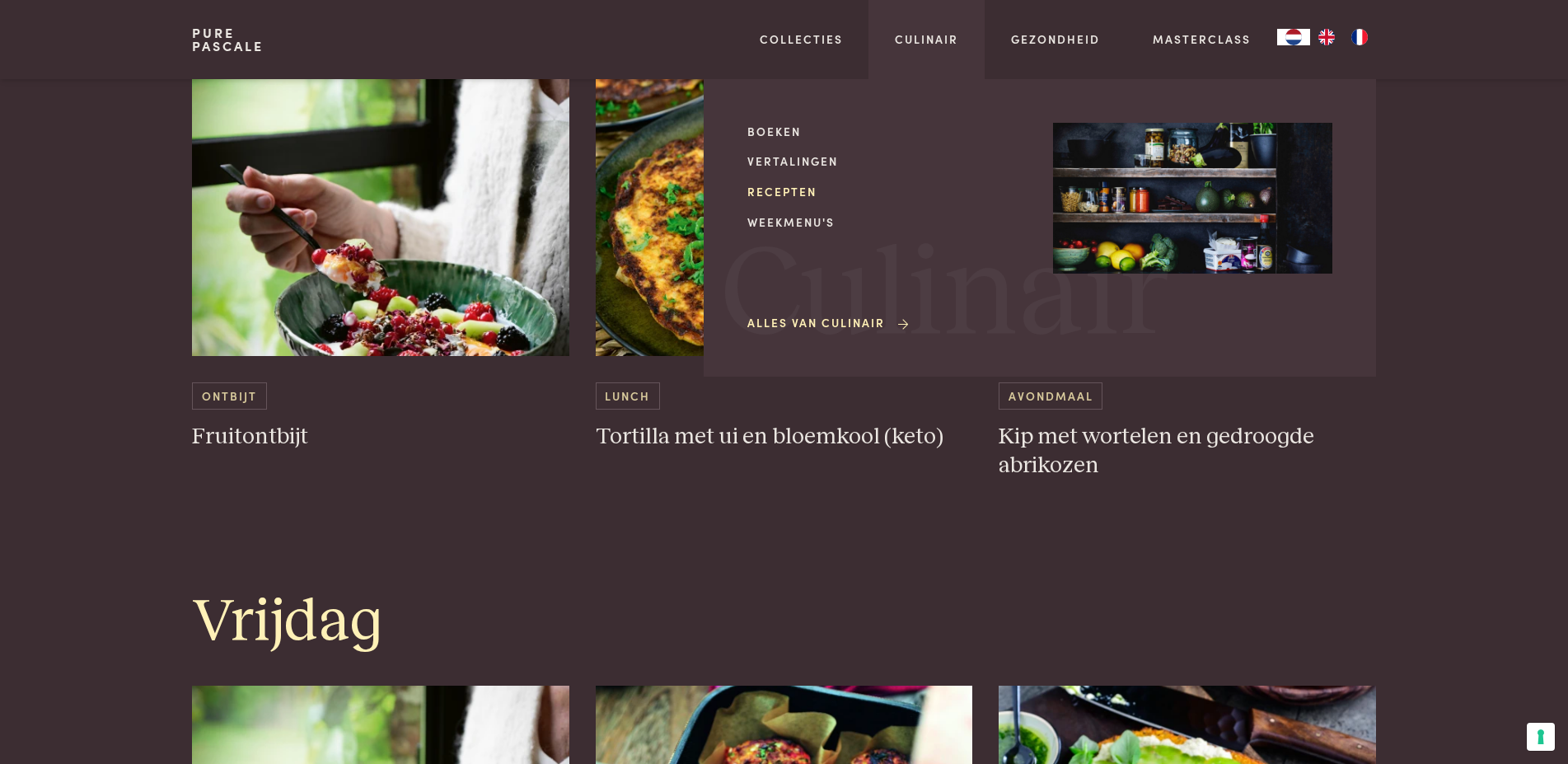
click at [781, 190] on link "Recepten" at bounding box center [886, 192] width 279 height 18
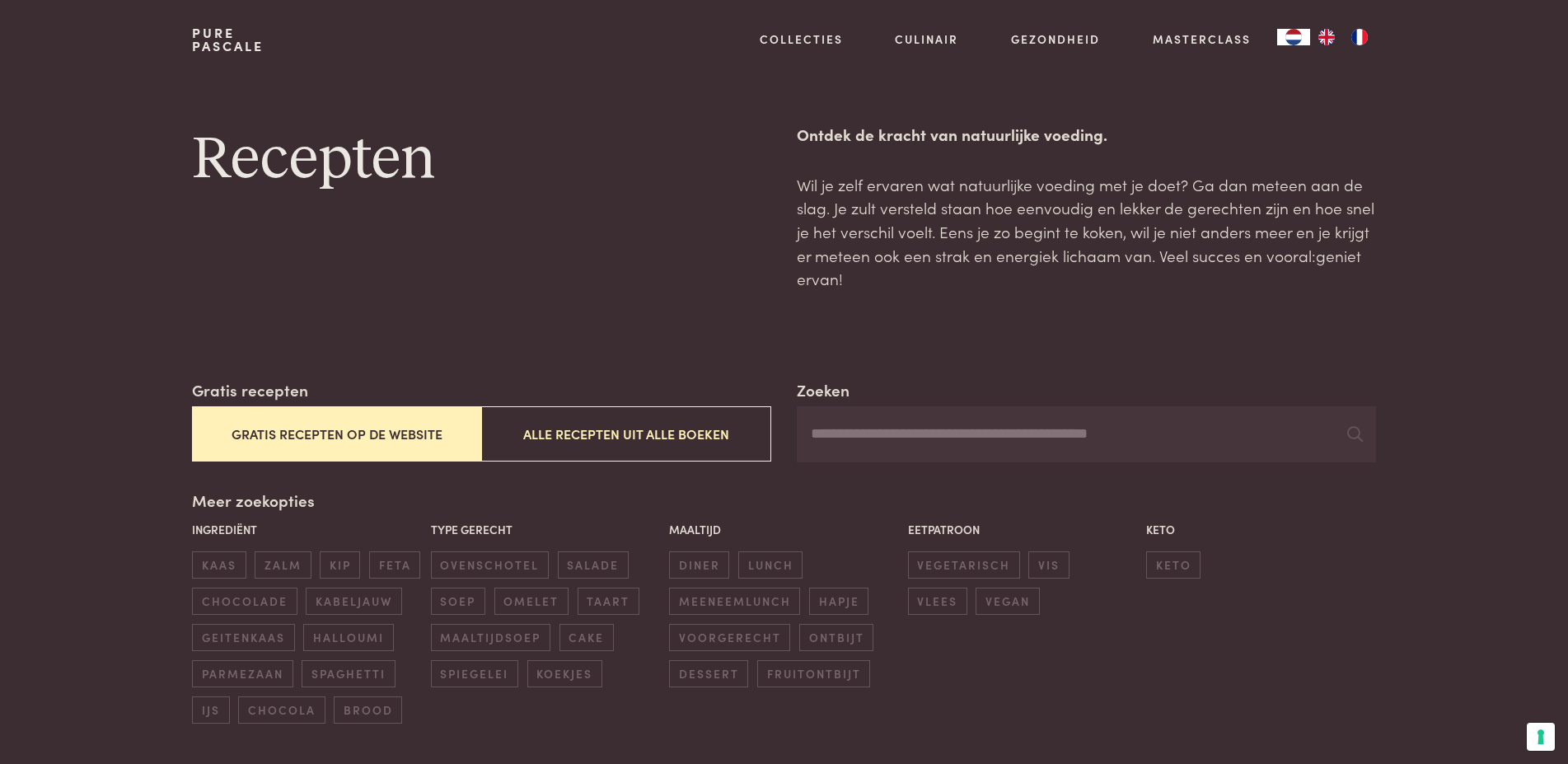
scroll to position [84, 0]
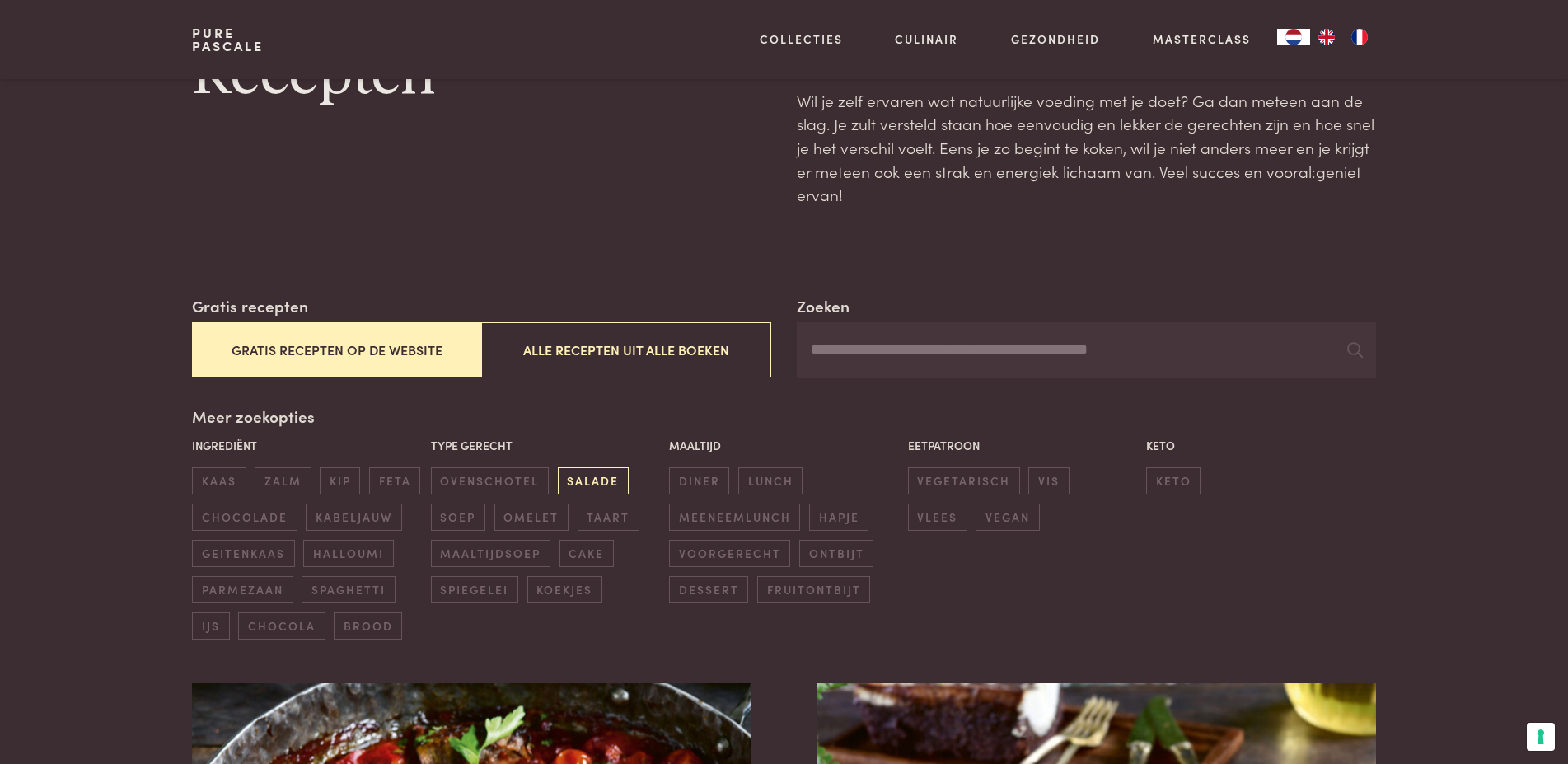
click at [594, 480] on span "salade" at bounding box center [593, 481] width 71 height 27
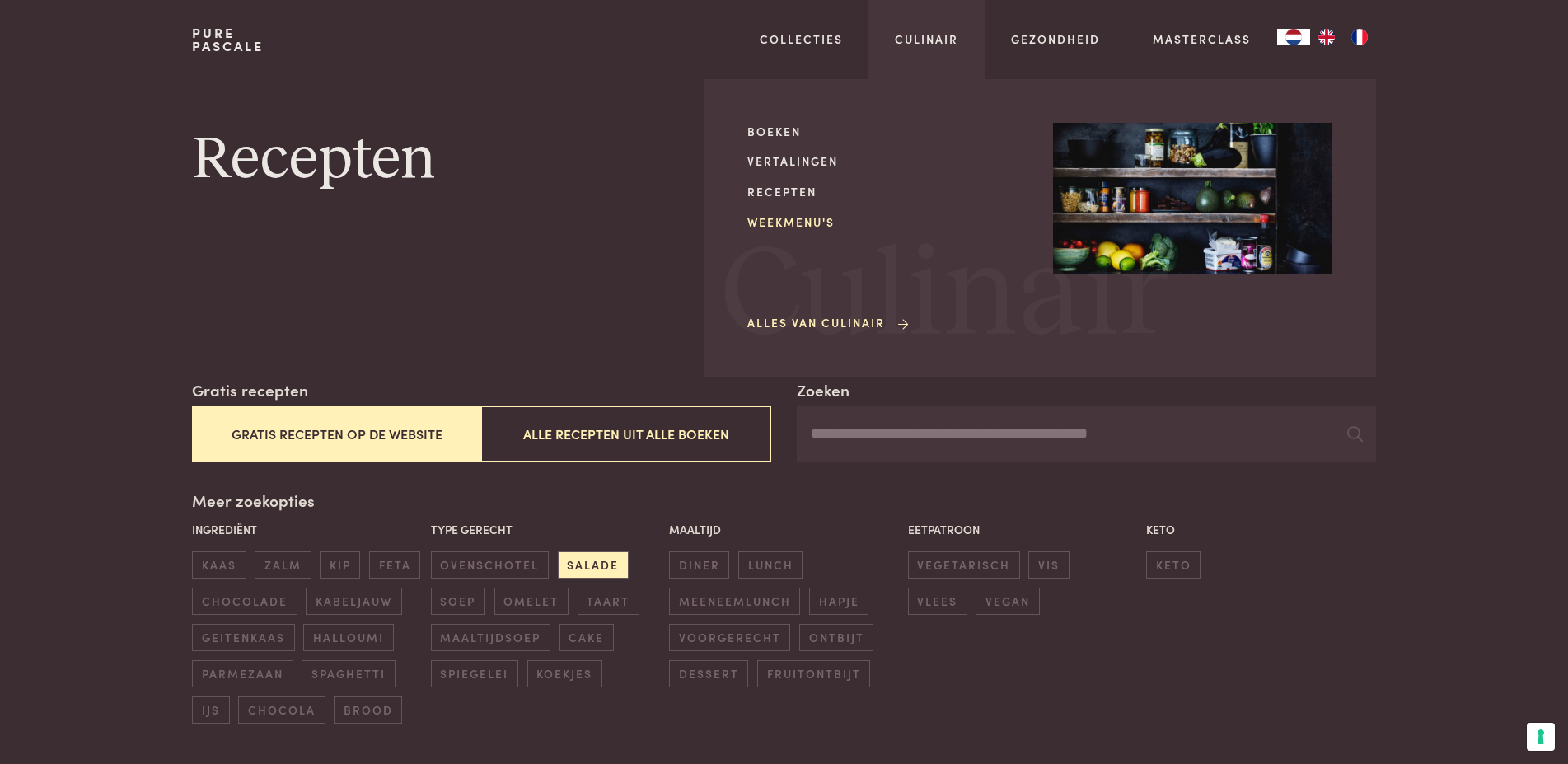
click at [793, 219] on link "Weekmenu's" at bounding box center [886, 222] width 279 height 18
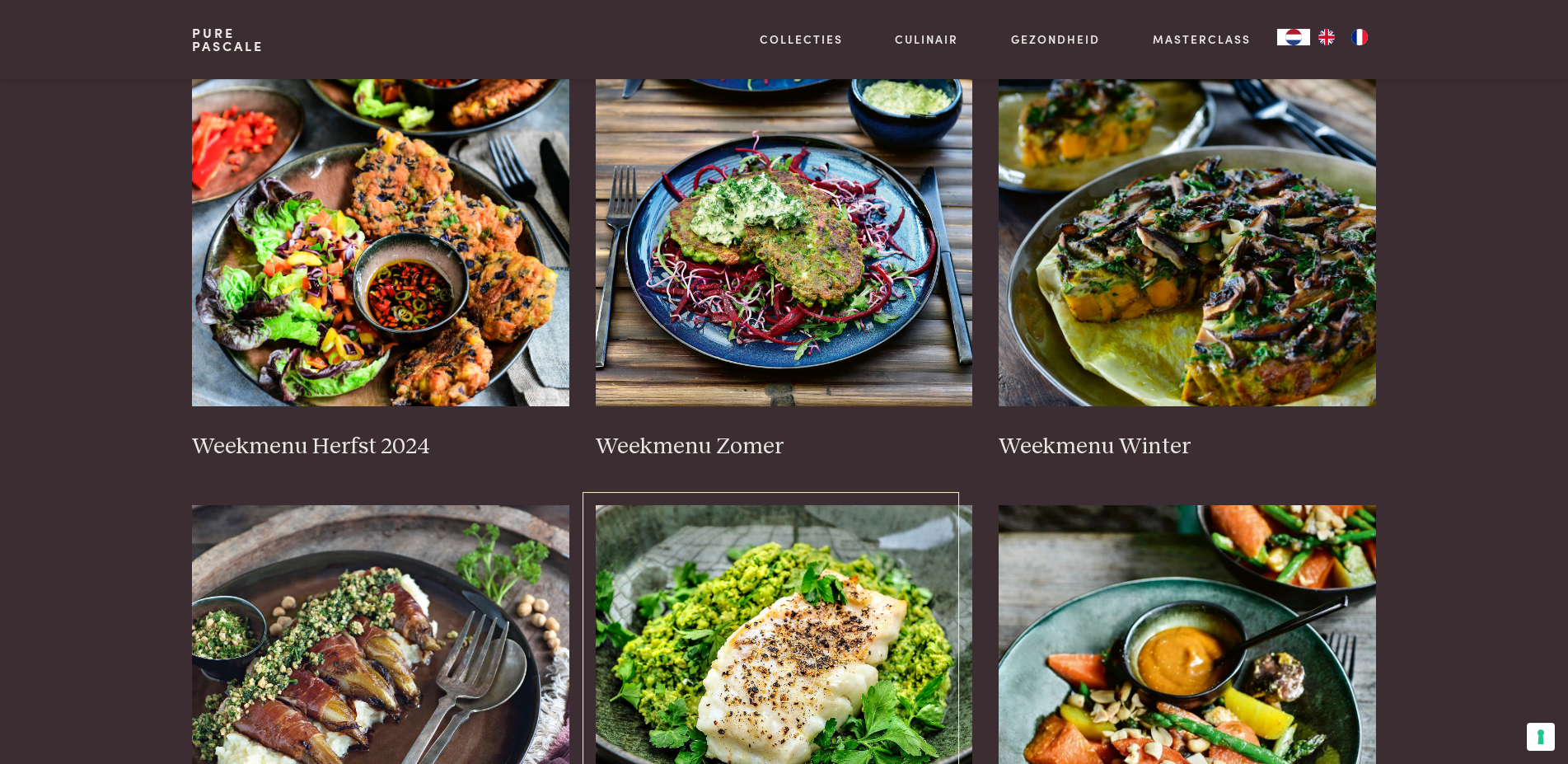
scroll to position [336, 0]
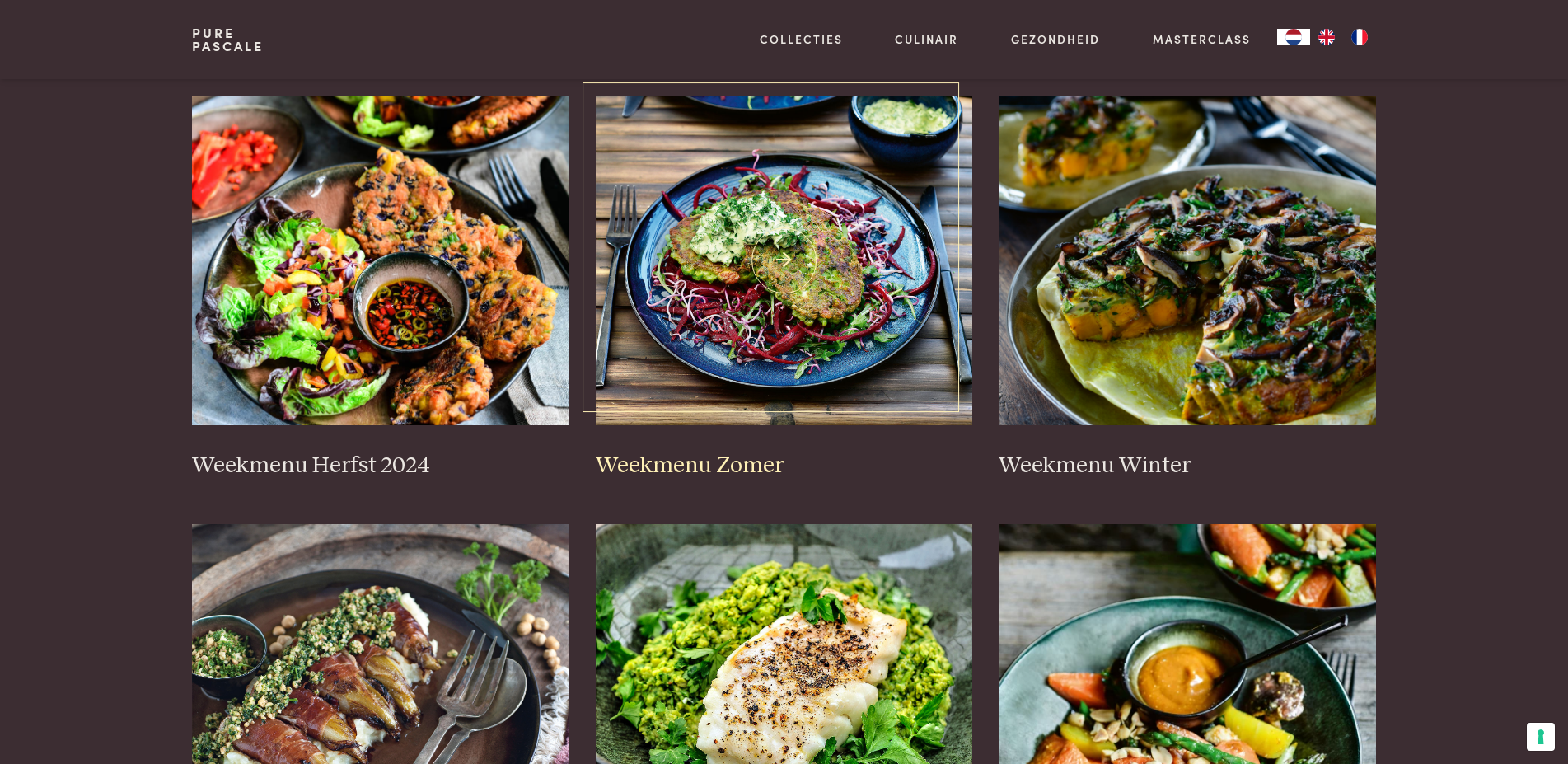
click at [814, 211] on img at bounding box center [784, 260] width 377 height 329
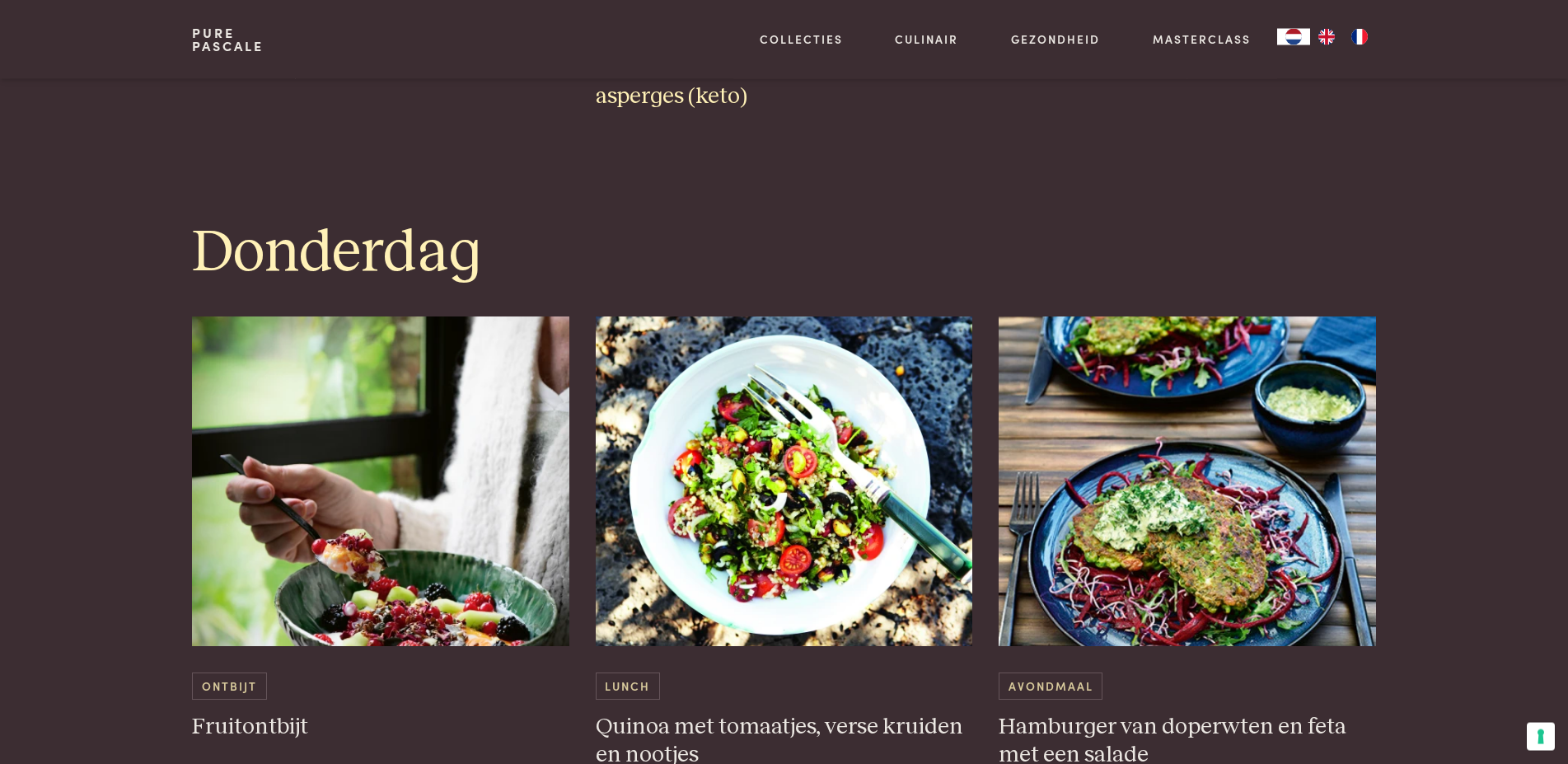
scroll to position [2774, 0]
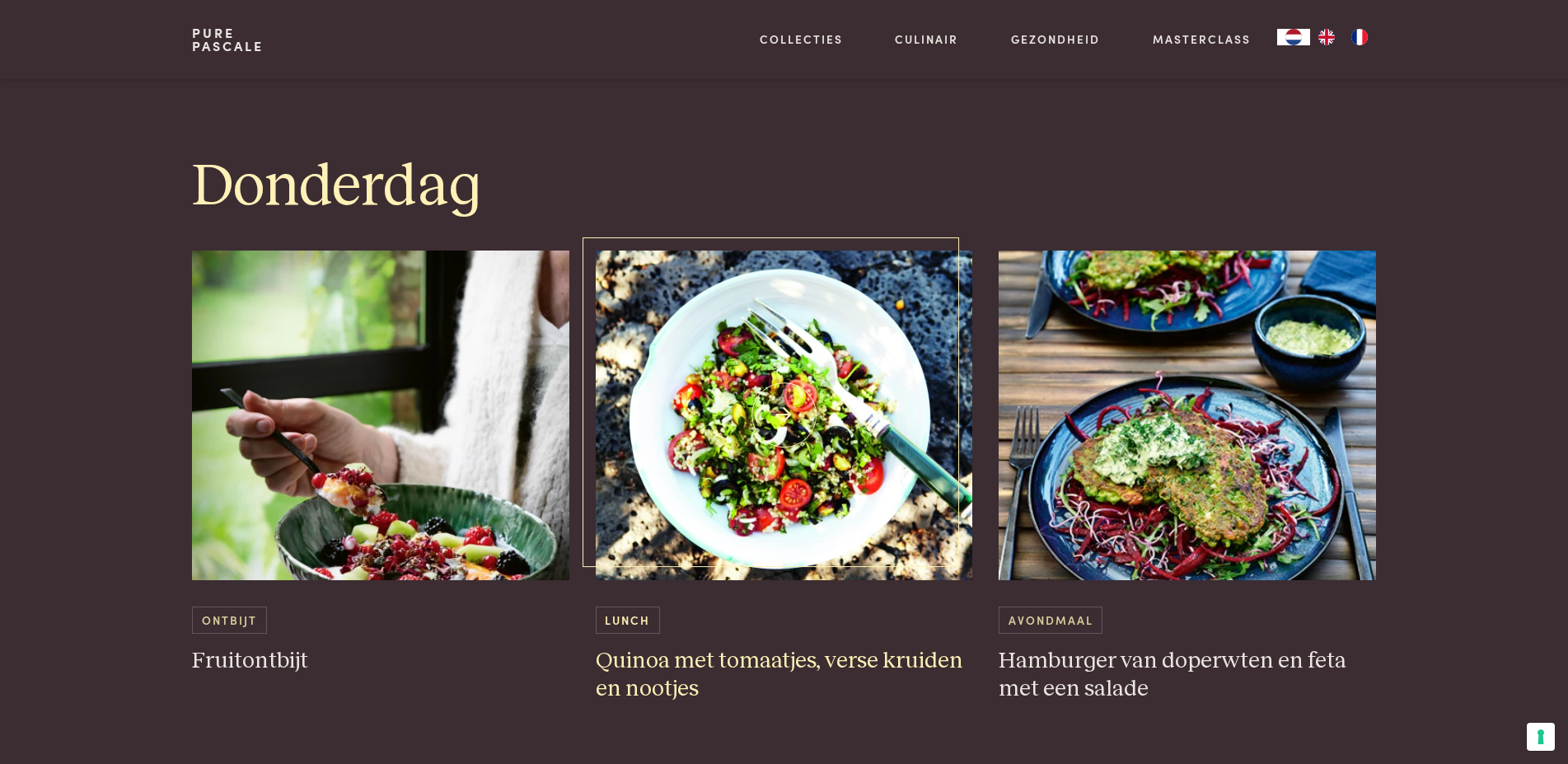
click at [783, 425] on img at bounding box center [784, 415] width 377 height 329
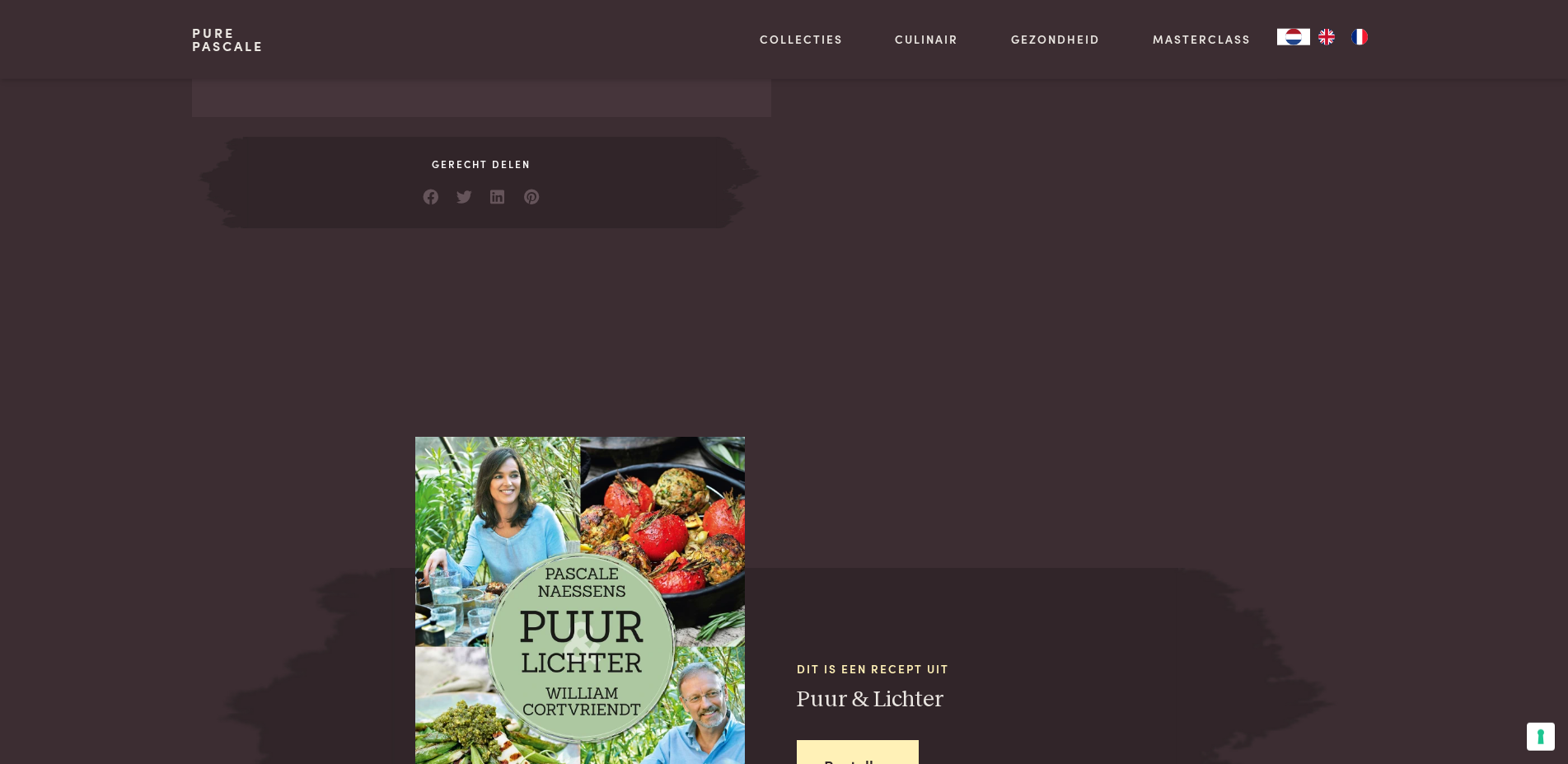
scroll to position [1177, 0]
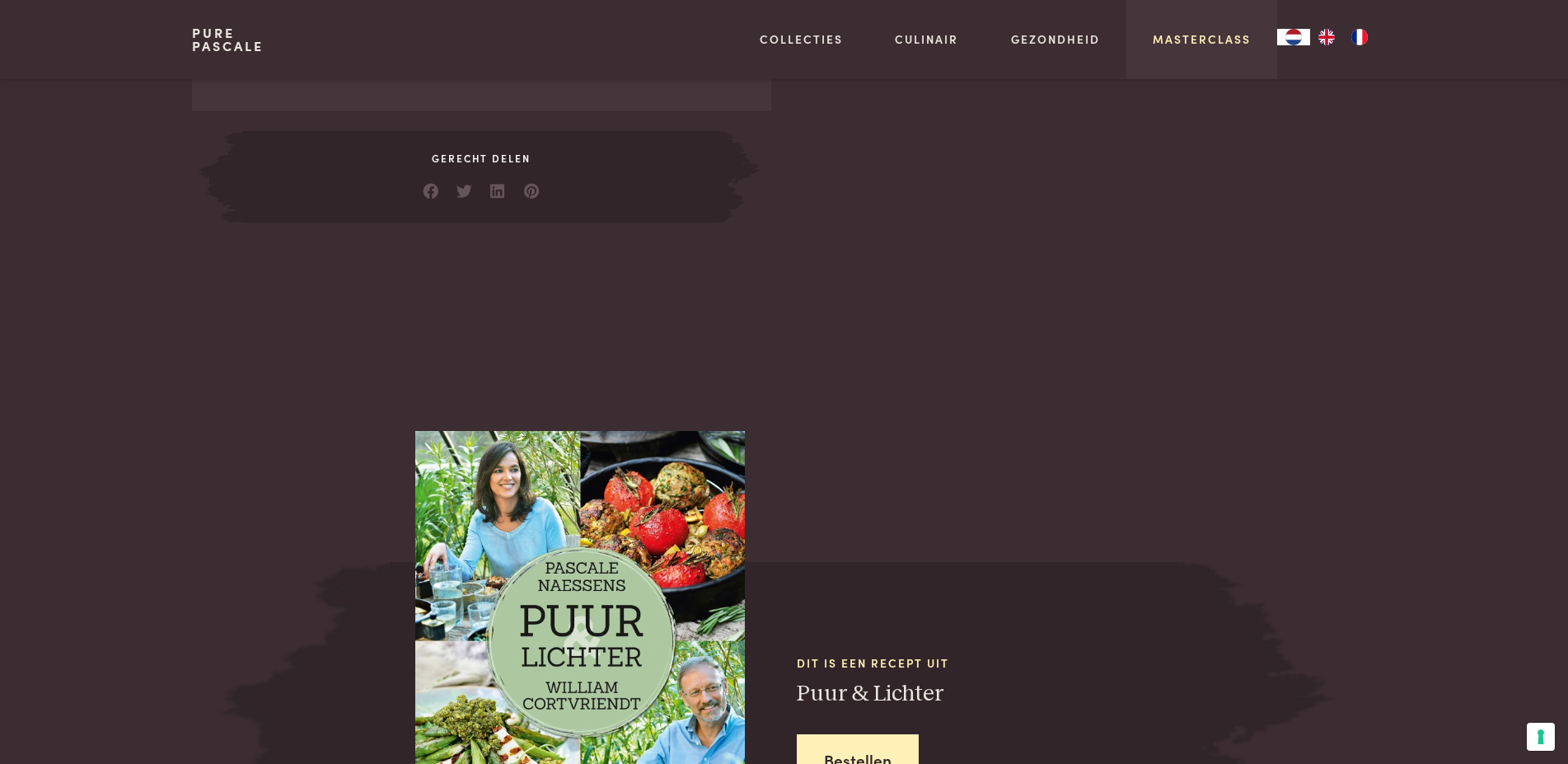
click at [1193, 38] on link "Masterclass" at bounding box center [1202, 39] width 98 height 18
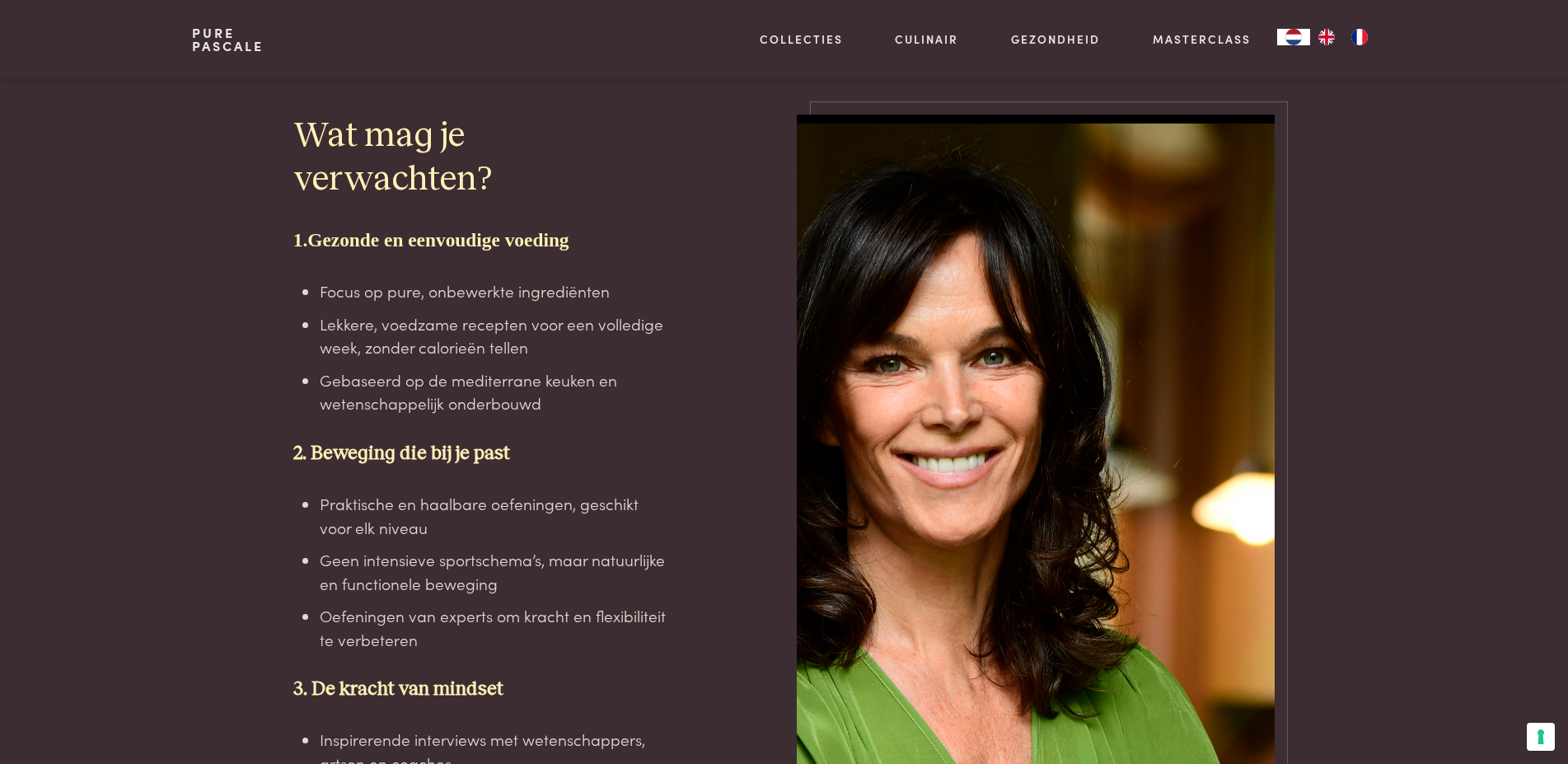
scroll to position [3110, 0]
